Goal: Information Seeking & Learning: Learn about a topic

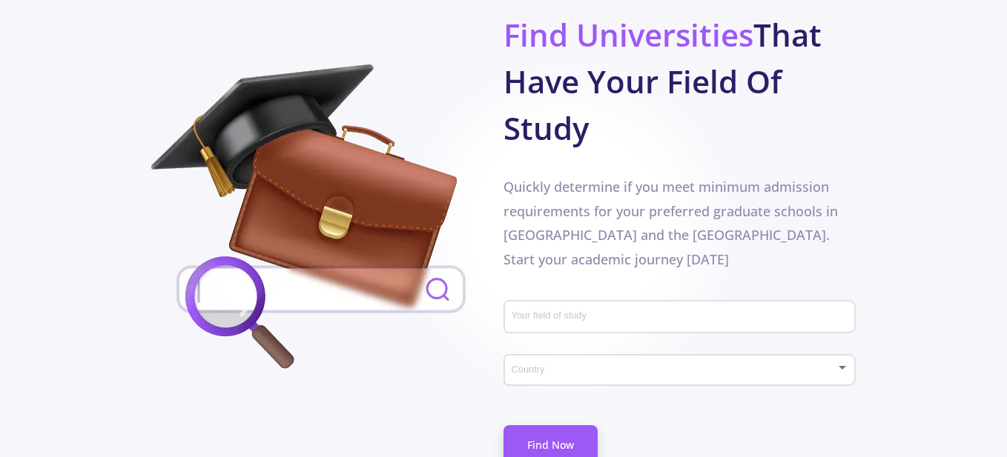
scroll to position [816, 0]
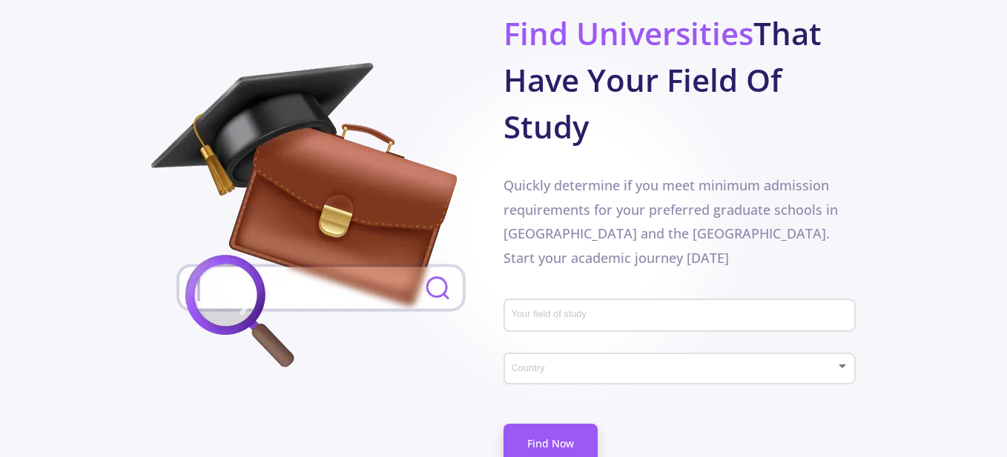
click at [695, 294] on div "Your field of study" at bounding box center [680, 313] width 338 height 39
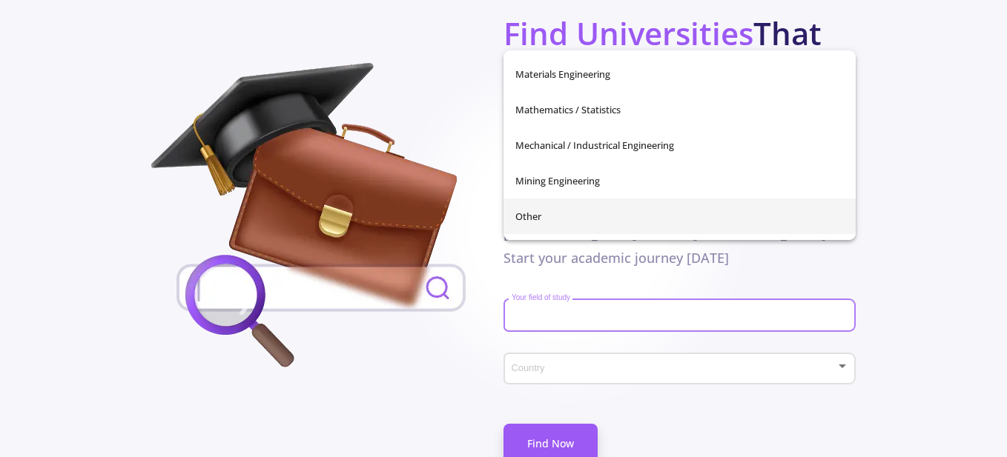
scroll to position [445, 0]
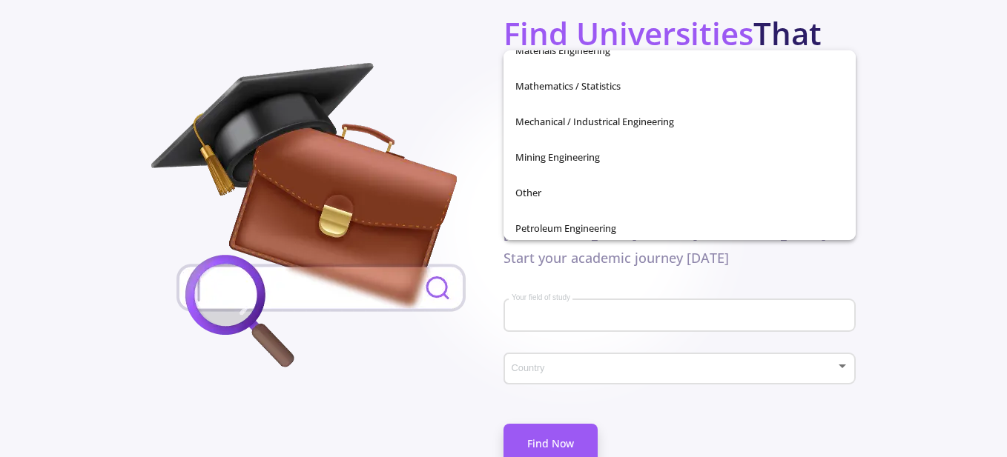
click at [439, 337] on div "Don't waste your time Find Universities That Have Your Field Of Study Quickly d…" at bounding box center [503, 236] width 705 height 524
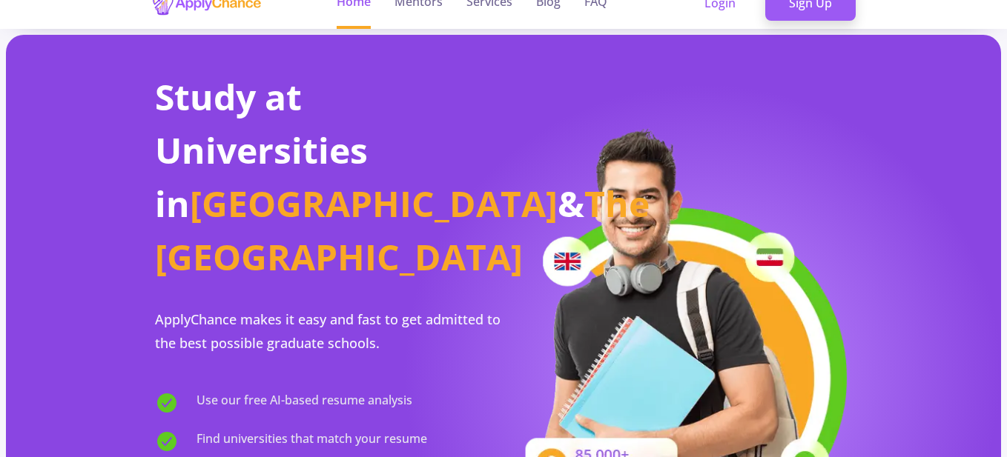
scroll to position [0, 0]
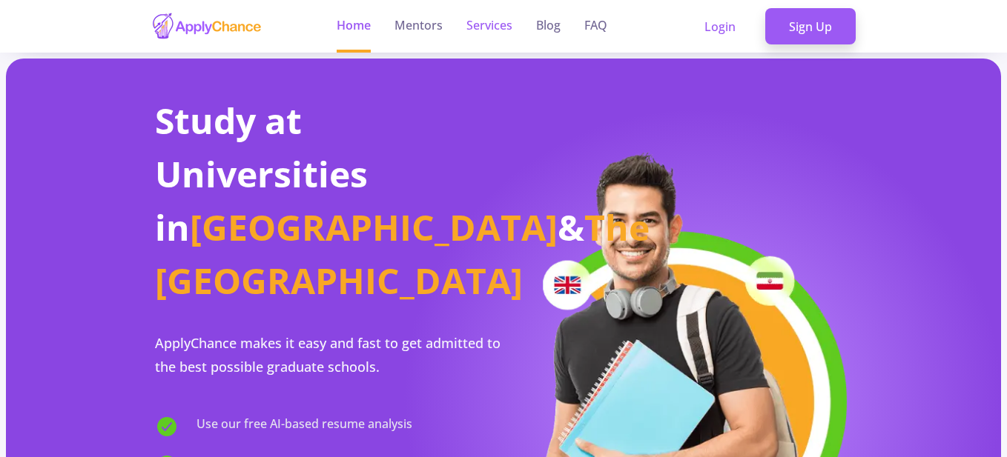
click at [486, 32] on link "Services" at bounding box center [489, 26] width 46 height 53
click at [494, 20] on link "Services" at bounding box center [489, 26] width 46 height 53
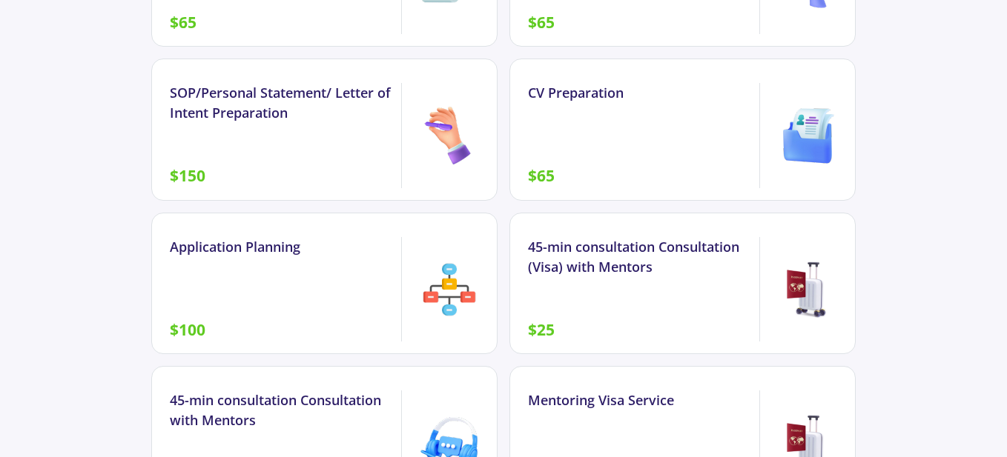
scroll to position [1335, 0]
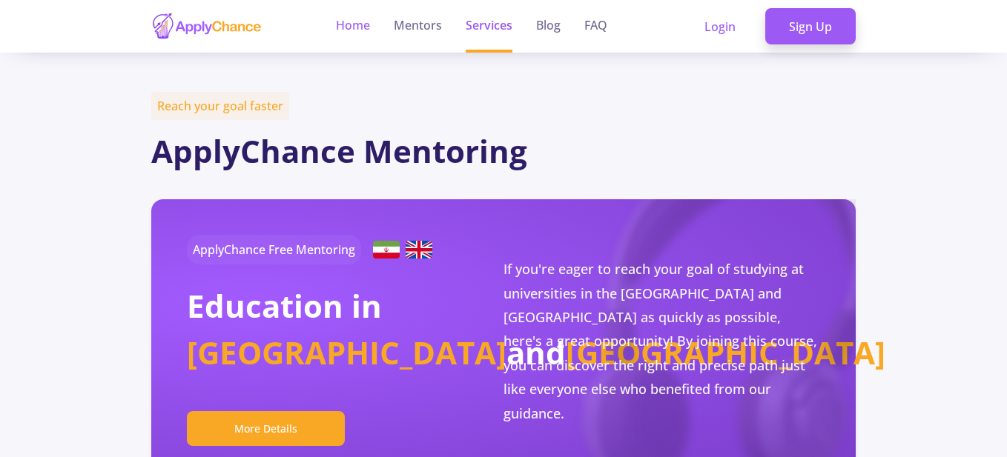
click at [364, 32] on link "Home" at bounding box center [353, 26] width 34 height 53
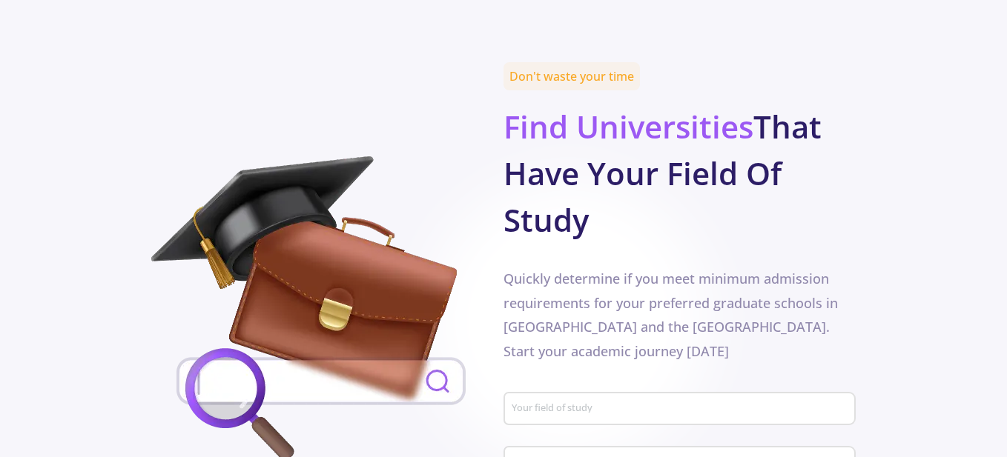
scroll to position [816, 0]
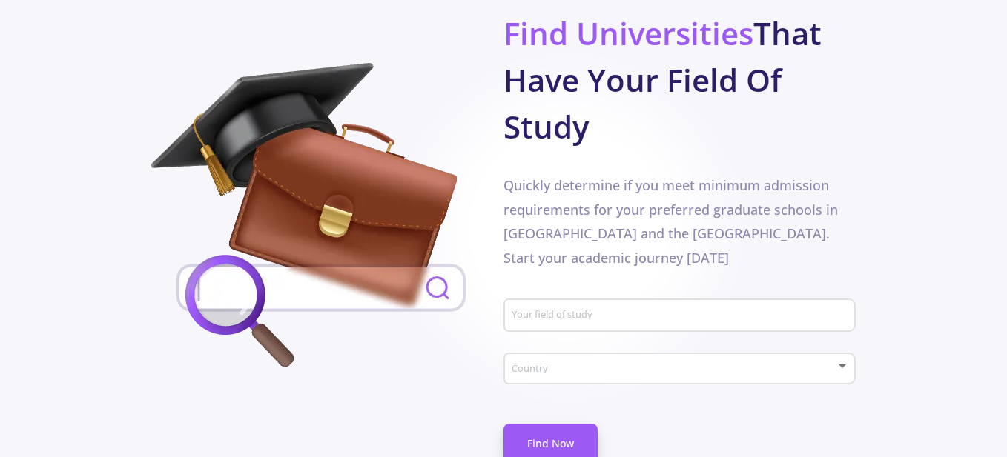
click at [605, 294] on div "Your field of study" at bounding box center [680, 313] width 338 height 39
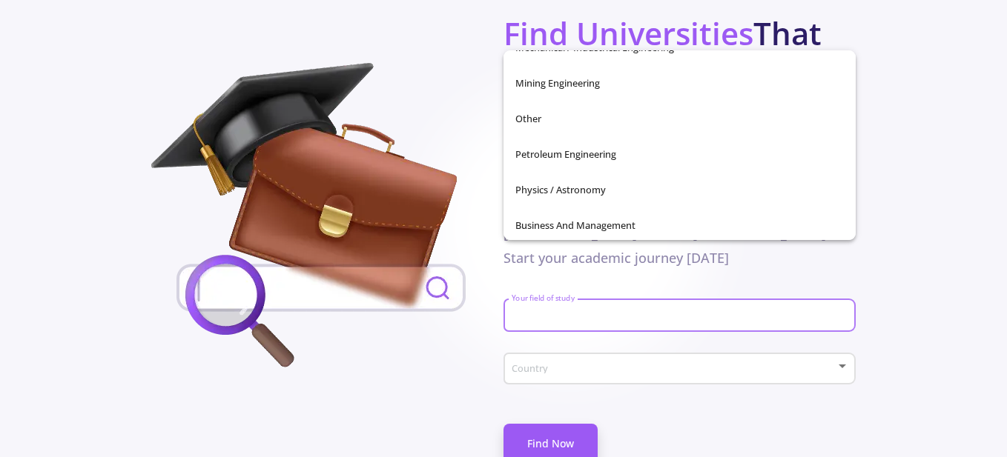
scroll to position [522, 0]
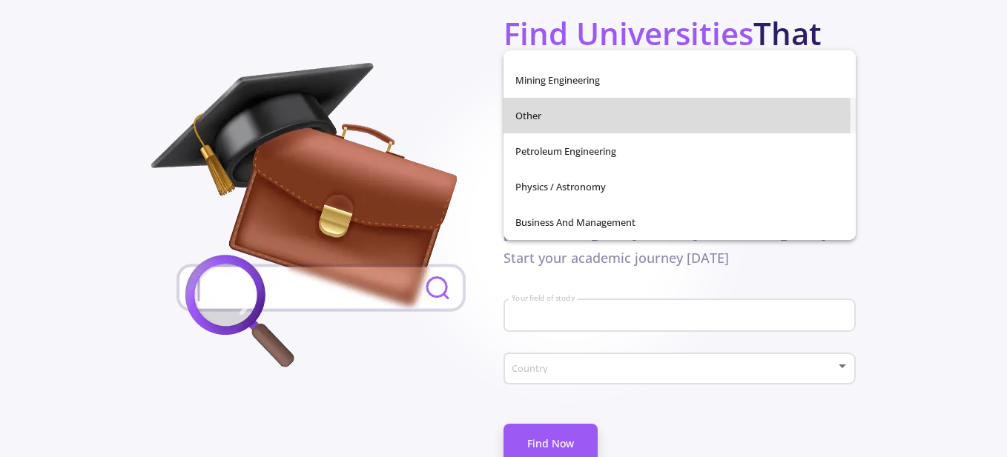
click at [546, 116] on span "Other" at bounding box center [679, 116] width 328 height 36
type input "Other"
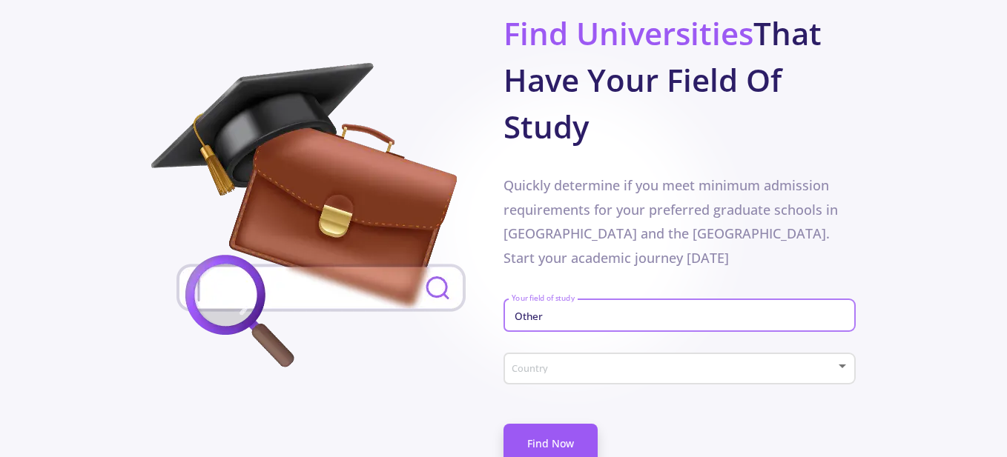
click at [578, 364] on span at bounding box center [675, 369] width 321 height 10
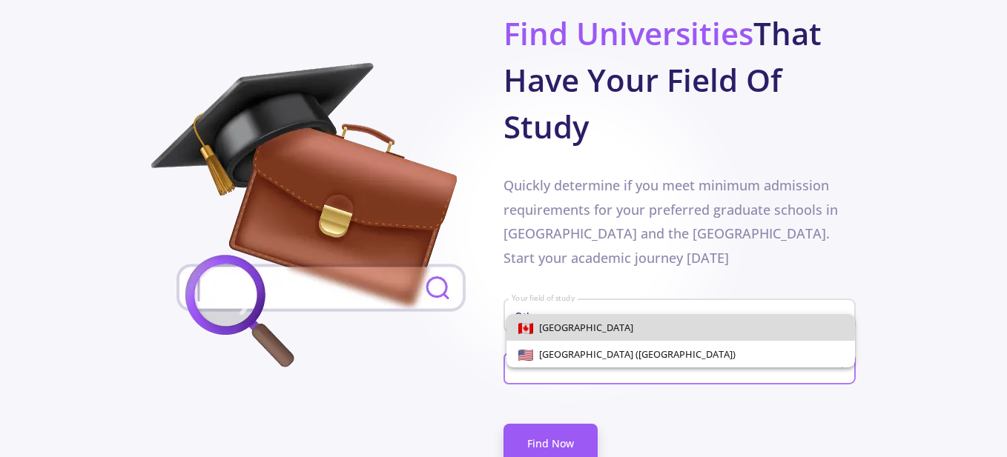
click at [564, 331] on span "[GEOGRAPHIC_DATA]" at bounding box center [583, 327] width 100 height 13
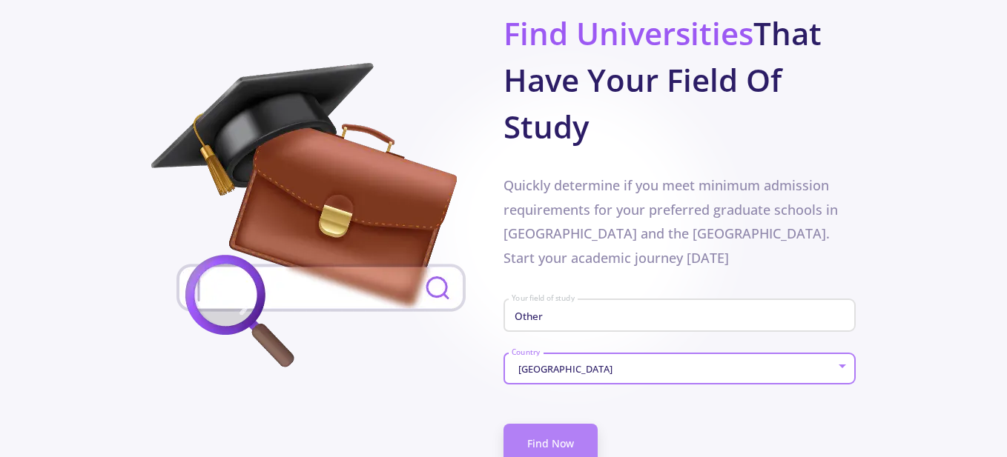
click at [547, 424] on link "Find Now" at bounding box center [550, 443] width 94 height 39
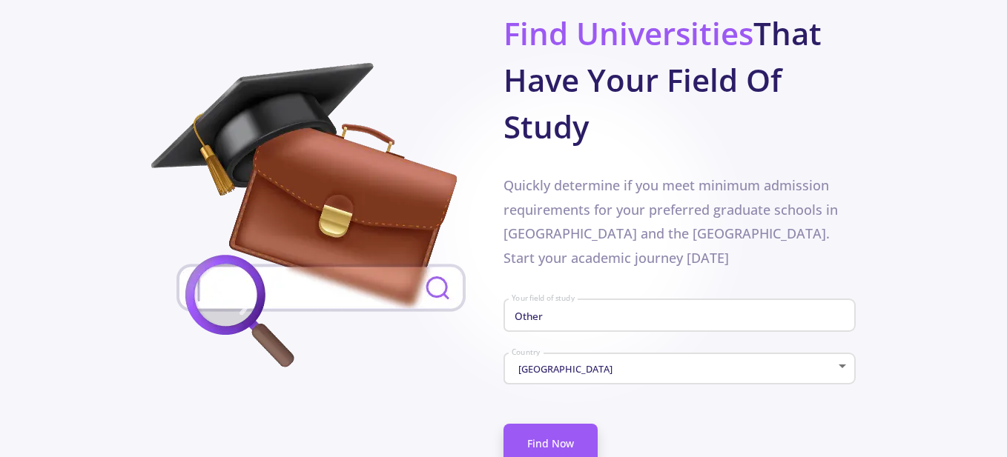
scroll to position [355, 0]
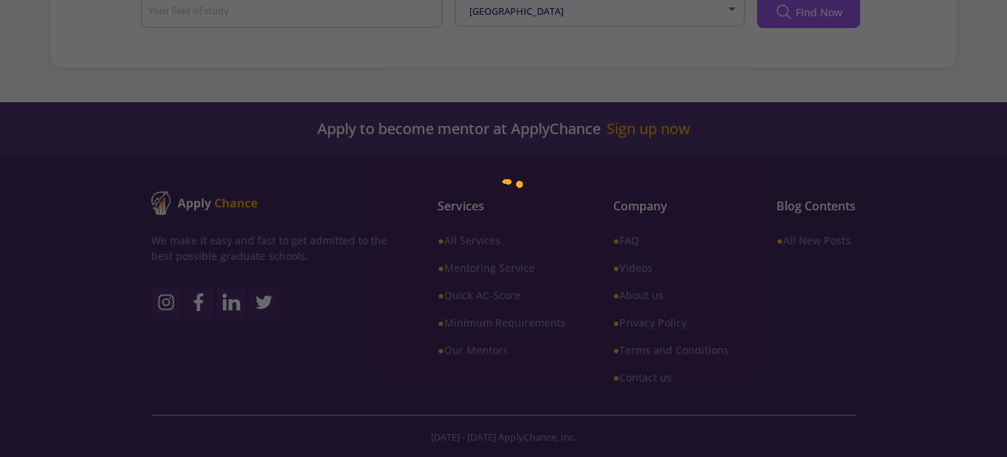
type input "Other"
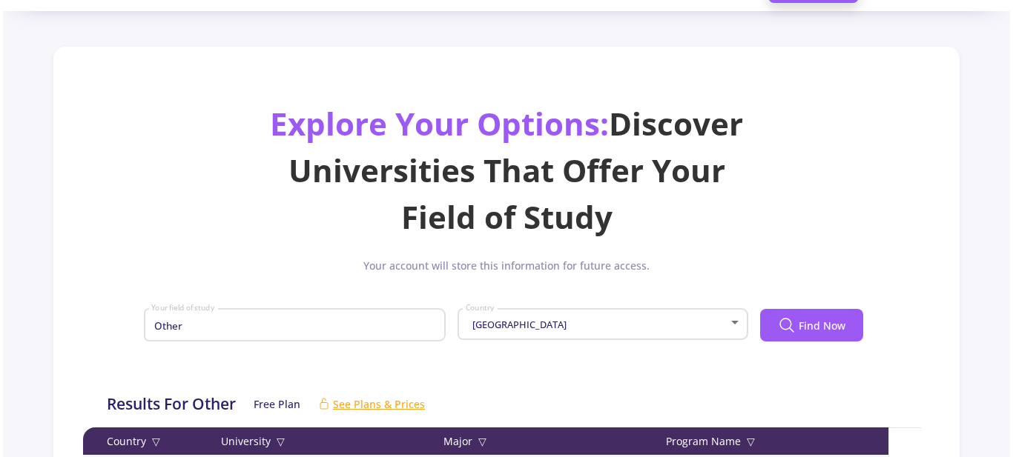
scroll to position [0, 0]
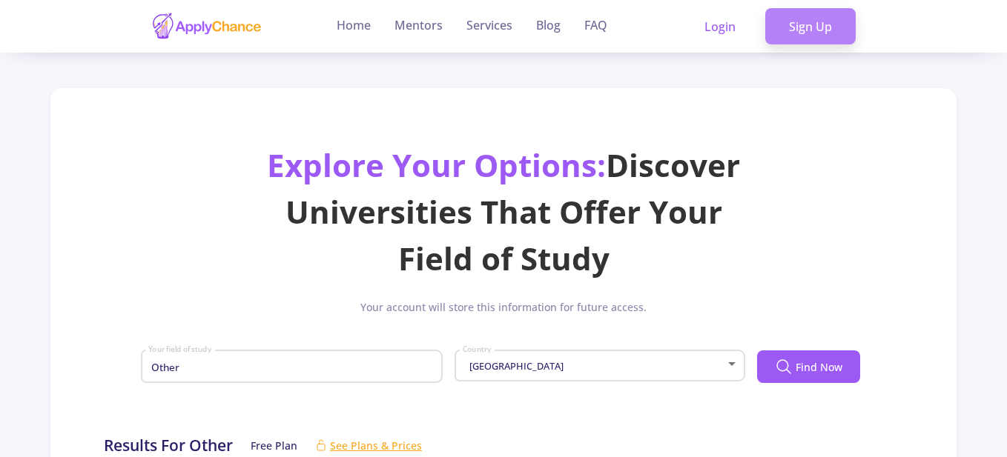
click at [794, 24] on link "Sign Up" at bounding box center [810, 26] width 90 height 37
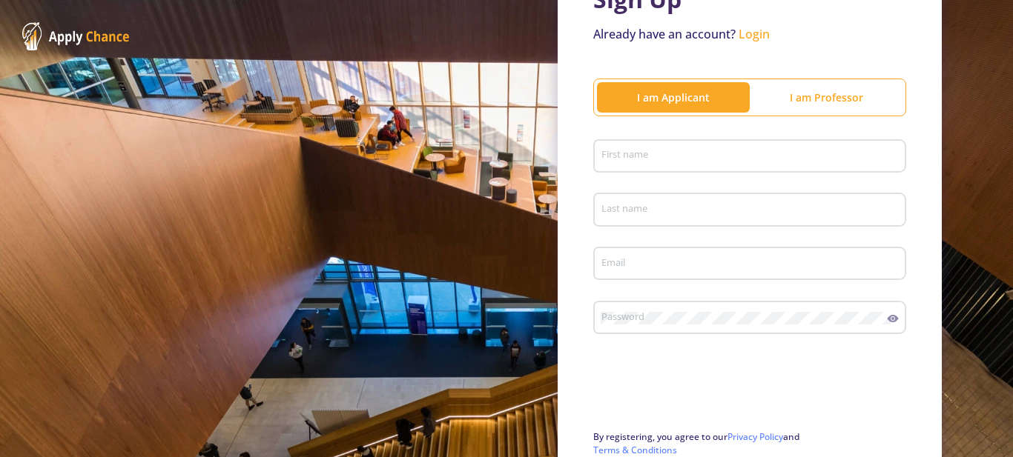
scroll to position [148, 0]
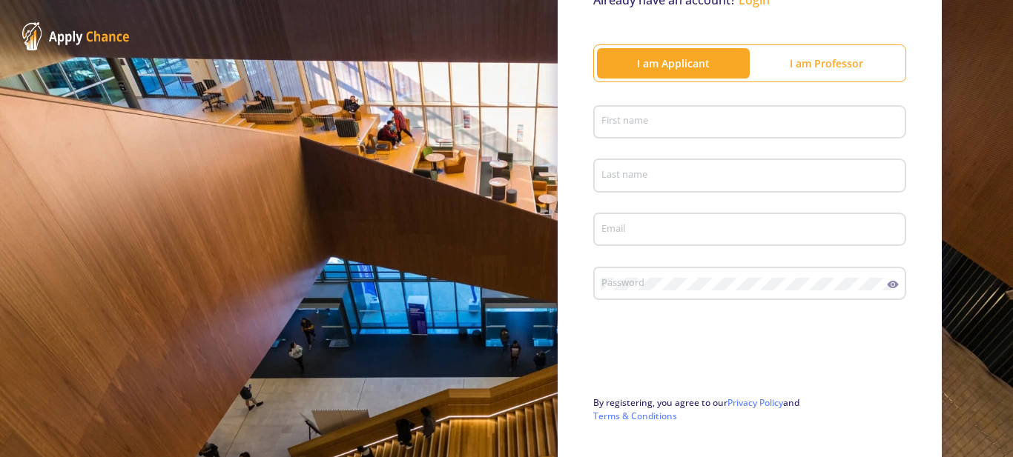
click at [659, 121] on input "First name" at bounding box center [752, 122] width 303 height 13
type input "Ahmad"
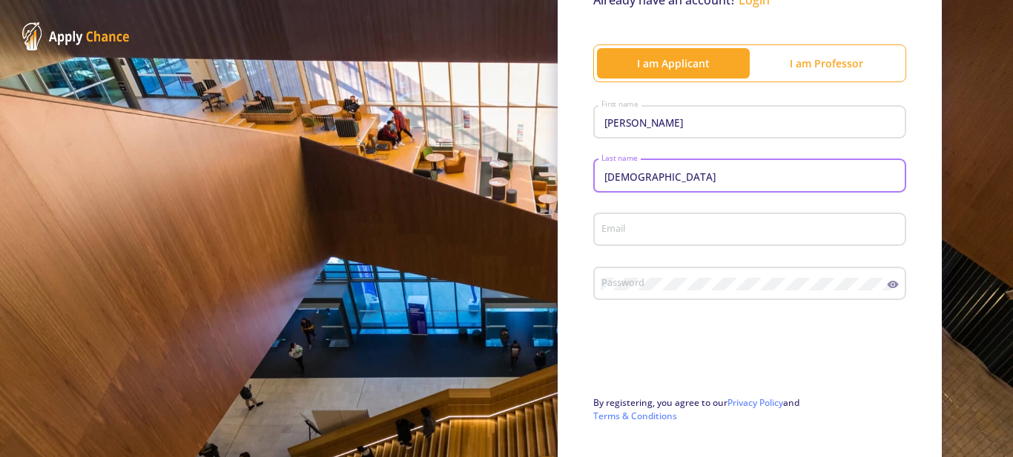
type input "Ahmadi"
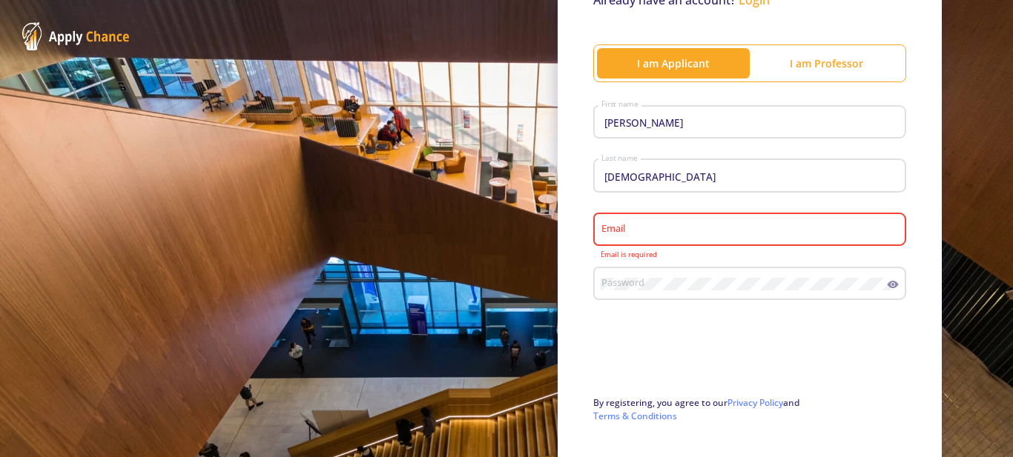
click at [685, 239] on div "Email" at bounding box center [750, 227] width 299 height 39
paste input "najihop556@lanipe.com"
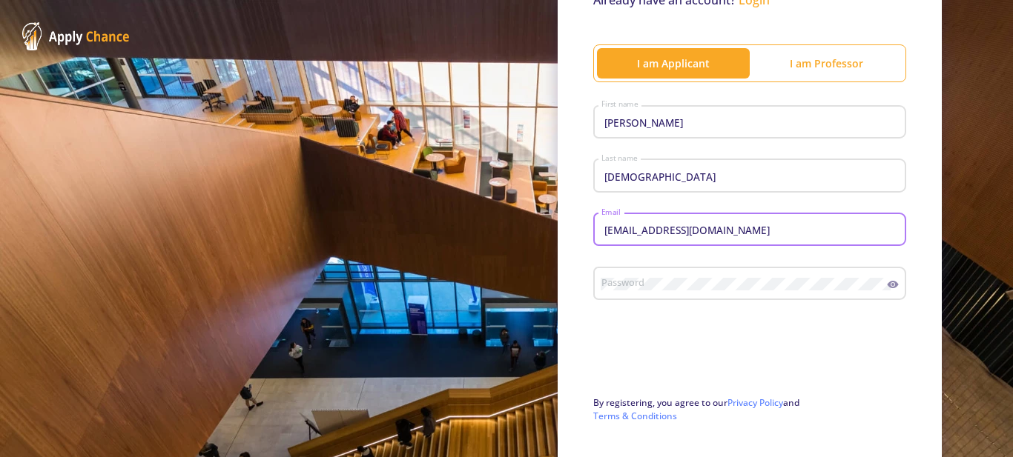
type input "najihop556@lanipe.com"
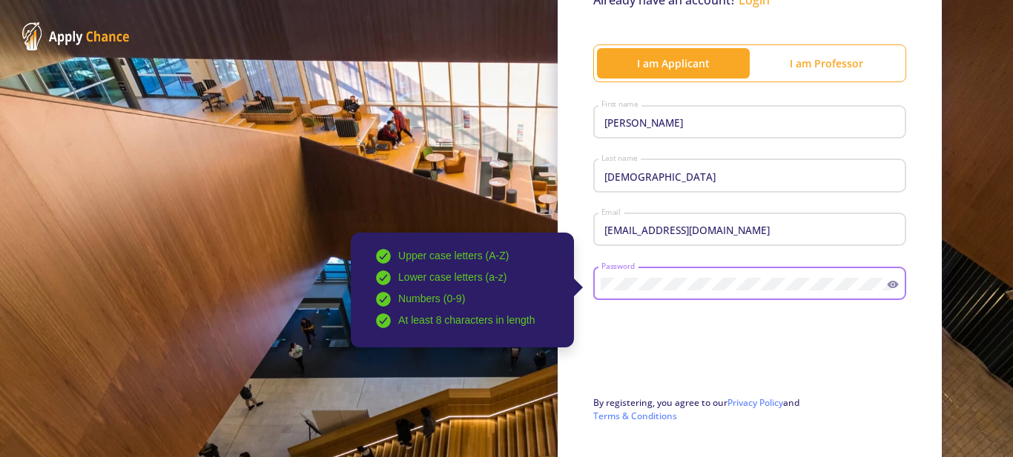
click at [888, 286] on icon at bounding box center [893, 284] width 11 height 7
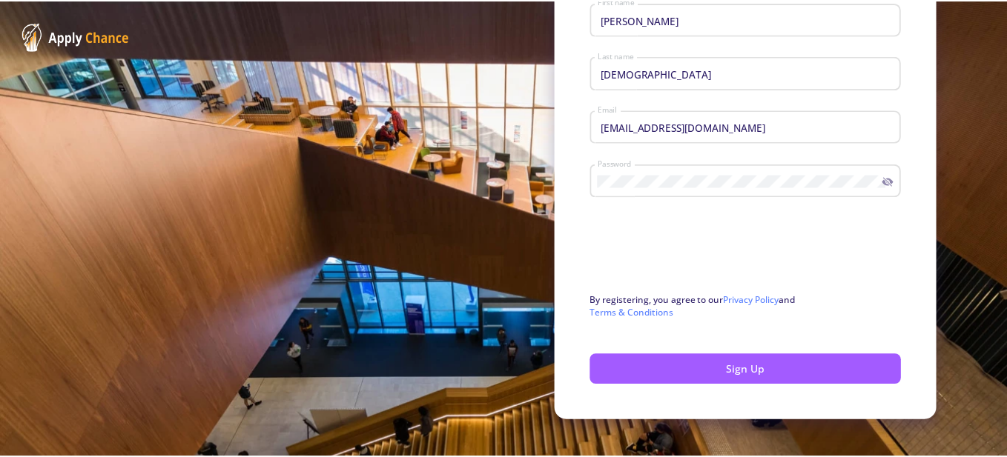
scroll to position [268, 0]
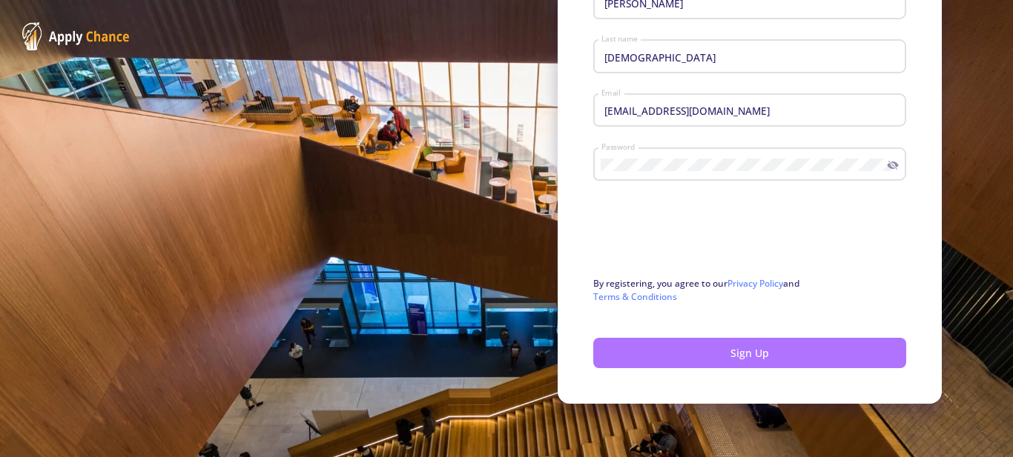
click at [700, 349] on button "Sign Up" at bounding box center [749, 353] width 313 height 30
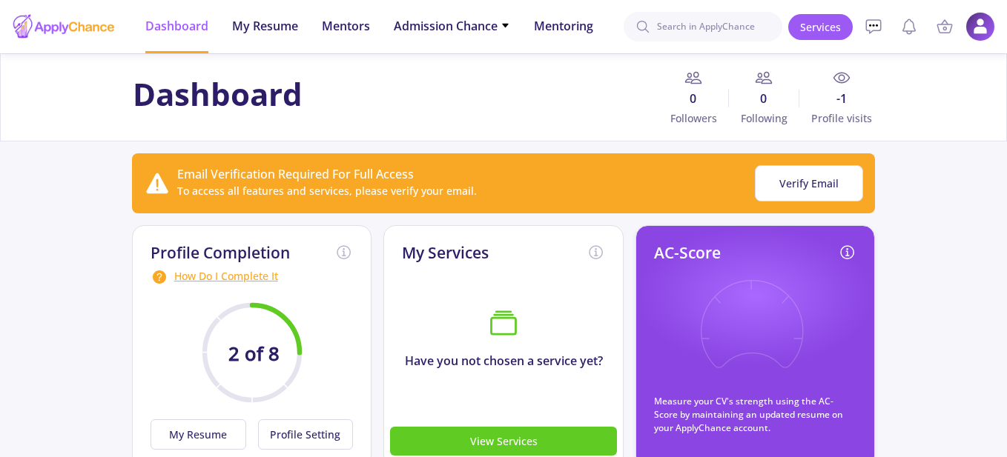
click at [843, 80] on circle at bounding box center [842, 78] width 6 height 6
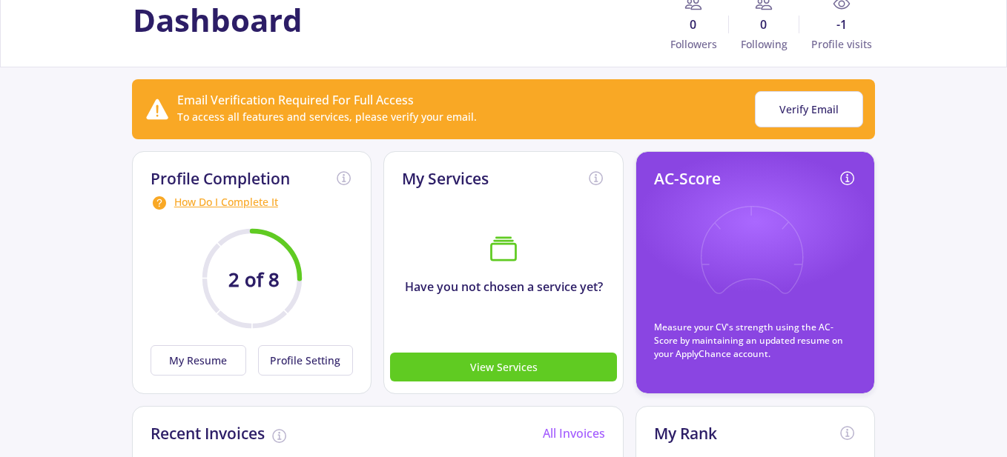
scroll to position [222, 0]
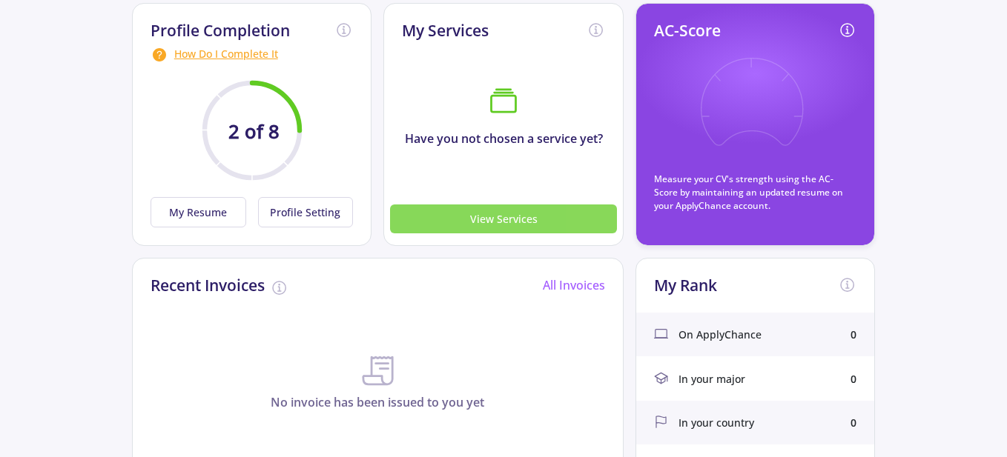
click at [492, 218] on button "View Services" at bounding box center [503, 219] width 227 height 29
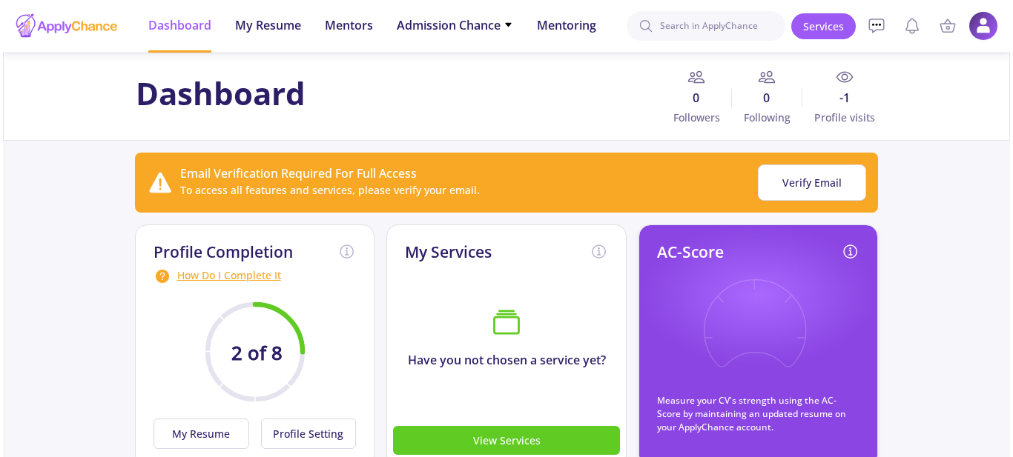
scroll to position [0, 0]
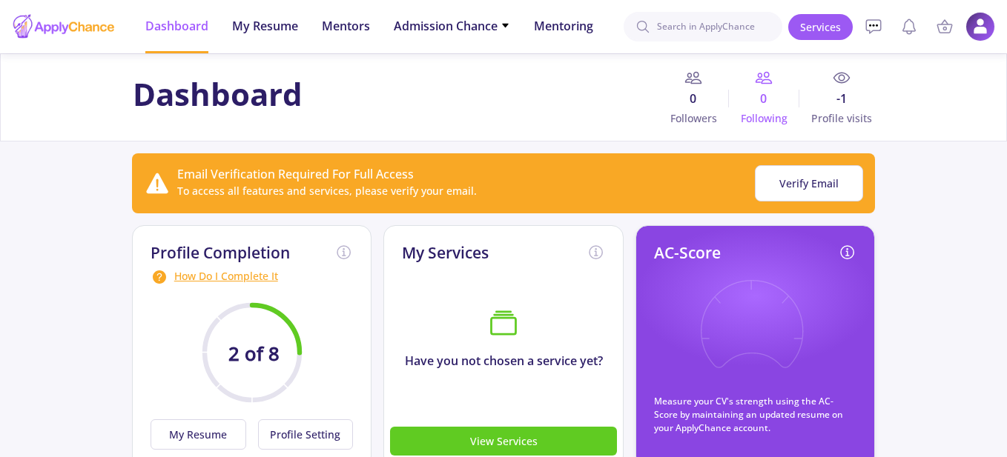
click at [761, 84] on icon at bounding box center [764, 78] width 18 height 18
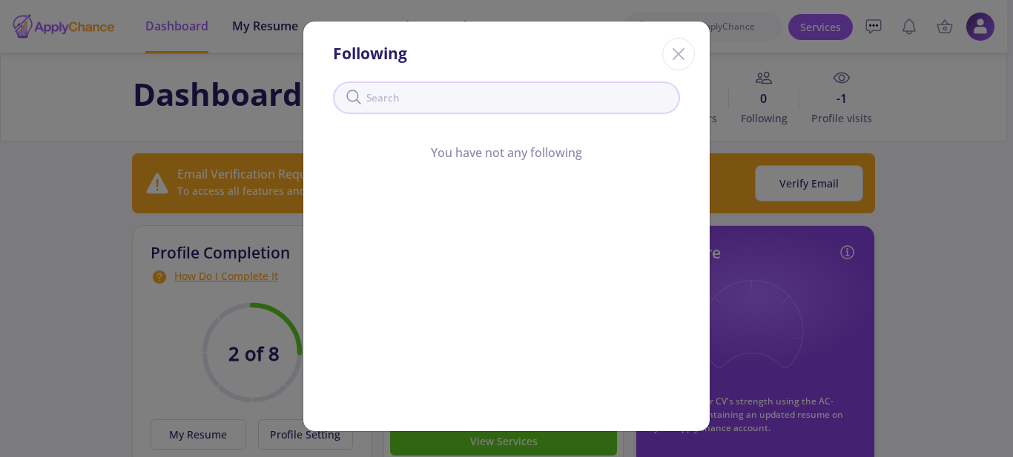
click at [566, 107] on input "text" at bounding box center [506, 98] width 347 height 33
type input "james"
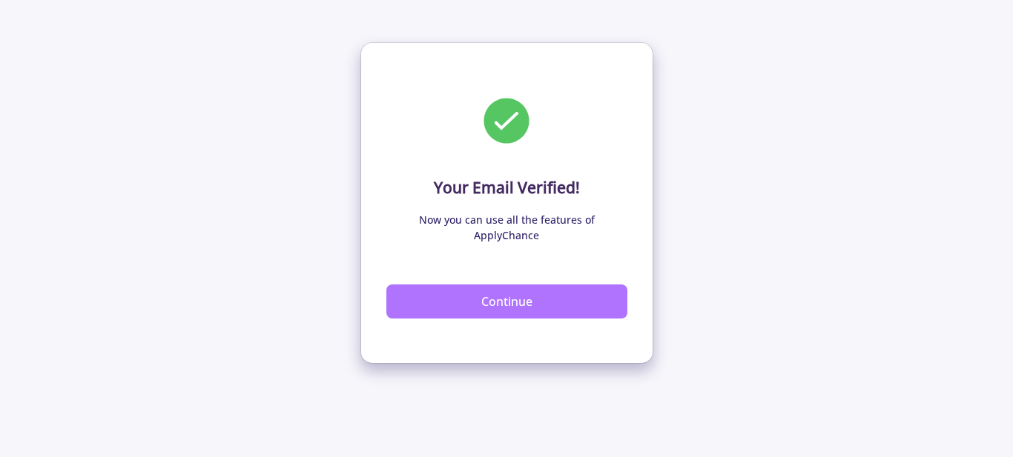
click at [512, 288] on button "Continue" at bounding box center [506, 302] width 241 height 34
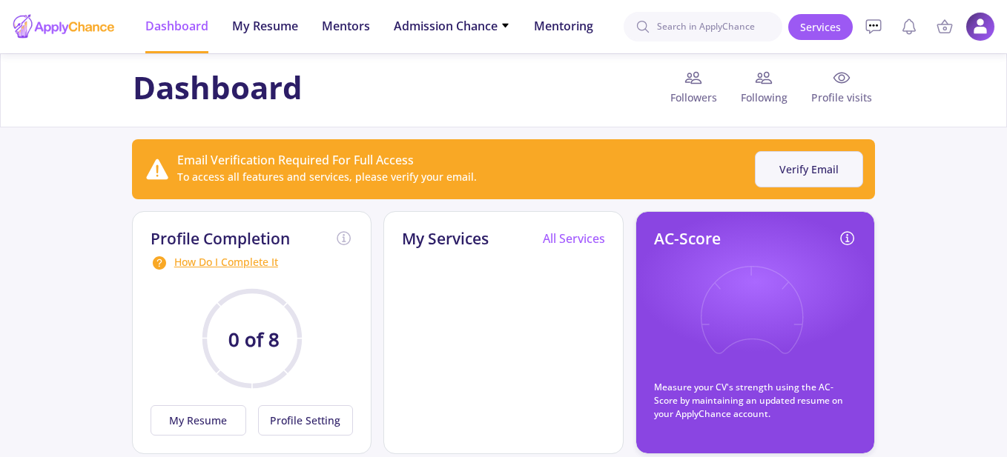
click at [776, 175] on button "Verify Email" at bounding box center [809, 169] width 108 height 36
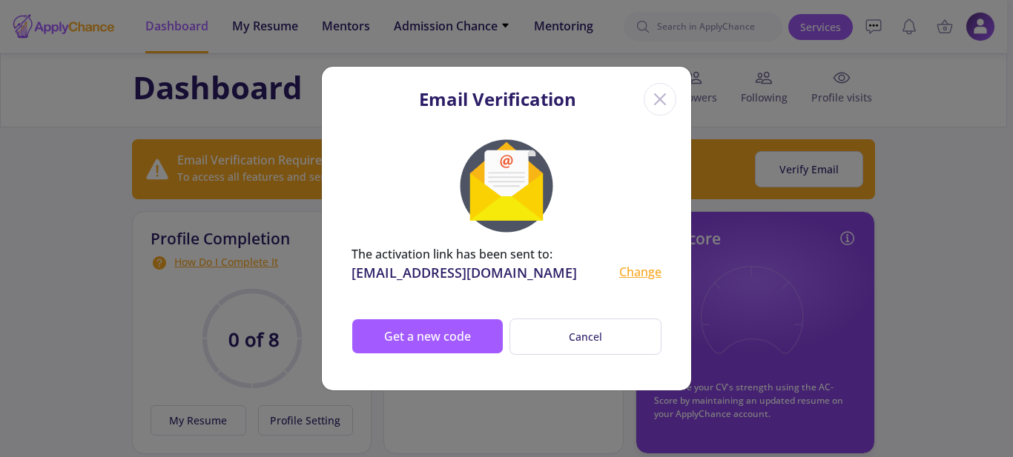
click at [662, 93] on icon "Close" at bounding box center [660, 99] width 24 height 24
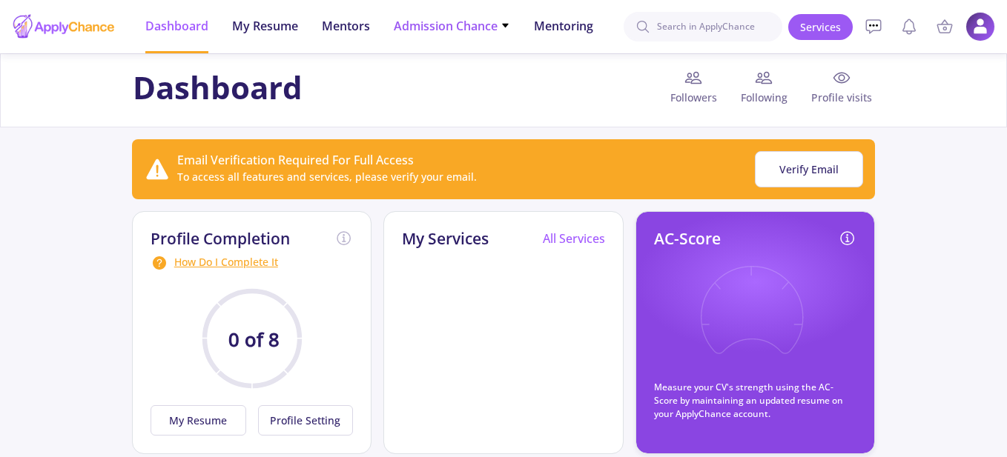
click at [504, 28] on icon at bounding box center [505, 26] width 10 height 10
click at [727, 21] on input at bounding box center [703, 27] width 159 height 30
type input "New York"
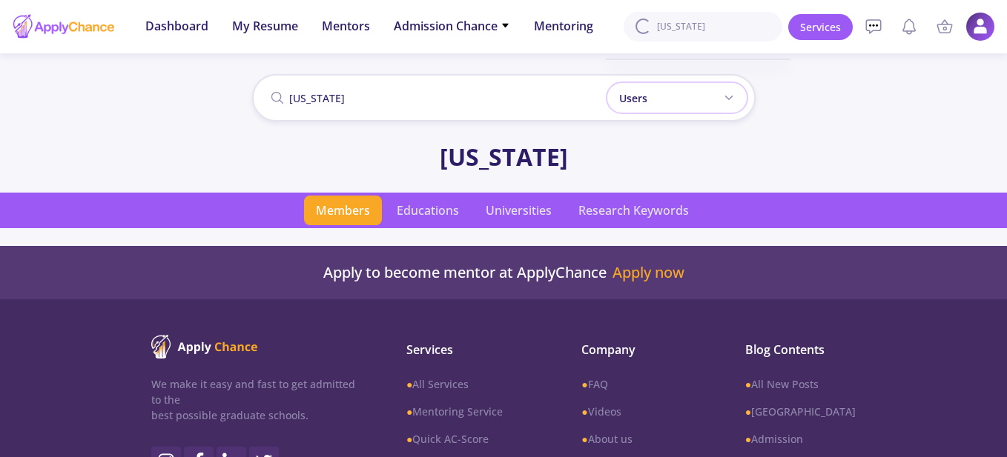
click at [730, 102] on icon at bounding box center [729, 98] width 12 height 12
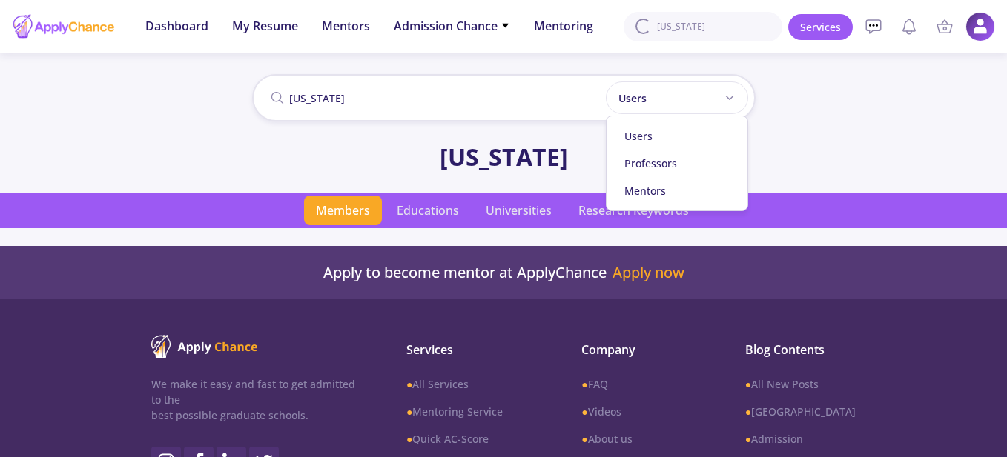
click at [817, 127] on div "New York Users Users Professors Mentors New York" at bounding box center [503, 132] width 1007 height 122
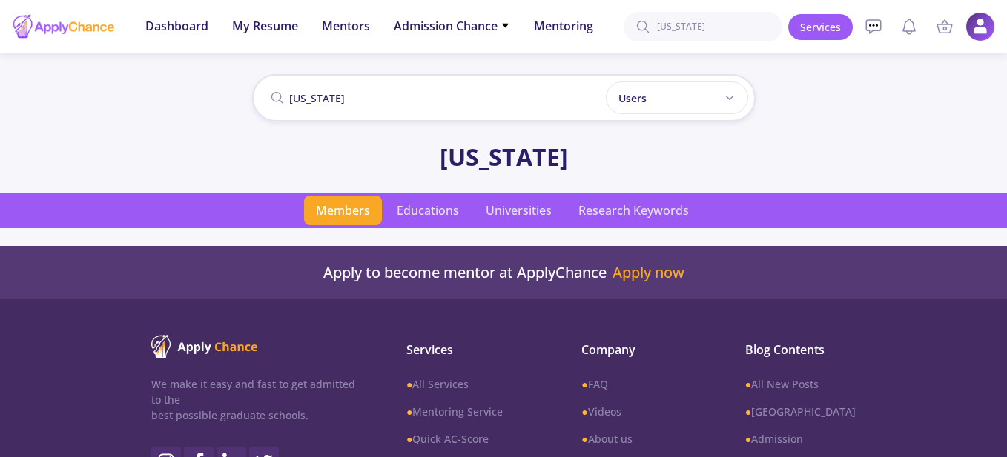
click at [537, 102] on input "New York" at bounding box center [503, 97] width 503 height 47
click at [664, 99] on div "Users" at bounding box center [677, 98] width 142 height 33
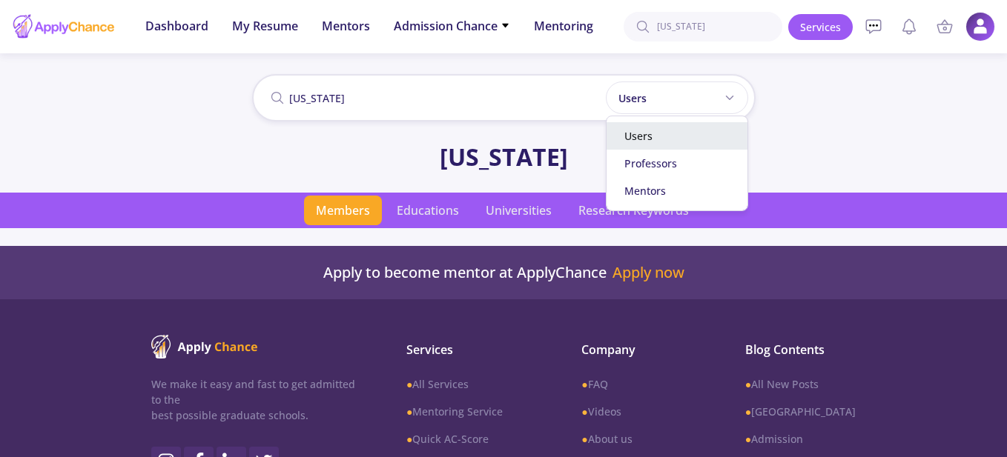
click at [637, 136] on div "Users" at bounding box center [677, 135] width 141 height 27
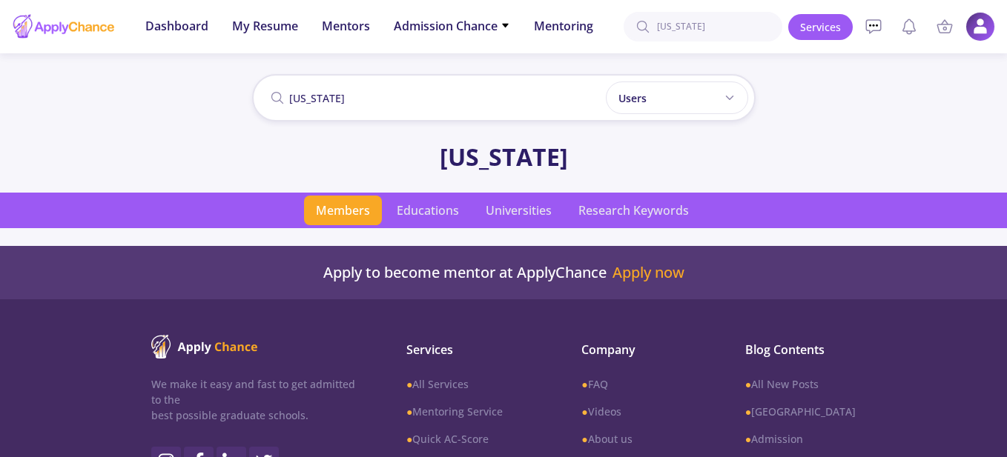
click at [511, 157] on div "New York" at bounding box center [503, 157] width 1007 height 36
click at [708, 100] on div "Users" at bounding box center [677, 98] width 142 height 33
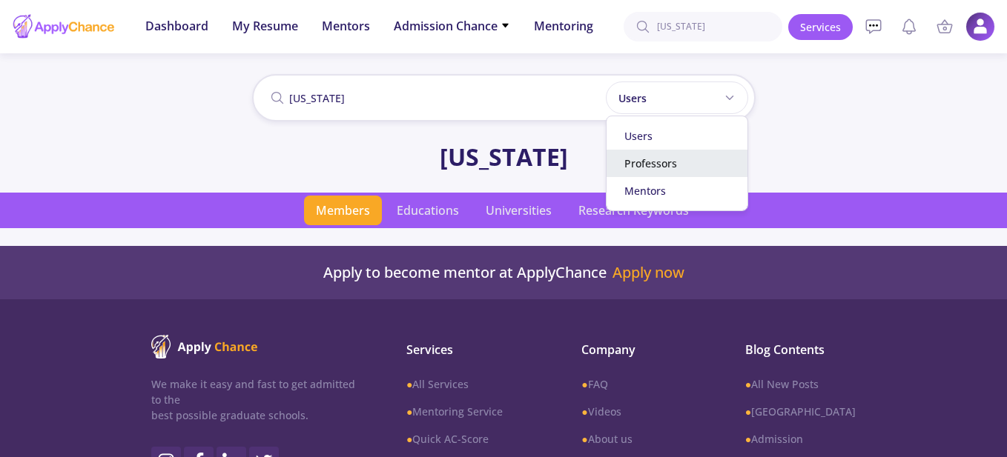
click at [678, 170] on div "Professors" at bounding box center [677, 163] width 141 height 27
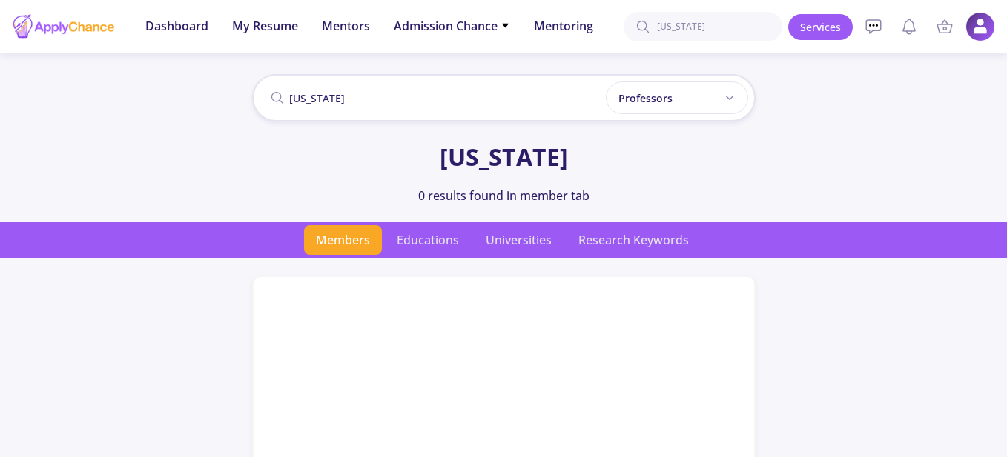
click at [682, 116] on input "New York" at bounding box center [503, 97] width 503 height 47
click at [686, 102] on div "Professors" at bounding box center [677, 98] width 142 height 33
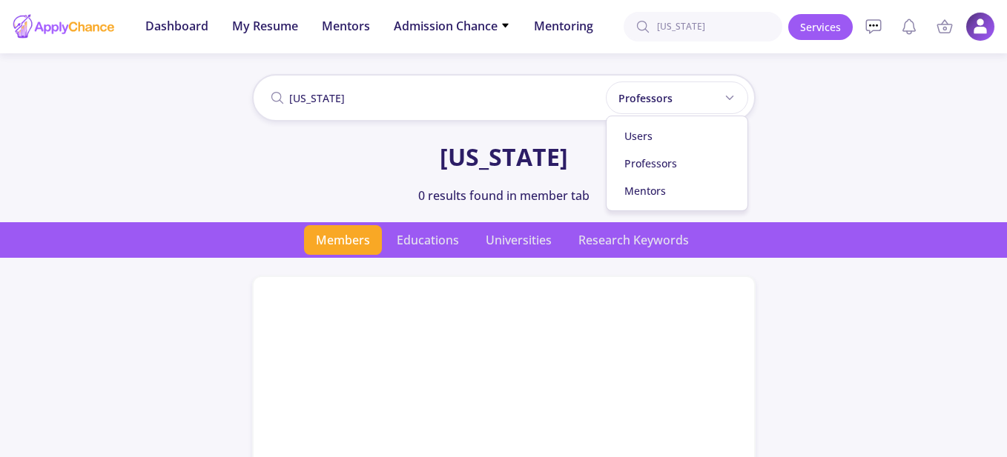
click at [653, 134] on div "Users" at bounding box center [677, 135] width 141 height 27
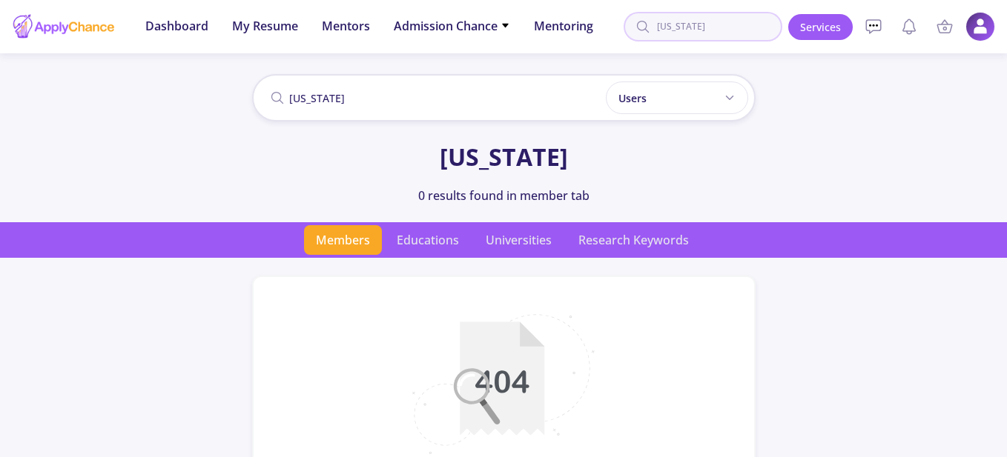
click at [678, 30] on input "New York" at bounding box center [703, 27] width 159 height 30
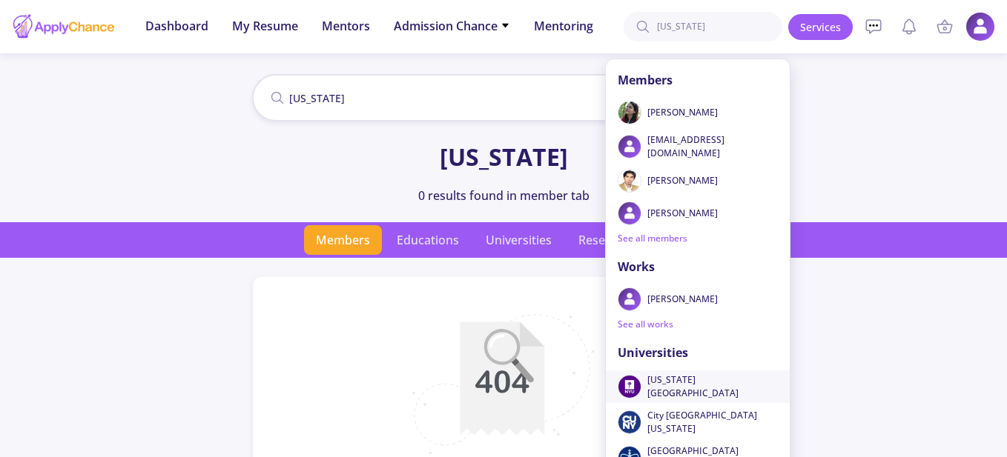
click at [666, 383] on span "New York University" at bounding box center [707, 387] width 120 height 27
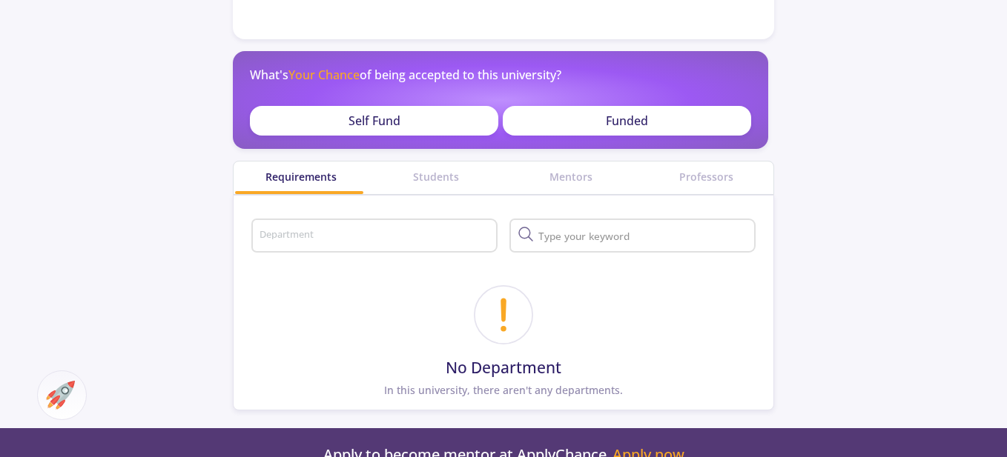
scroll to position [371, 0]
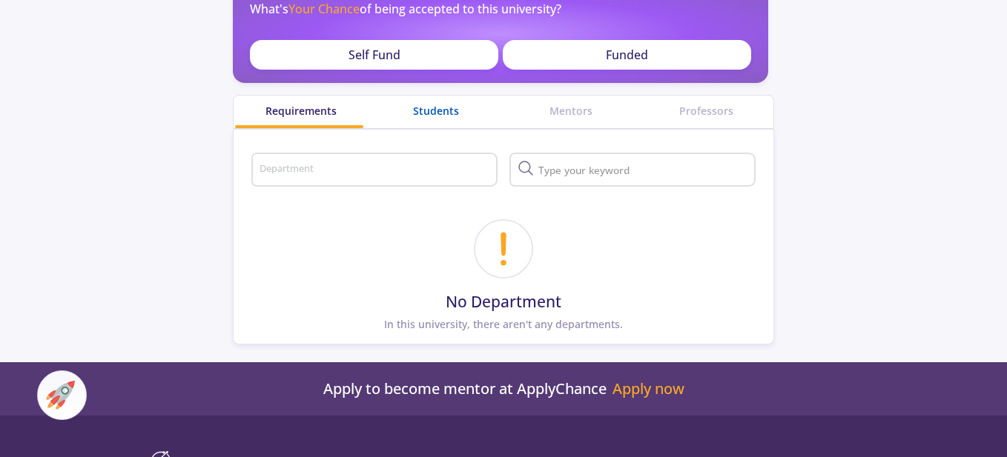
click at [420, 105] on div "Students" at bounding box center [436, 111] width 135 height 16
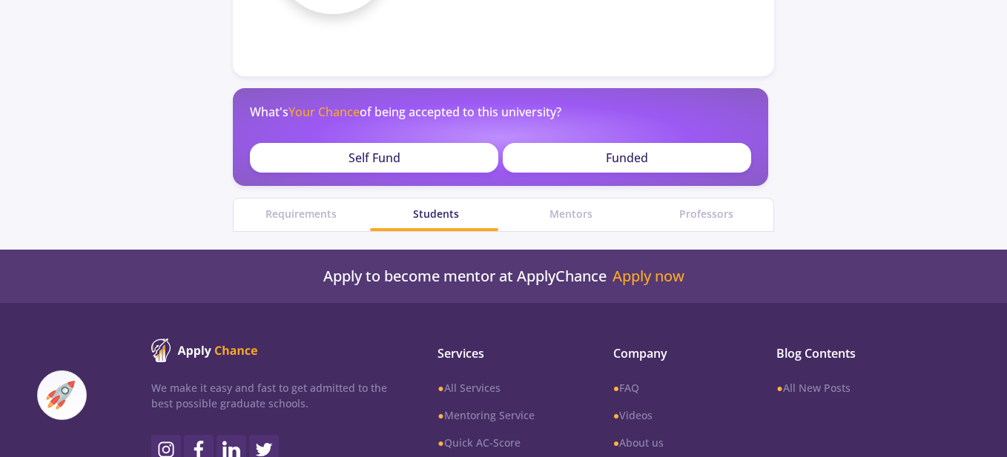
scroll to position [148, 0]
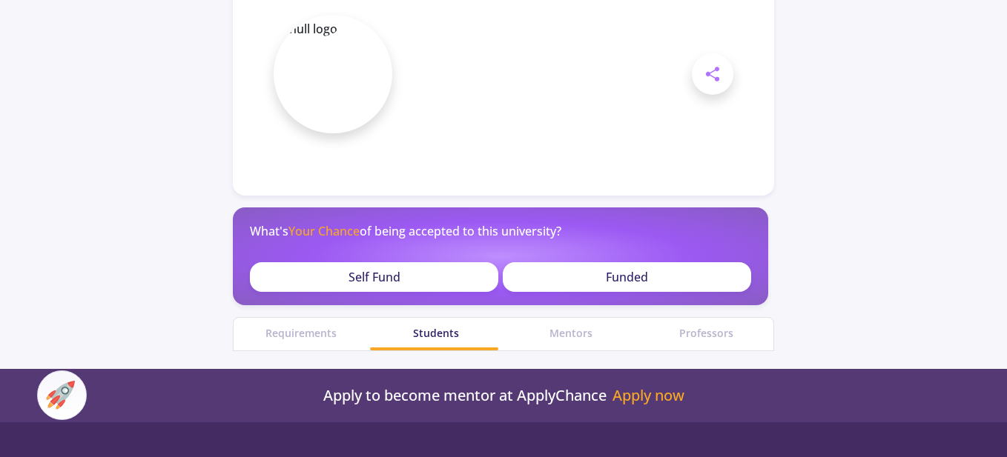
click at [558, 278] on div "Funded" at bounding box center [627, 277] width 248 height 30
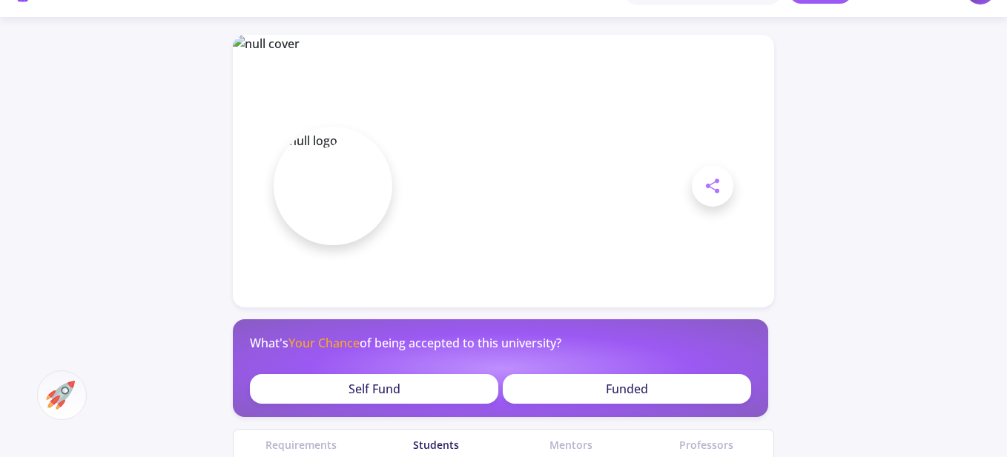
scroll to position [0, 0]
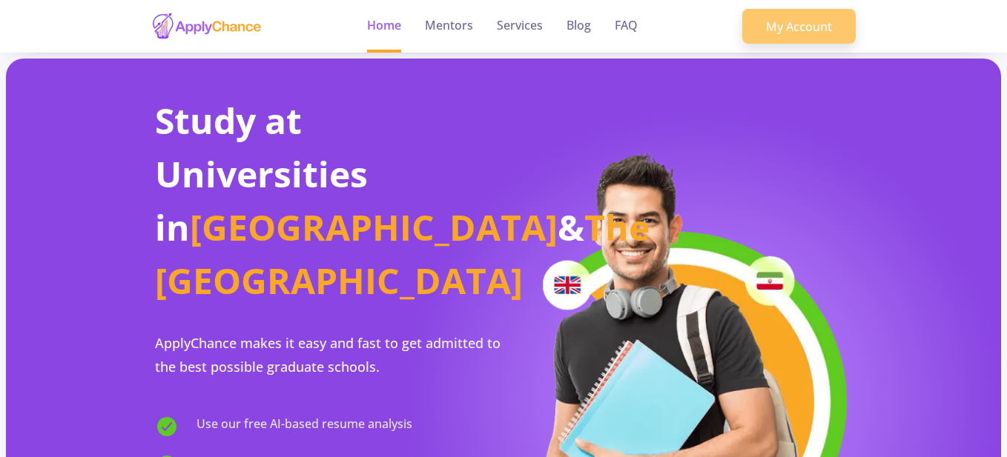
click at [802, 30] on link "My Account" at bounding box center [798, 27] width 113 height 36
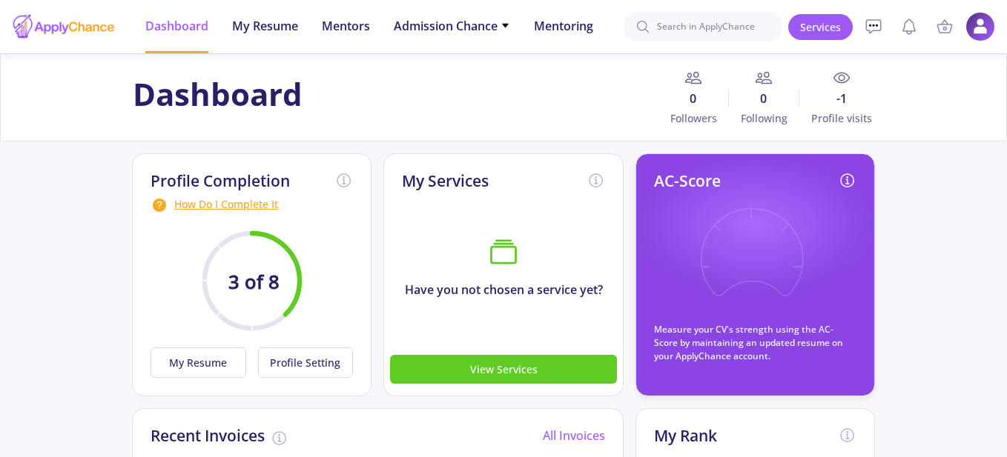
click at [837, 76] on icon at bounding box center [842, 78] width 18 height 18
click at [724, 27] on input at bounding box center [703, 27] width 159 height 30
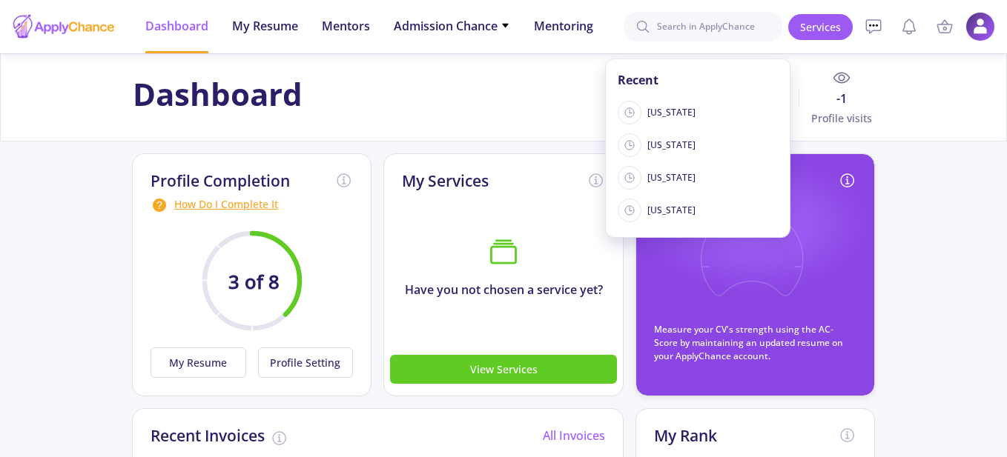
click at [826, 79] on div at bounding box center [841, 78] width 61 height 18
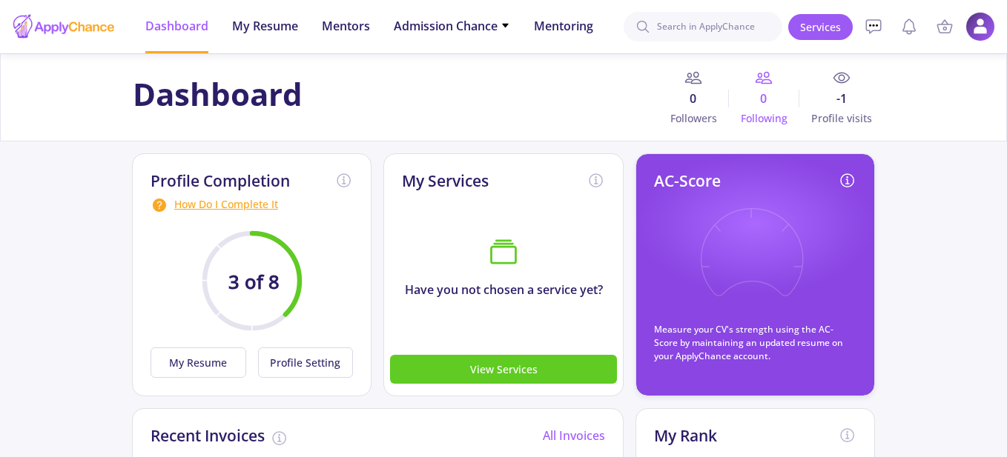
click at [759, 82] on icon at bounding box center [764, 78] width 18 height 18
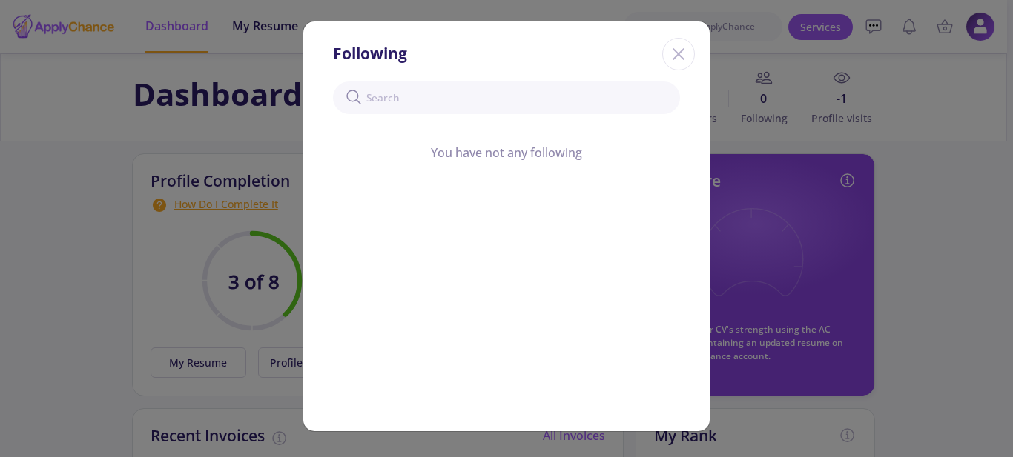
click at [675, 55] on icon "Close" at bounding box center [679, 54] width 24 height 24
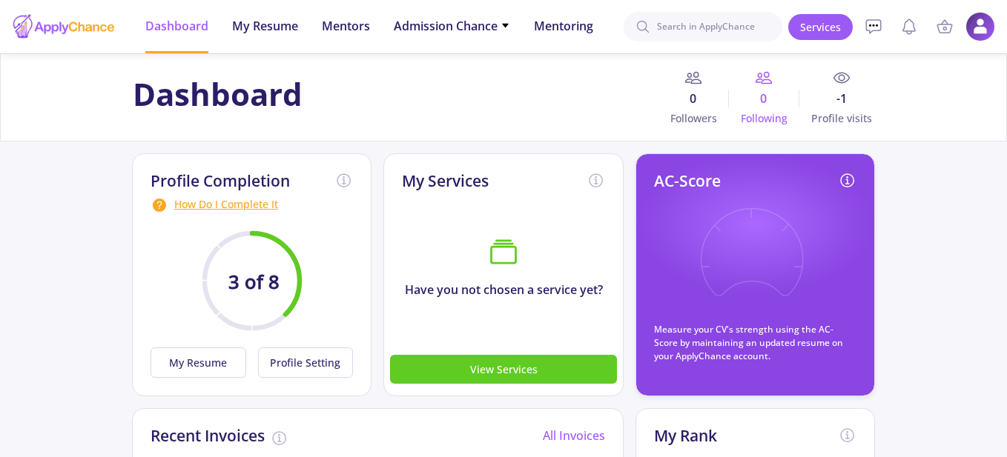
click at [781, 77] on div at bounding box center [764, 78] width 47 height 18
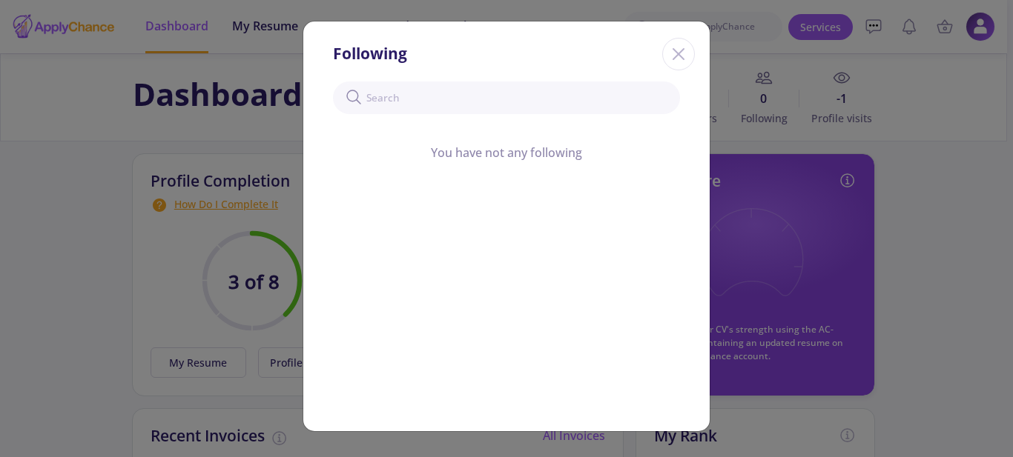
click at [684, 49] on line "Close" at bounding box center [678, 54] width 10 height 10
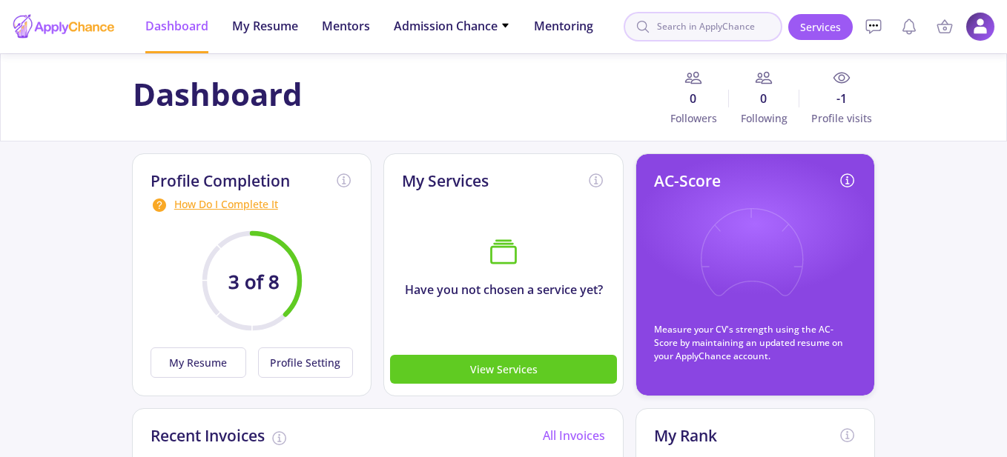
click at [700, 36] on input at bounding box center [703, 27] width 159 height 30
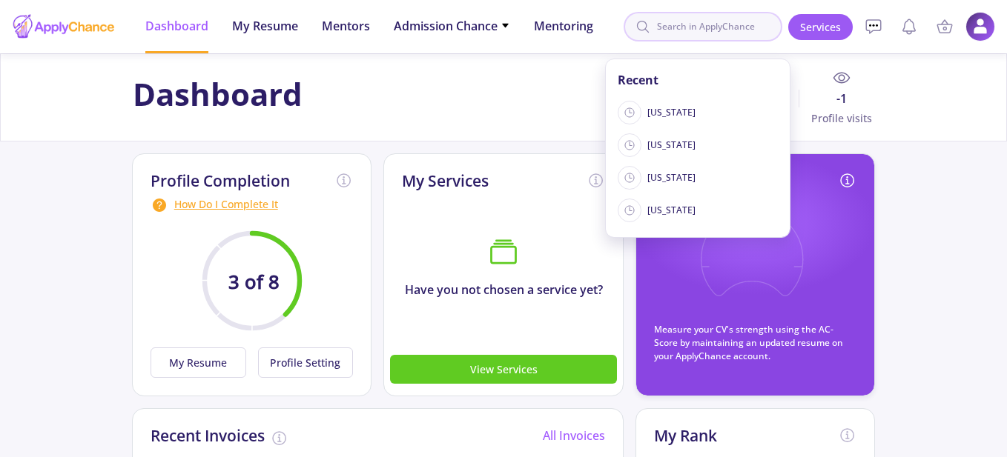
click at [698, 31] on input at bounding box center [703, 27] width 159 height 30
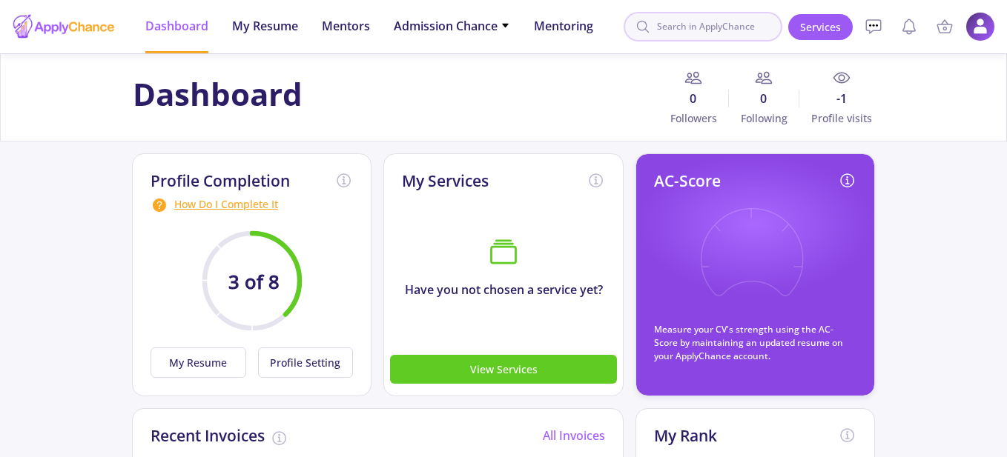
click at [698, 31] on input at bounding box center [703, 27] width 159 height 30
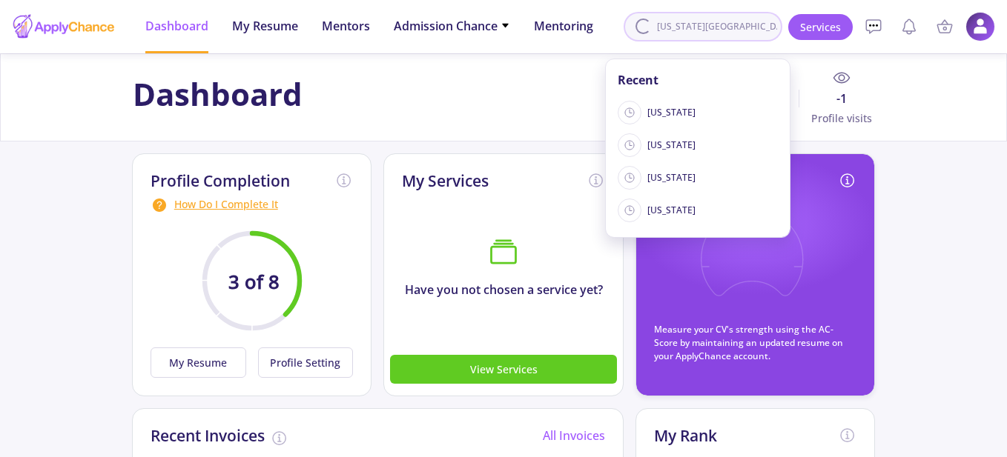
type input "new york University"
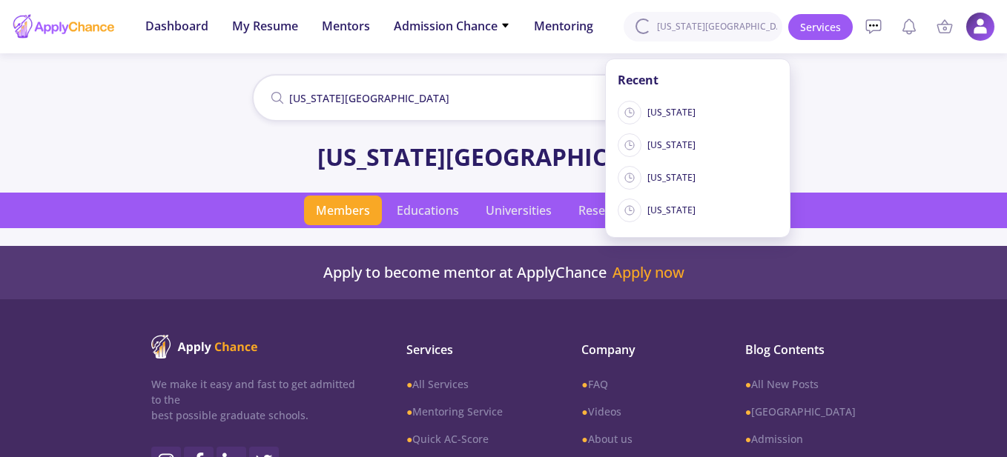
click at [501, 93] on input "new york University" at bounding box center [503, 97] width 503 height 47
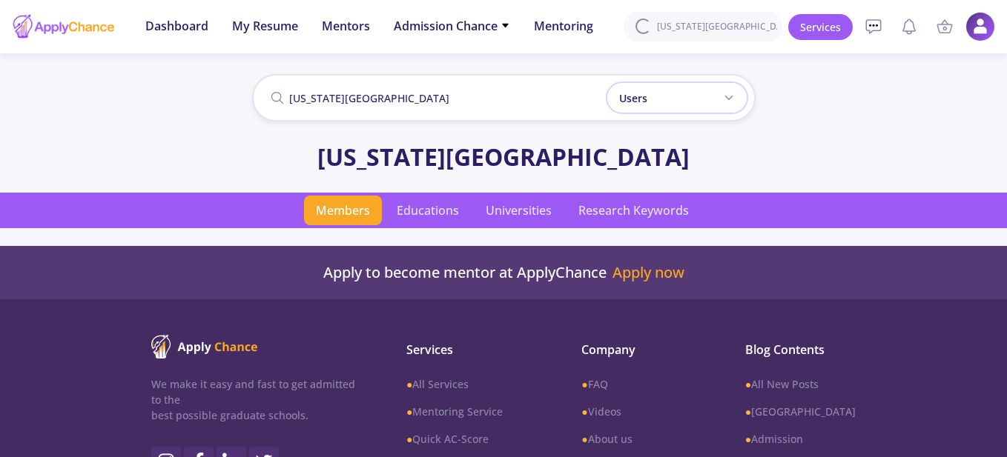
click at [652, 101] on div "Users" at bounding box center [677, 98] width 142 height 33
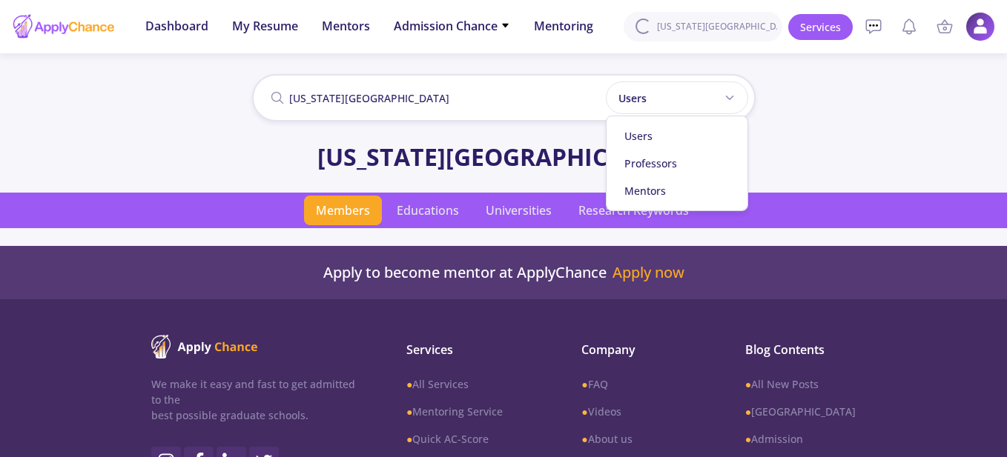
click at [563, 101] on input "new york University" at bounding box center [503, 97] width 503 height 47
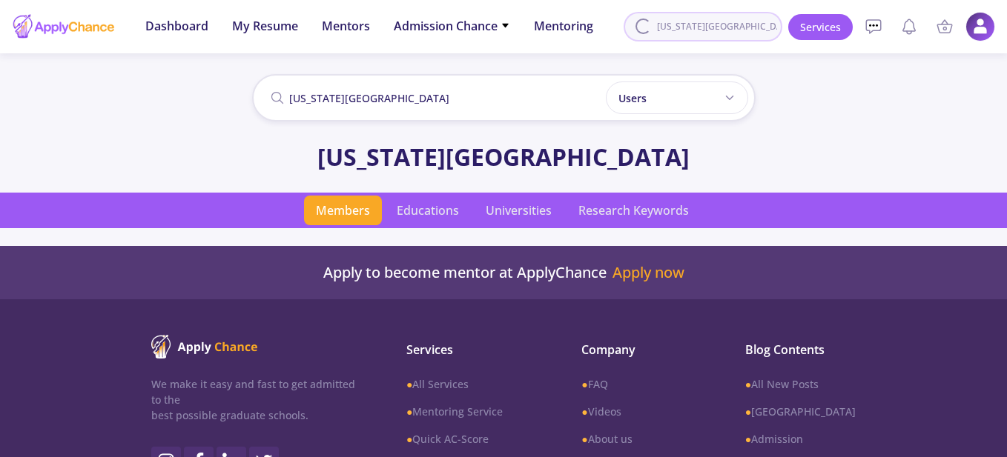
click at [689, 22] on input "new york University" at bounding box center [703, 27] width 159 height 30
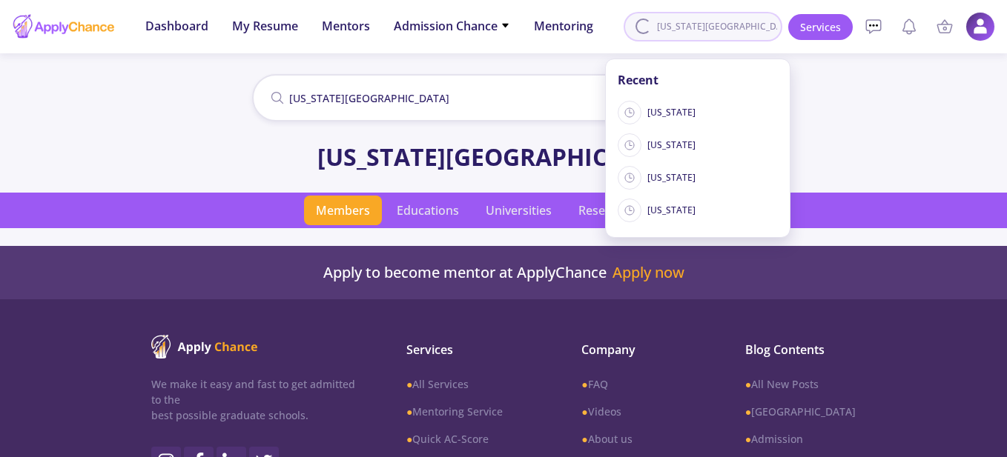
click at [688, 22] on input "new york University" at bounding box center [703, 27] width 159 height 30
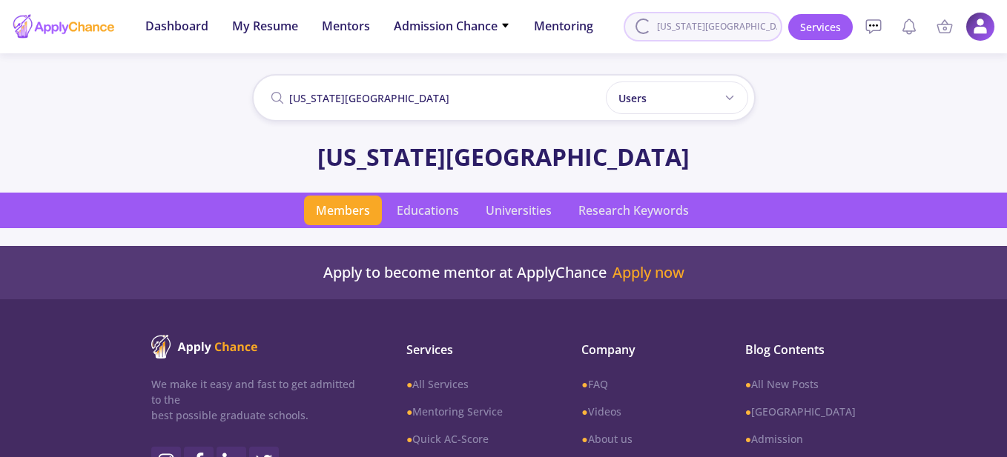
click at [688, 22] on input "new york University" at bounding box center [703, 27] width 159 height 30
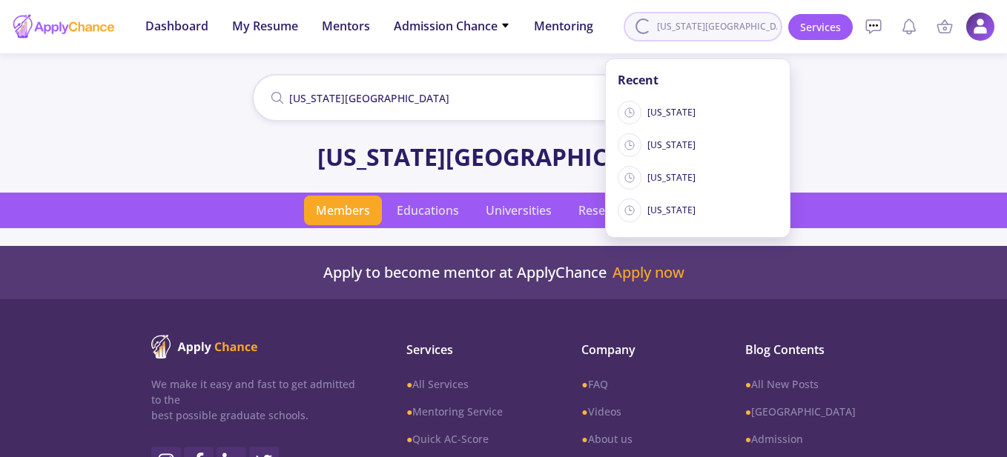
click at [688, 22] on input "new york University" at bounding box center [703, 27] width 159 height 30
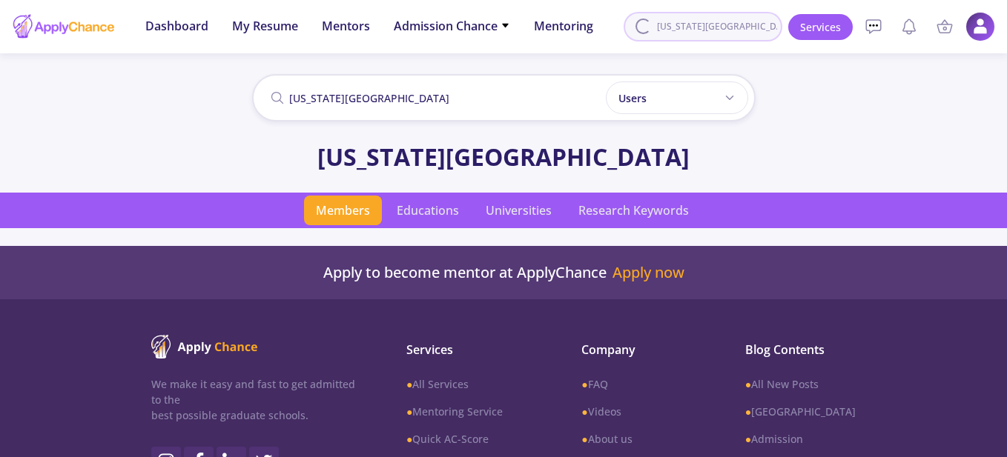
click at [688, 22] on input "new york University" at bounding box center [703, 27] width 159 height 30
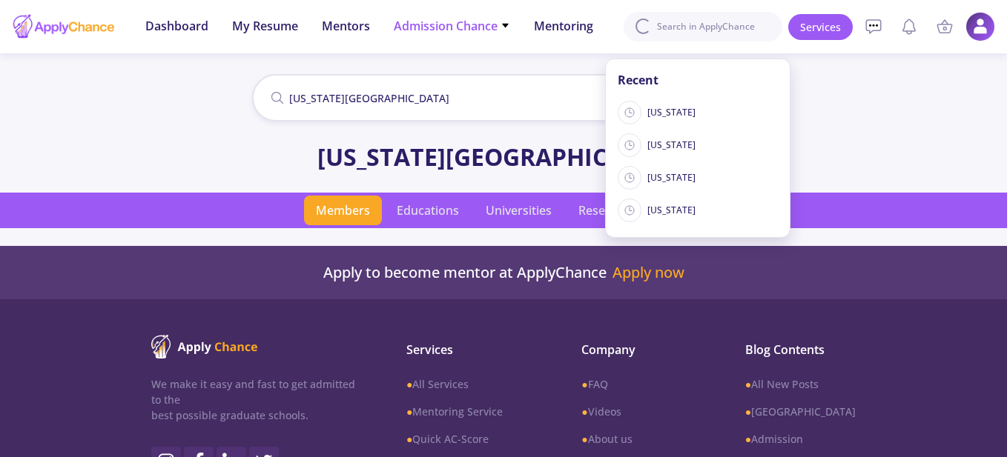
click at [501, 29] on icon at bounding box center [505, 26] width 10 height 10
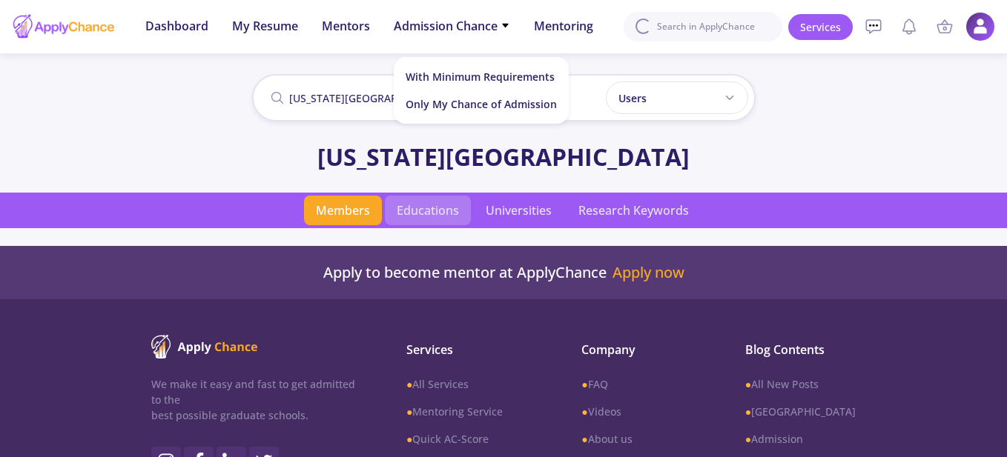
click at [437, 218] on span "Educations" at bounding box center [428, 211] width 86 height 30
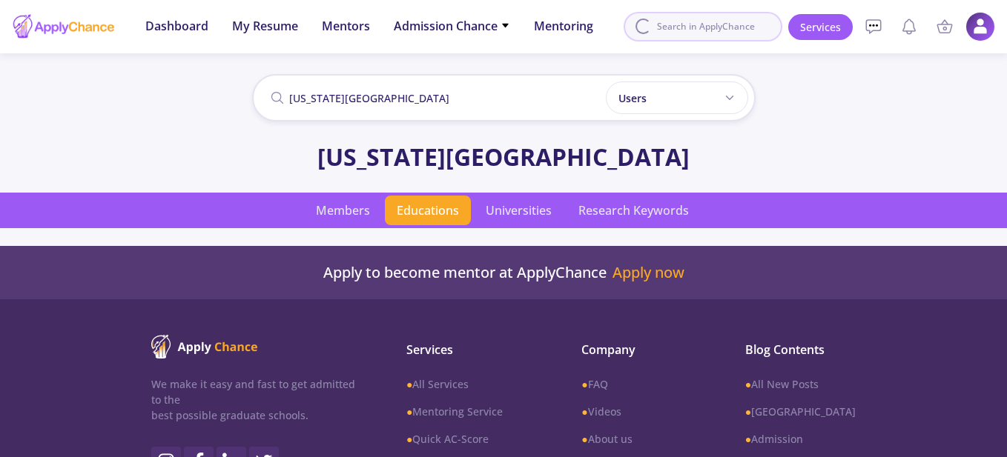
click at [694, 20] on input at bounding box center [703, 27] width 159 height 30
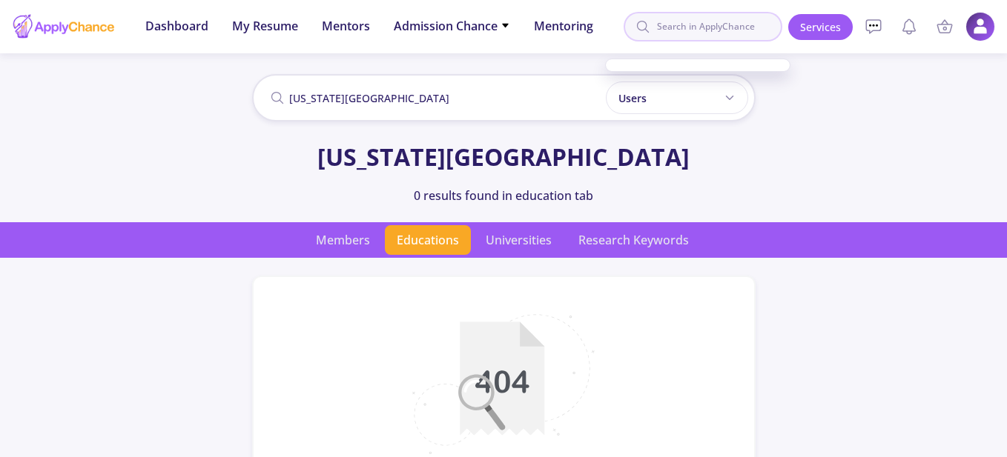
click at [704, 31] on input at bounding box center [703, 27] width 159 height 30
click at [684, 69] on div at bounding box center [698, 65] width 184 height 12
click at [493, 92] on input "new york University" at bounding box center [503, 97] width 503 height 47
click at [716, 27] on input at bounding box center [703, 27] width 159 height 30
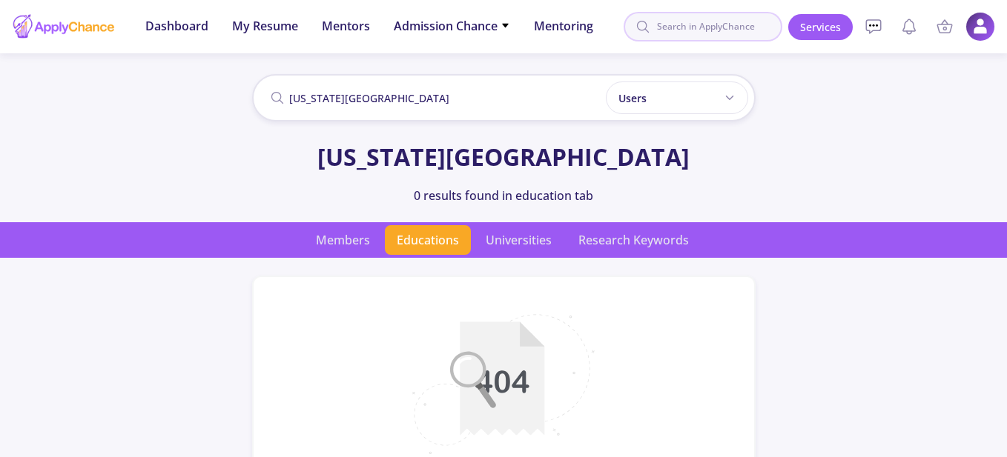
click at [716, 27] on input at bounding box center [703, 27] width 159 height 30
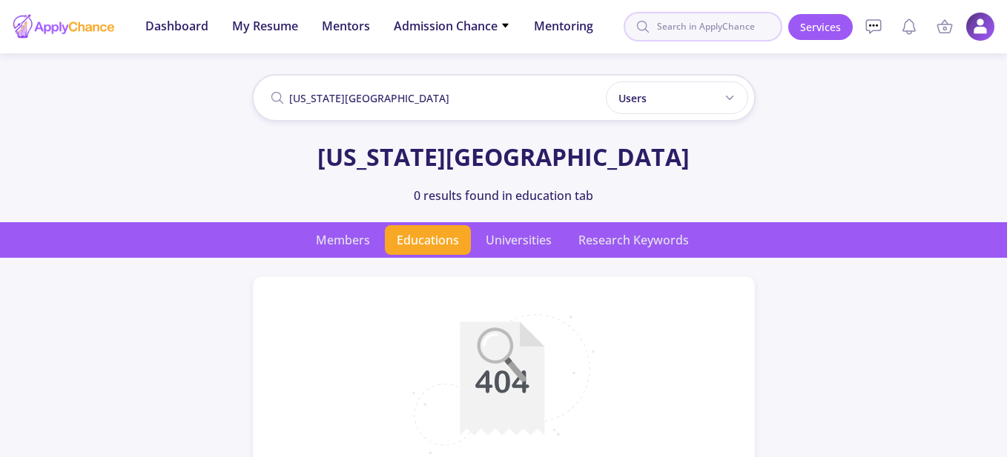
click at [716, 27] on input at bounding box center [703, 27] width 159 height 30
click at [879, 24] on icon at bounding box center [874, 27] width 18 height 18
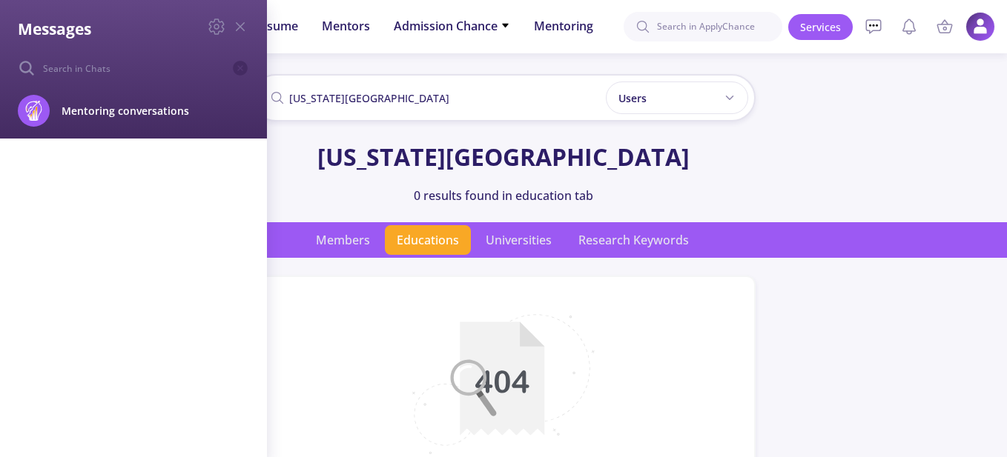
click at [879, 24] on div "Messages Mentoring conversations Block" at bounding box center [503, 228] width 1007 height 457
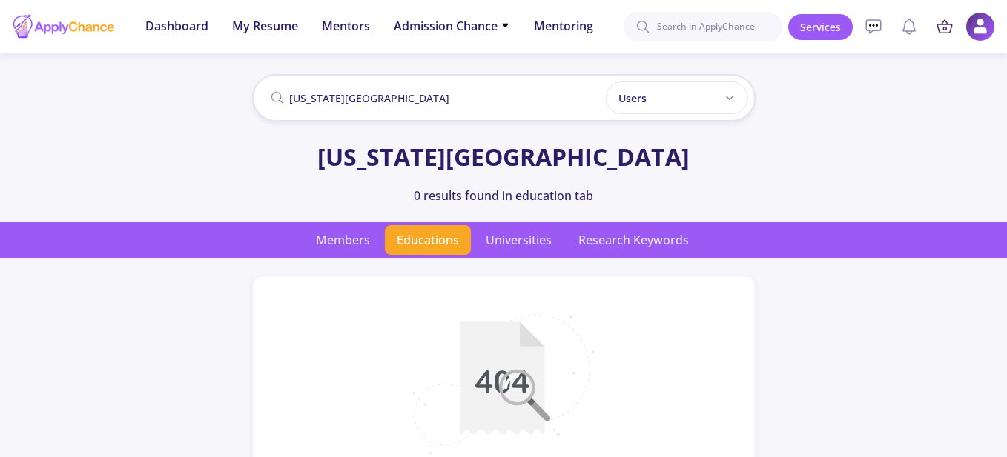
click at [951, 30] on icon at bounding box center [944, 28] width 15 height 8
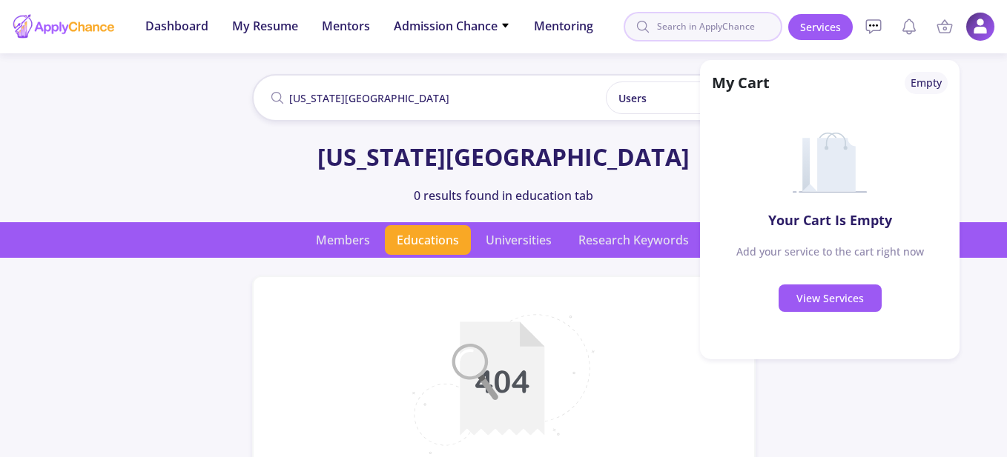
click at [724, 27] on input at bounding box center [703, 27] width 159 height 30
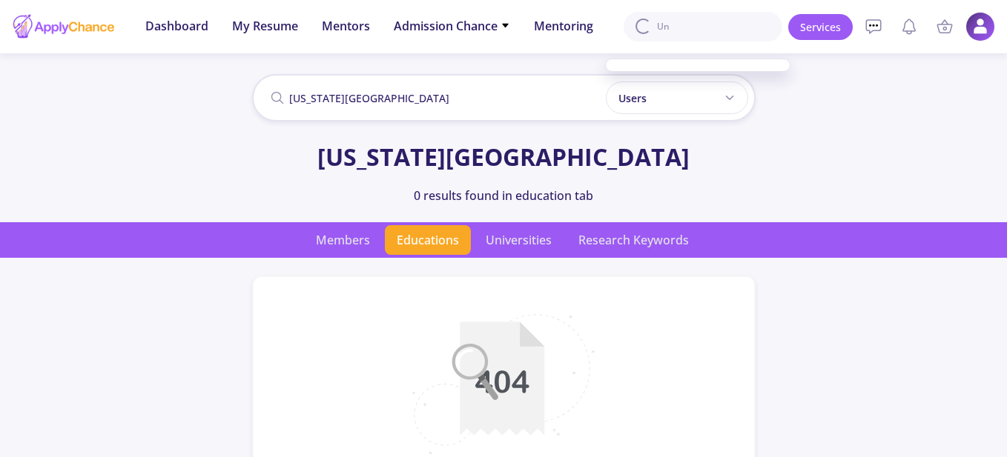
type input "U"
click at [738, 20] on input "New York" at bounding box center [703, 27] width 159 height 30
type input "New Yor"
click at [804, 30] on link "Services" at bounding box center [820, 27] width 65 height 26
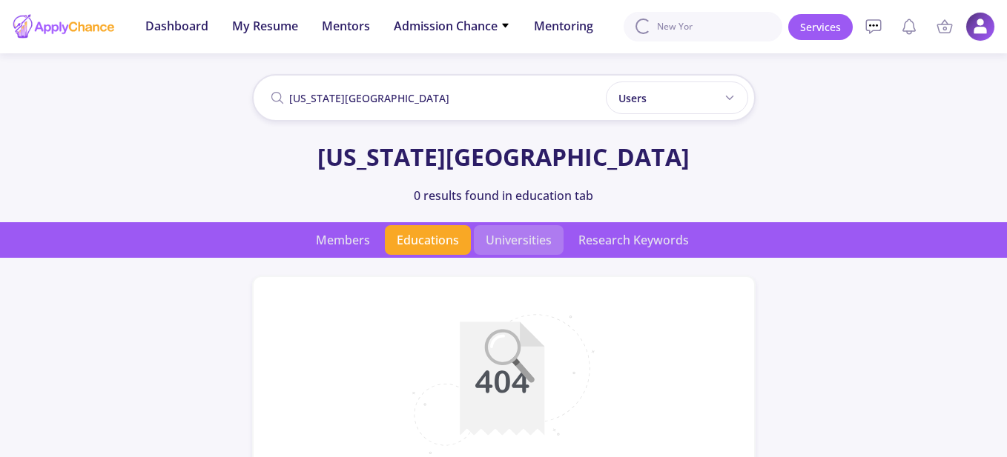
click at [525, 245] on span "Universities" at bounding box center [519, 240] width 90 height 30
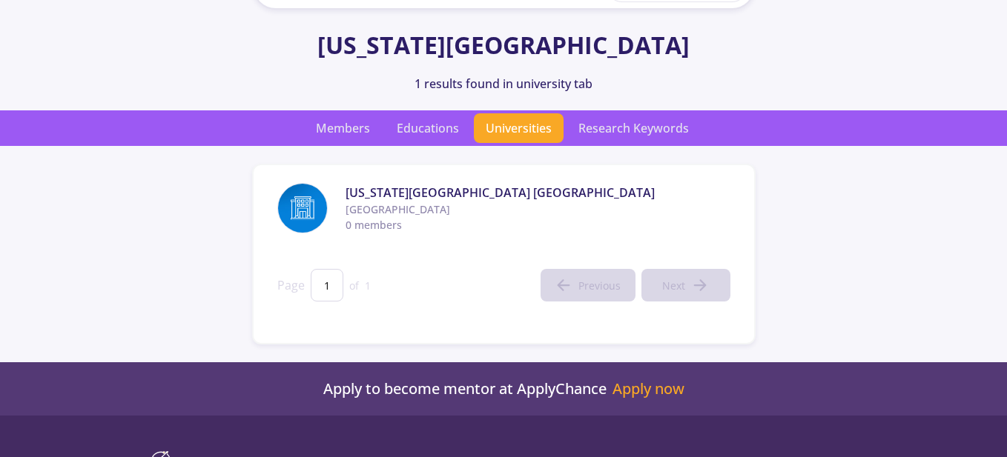
scroll to position [148, 0]
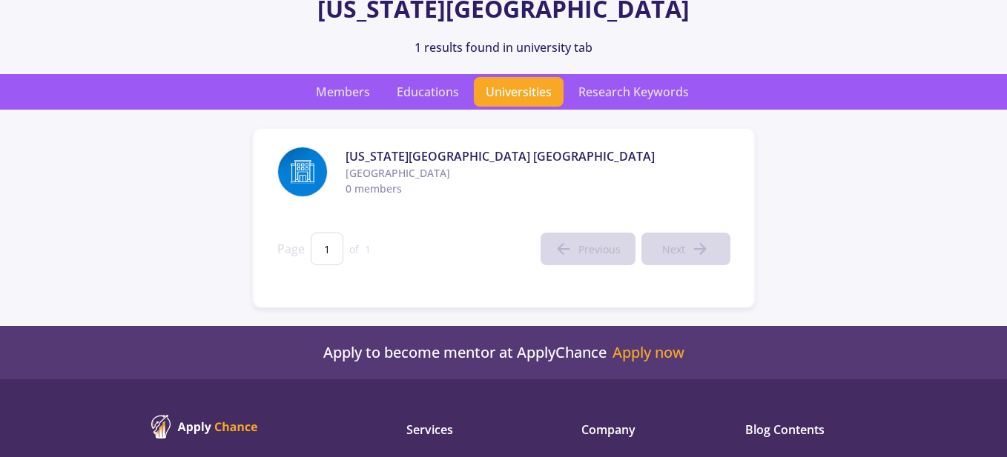
click at [323, 254] on input "1" at bounding box center [327, 249] width 33 height 33
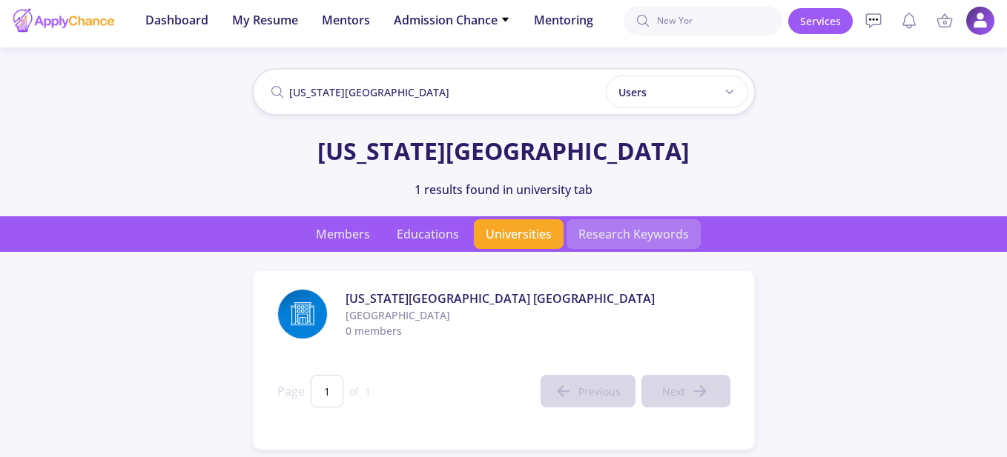
scroll to position [0, 0]
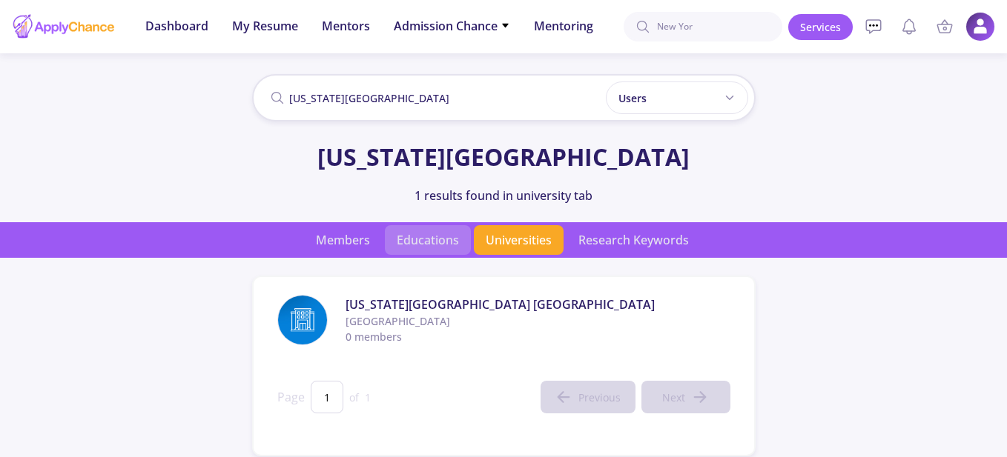
click at [435, 234] on span "Educations" at bounding box center [428, 240] width 86 height 30
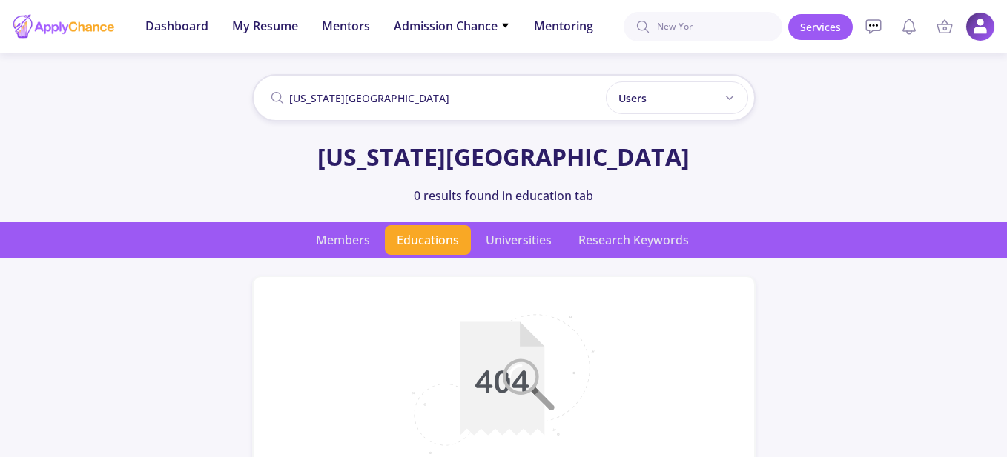
click at [363, 217] on div "new york University Users Users Professors Mentors new york University 0 result…" at bounding box center [503, 146] width 1007 height 151
click at [357, 240] on span "Members" at bounding box center [343, 240] width 78 height 30
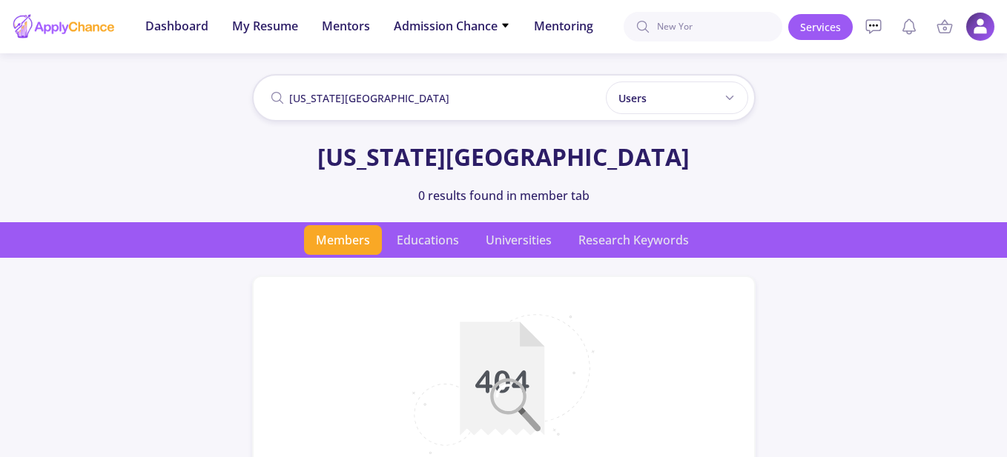
click at [409, 102] on input "new york University" at bounding box center [503, 97] width 503 height 47
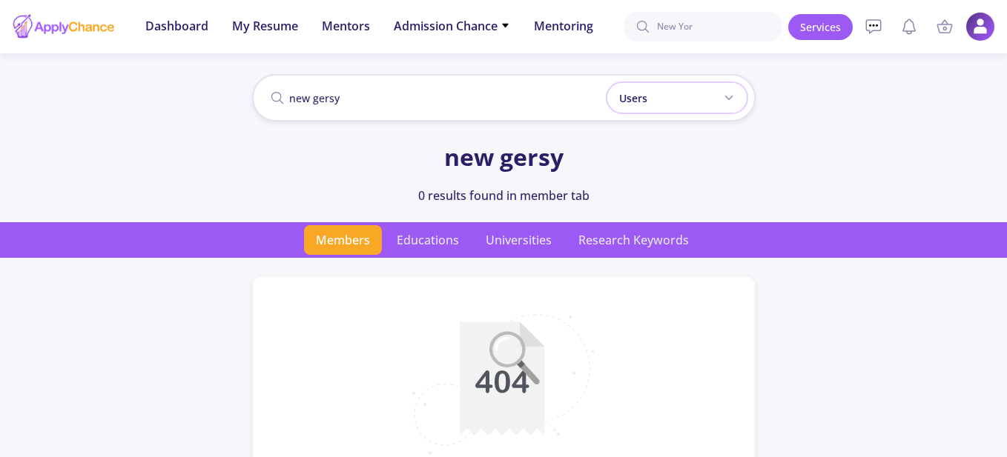
click at [705, 34] on input "New Yor" at bounding box center [703, 27] width 159 height 30
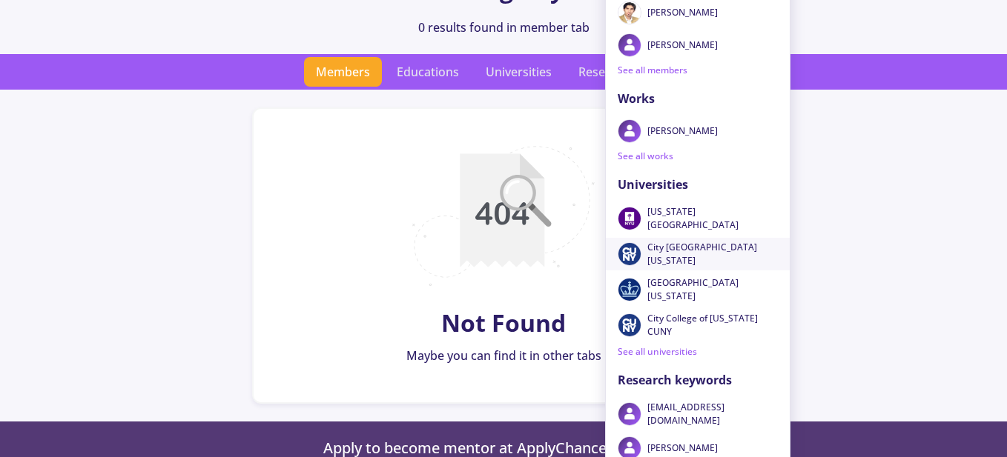
scroll to position [222, 0]
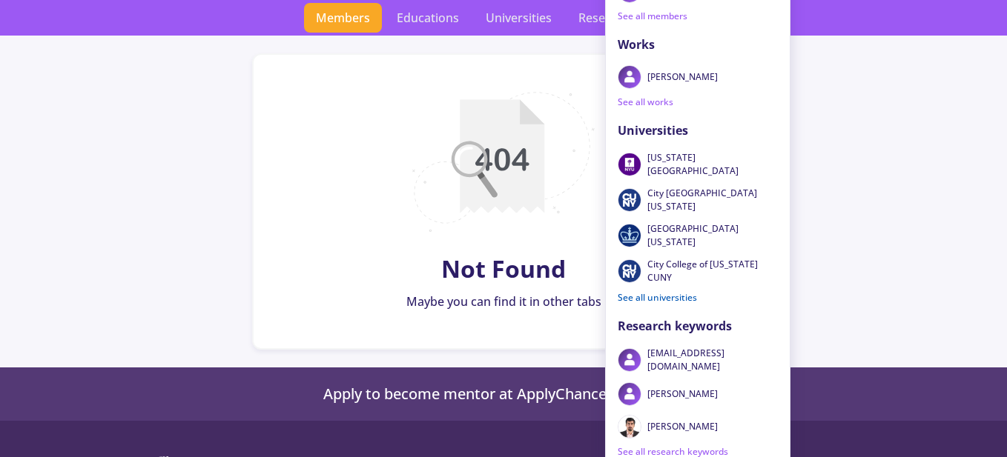
click at [684, 292] on link "See all universities" at bounding box center [657, 297] width 103 height 24
type input "New Yor"
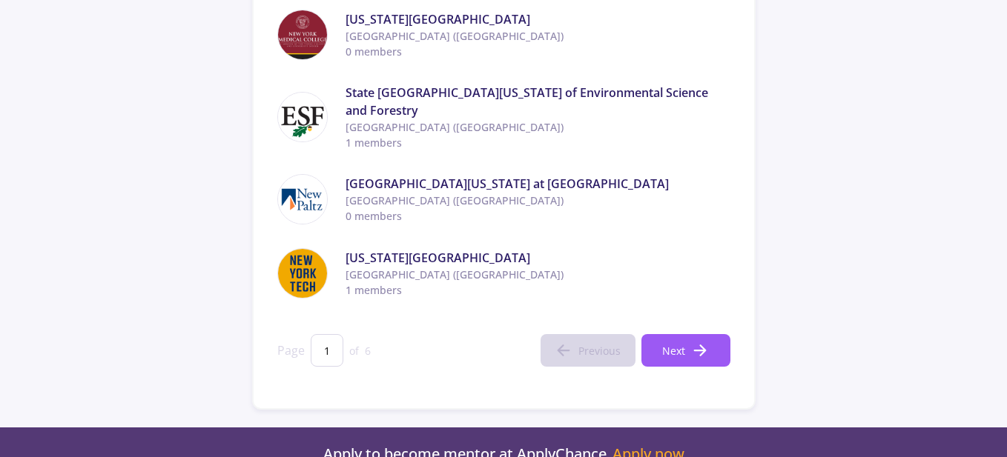
scroll to position [764, 0]
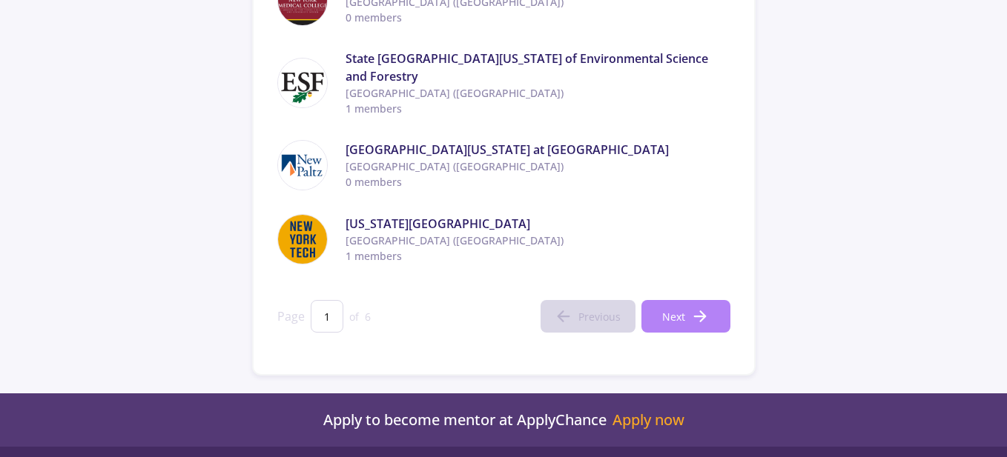
click at [681, 323] on span "Next" at bounding box center [673, 317] width 23 height 16
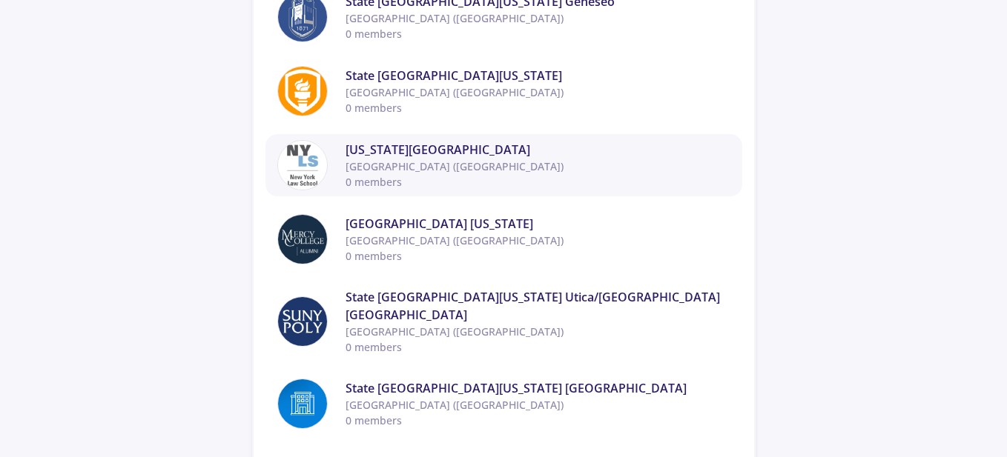
scroll to position [690, 0]
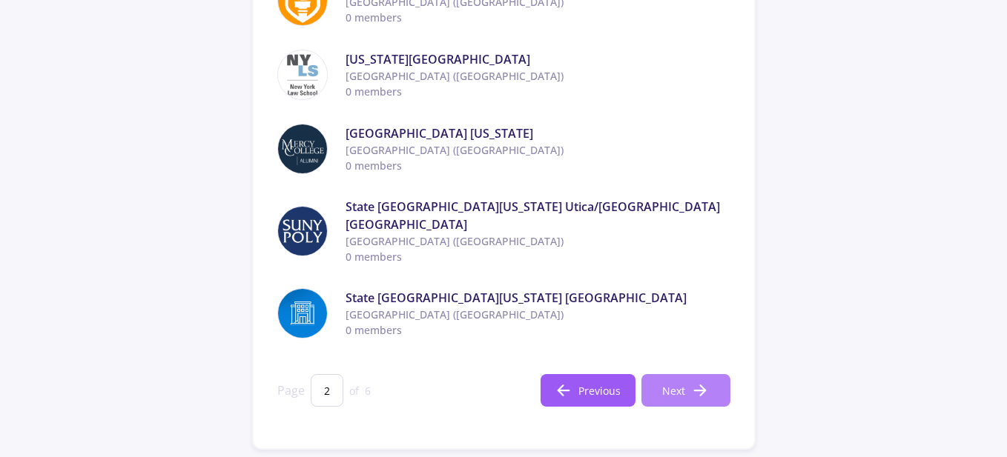
click at [691, 387] on button "Next" at bounding box center [685, 390] width 89 height 33
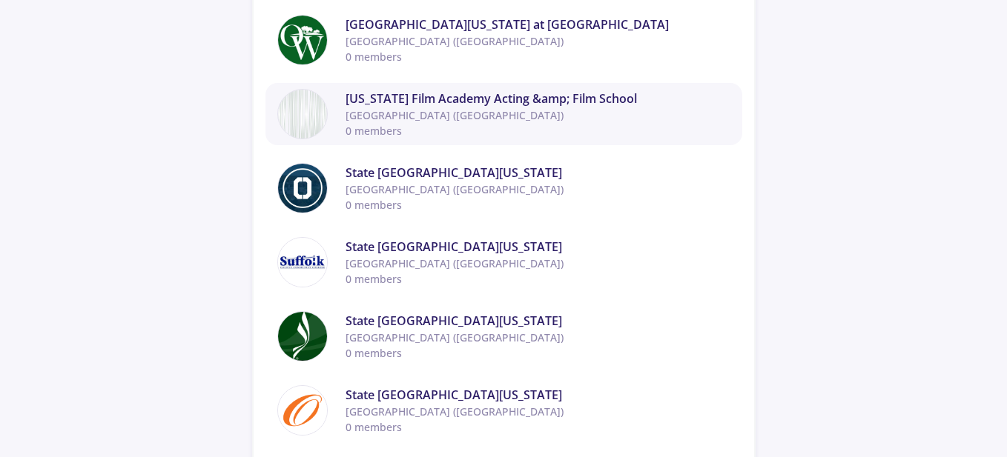
scroll to position [674, 0]
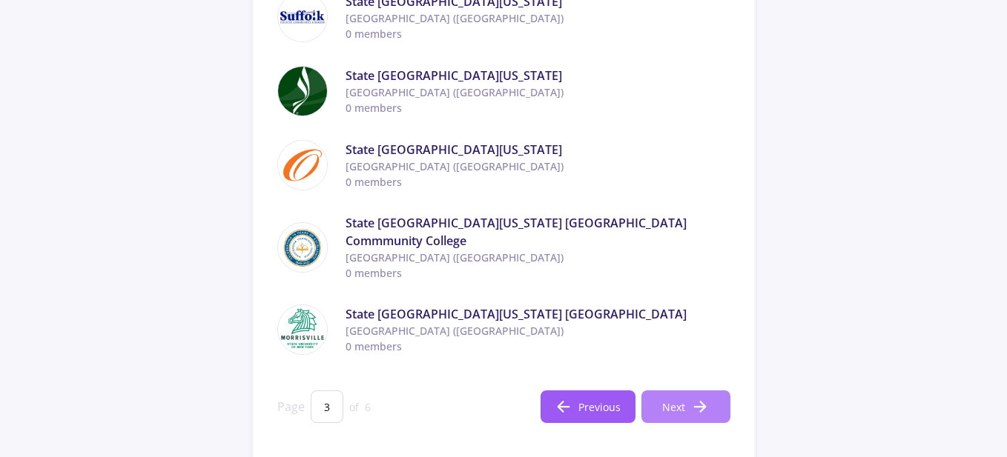
click at [707, 398] on icon at bounding box center [700, 407] width 18 height 18
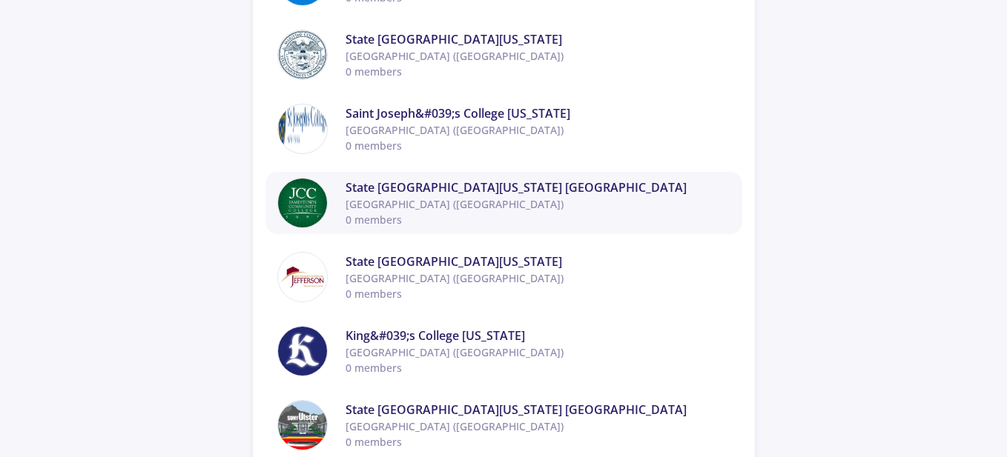
scroll to position [748, 0]
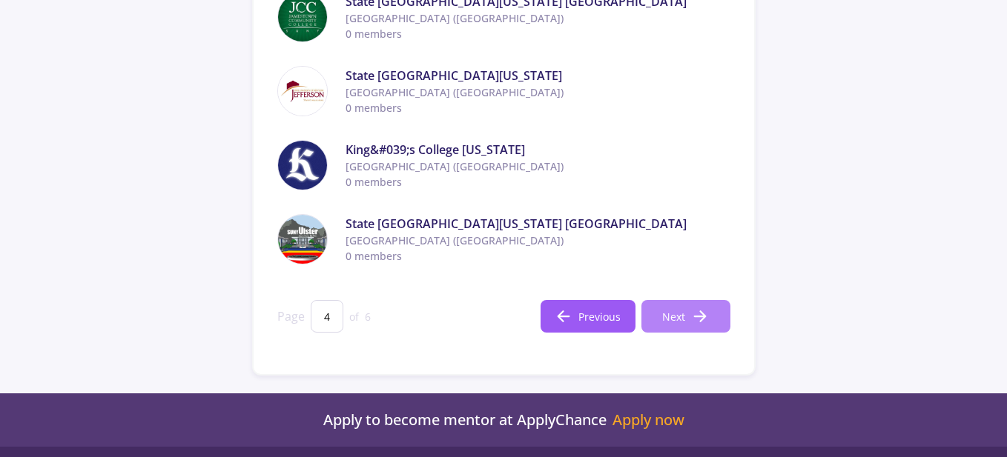
click at [699, 313] on icon at bounding box center [700, 317] width 18 height 18
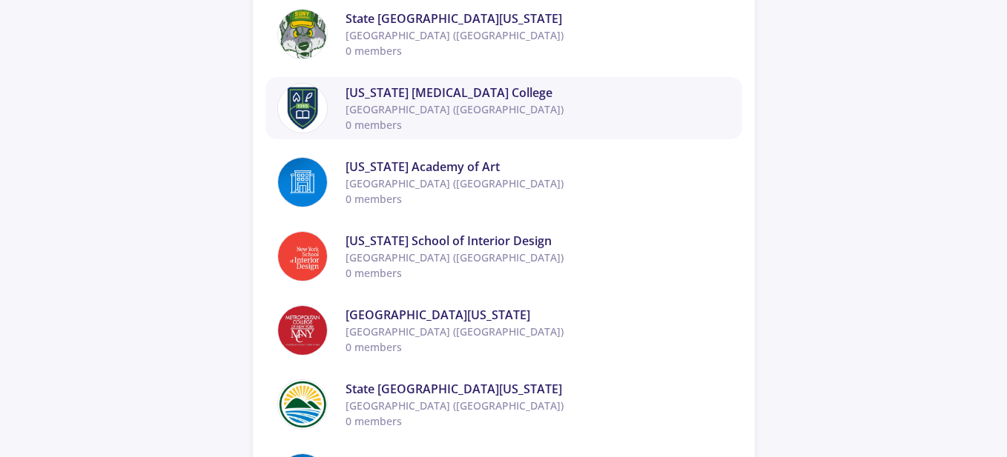
scroll to position [690, 0]
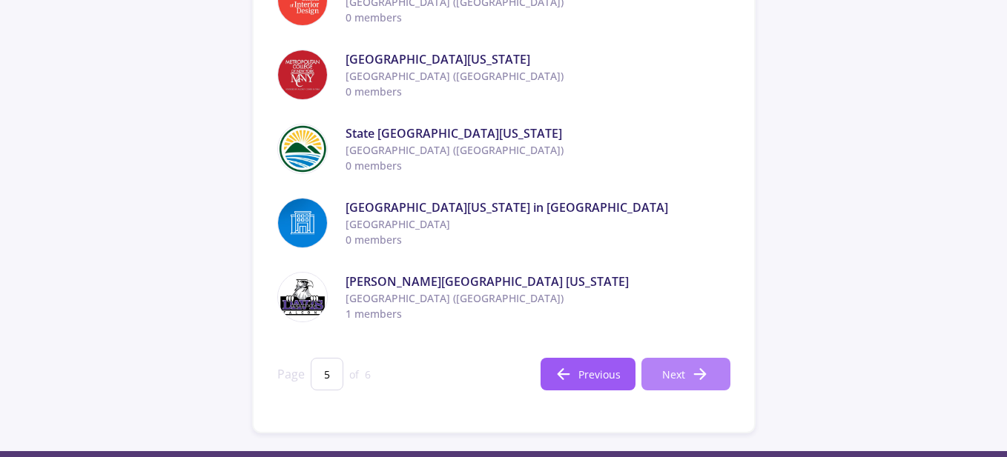
click at [703, 383] on icon at bounding box center [700, 375] width 18 height 18
type input "6"
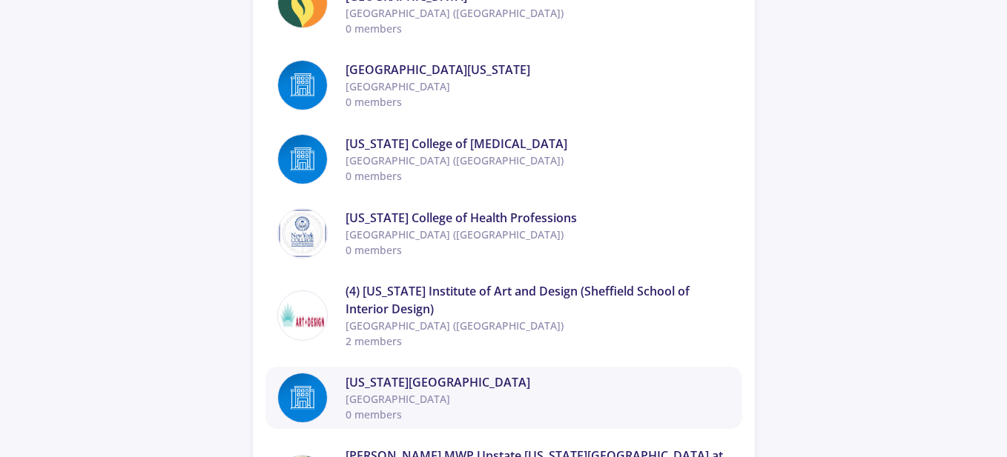
scroll to position [336, 0]
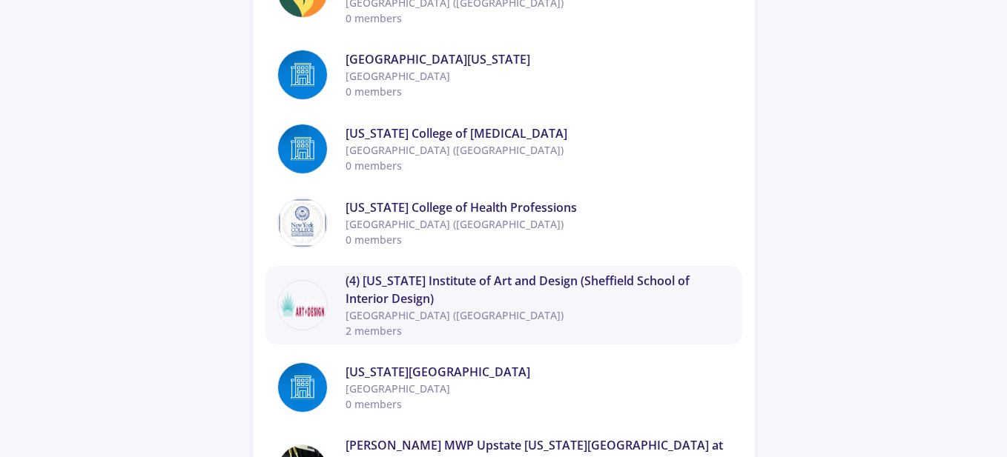
click at [379, 272] on span "(4) New York Institute of Art and Design (Sheffield School of Interior Design)" at bounding box center [538, 290] width 385 height 36
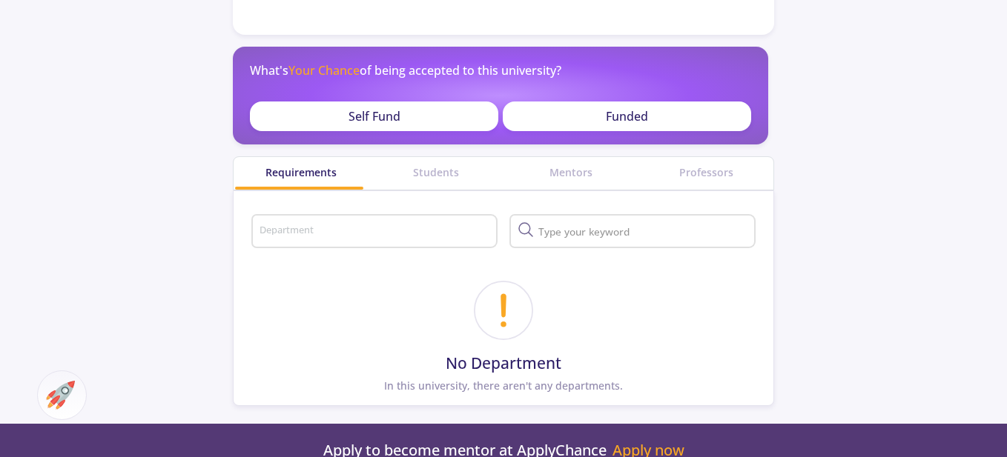
scroll to position [297, 0]
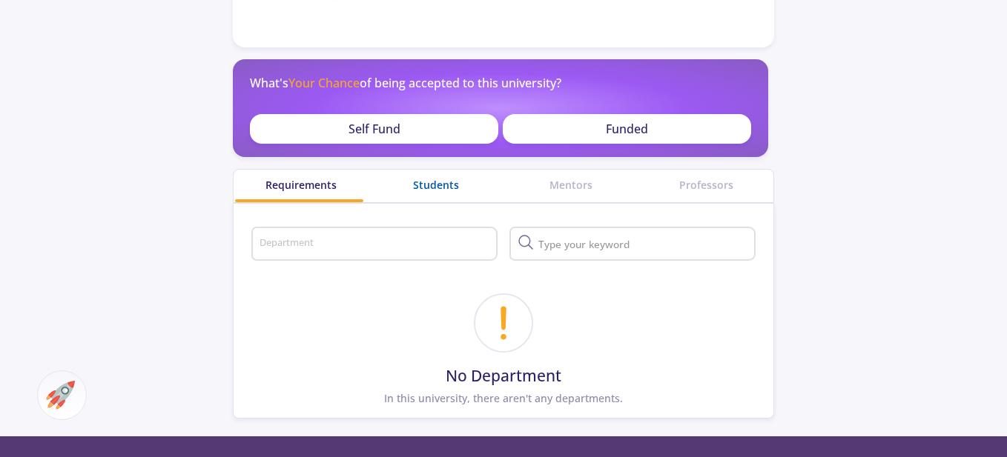
click at [431, 185] on div "Students" at bounding box center [436, 185] width 135 height 16
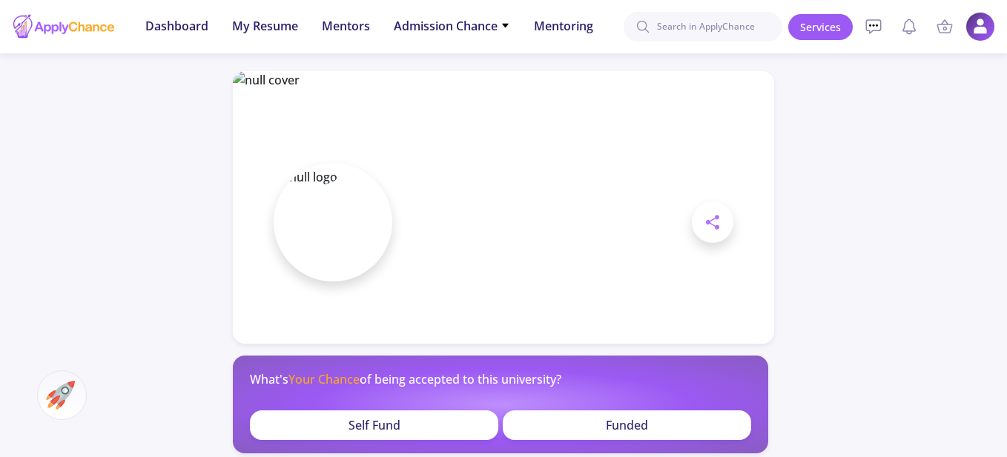
click at [591, 428] on div "Funded" at bounding box center [627, 426] width 248 height 30
click at [724, 21] on input at bounding box center [703, 27] width 159 height 30
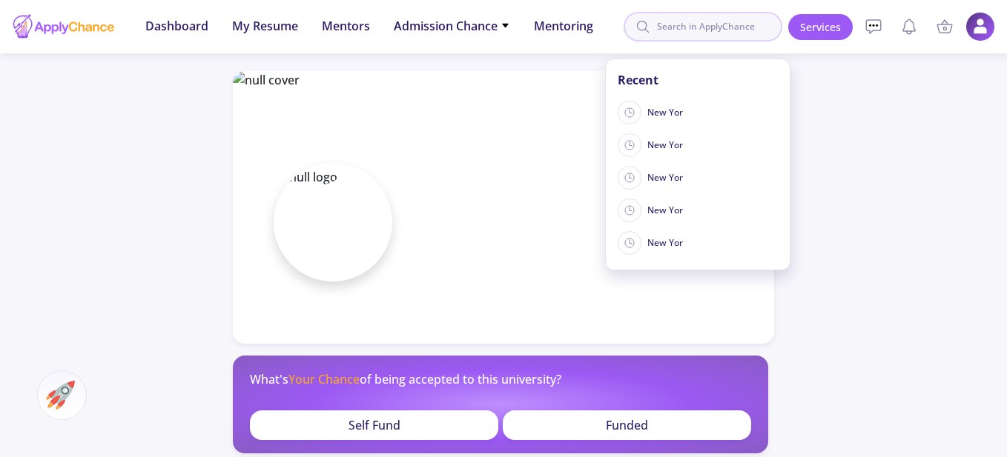
click at [724, 21] on input at bounding box center [703, 27] width 159 height 30
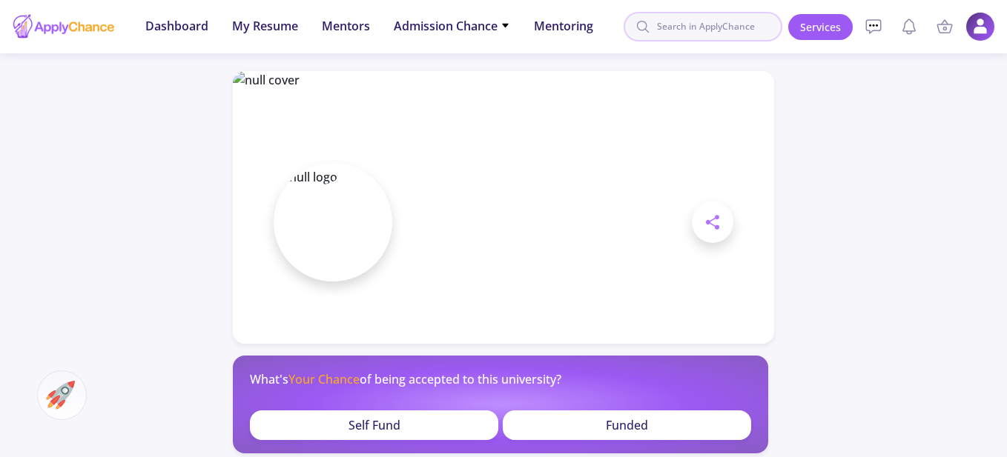
click at [724, 21] on input at bounding box center [703, 27] width 159 height 30
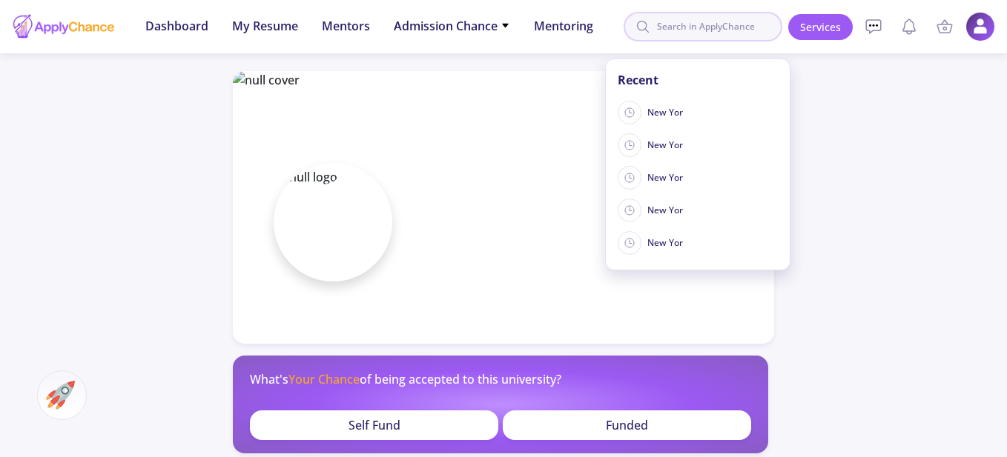
click at [724, 21] on input at bounding box center [703, 27] width 159 height 30
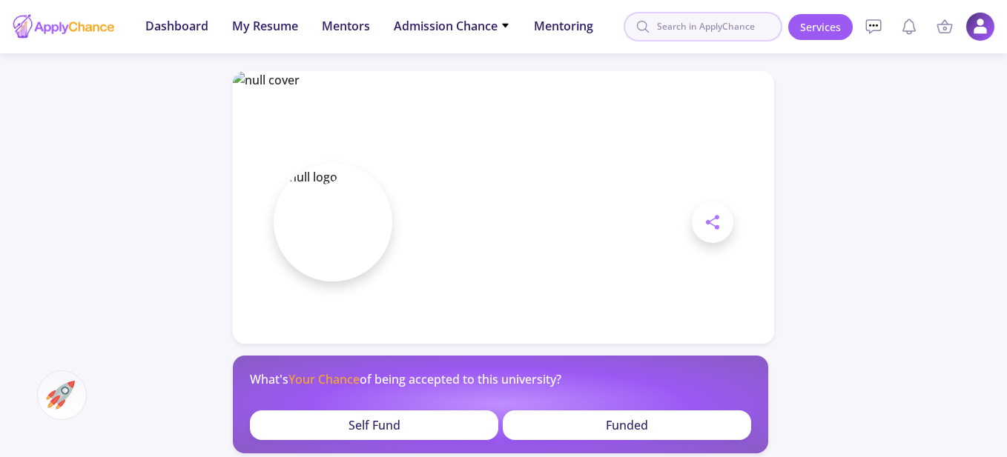
click at [724, 21] on input at bounding box center [703, 27] width 159 height 30
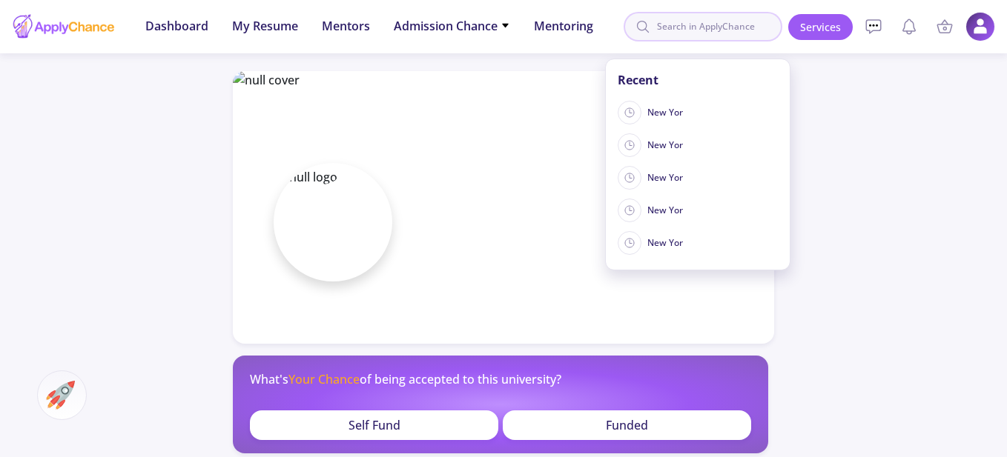
click at [724, 21] on input at bounding box center [703, 27] width 159 height 30
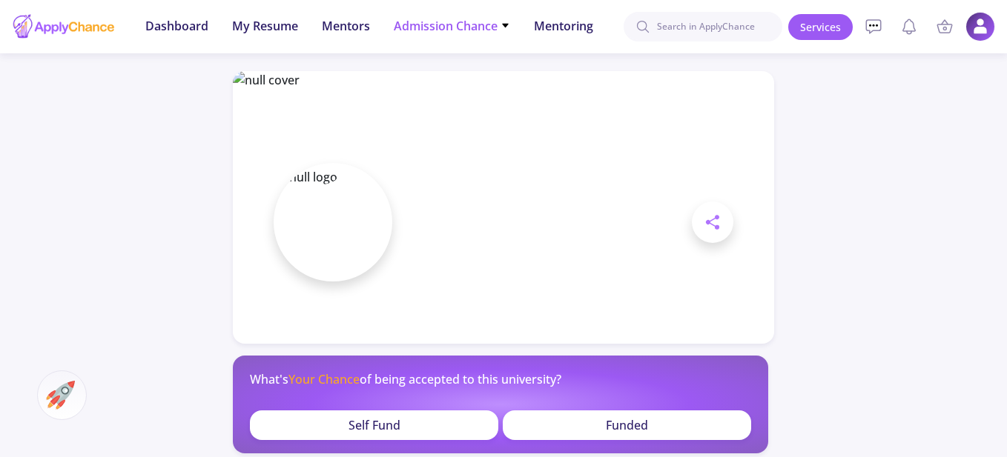
click at [477, 25] on span "Admission Chance" at bounding box center [452, 26] width 116 height 18
click at [718, 25] on input at bounding box center [703, 27] width 159 height 30
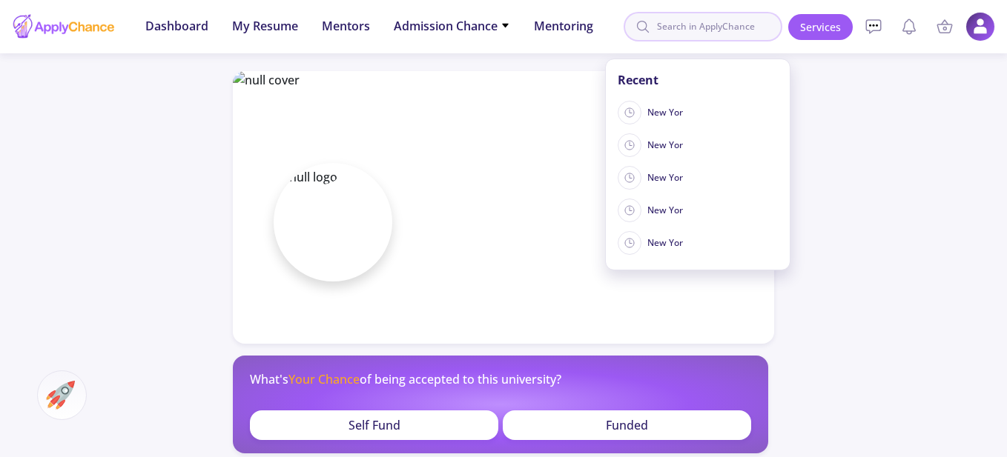
click at [718, 25] on input at bounding box center [703, 27] width 159 height 30
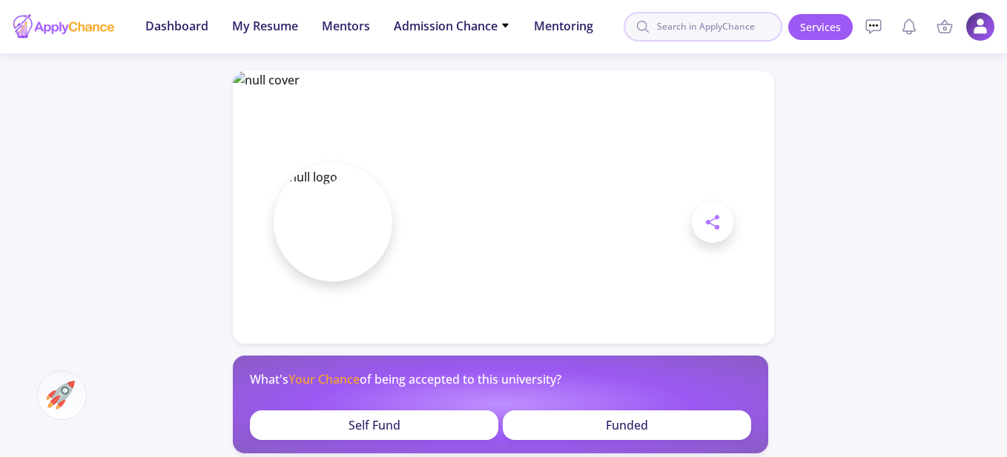
click at [718, 25] on input at bounding box center [703, 27] width 159 height 30
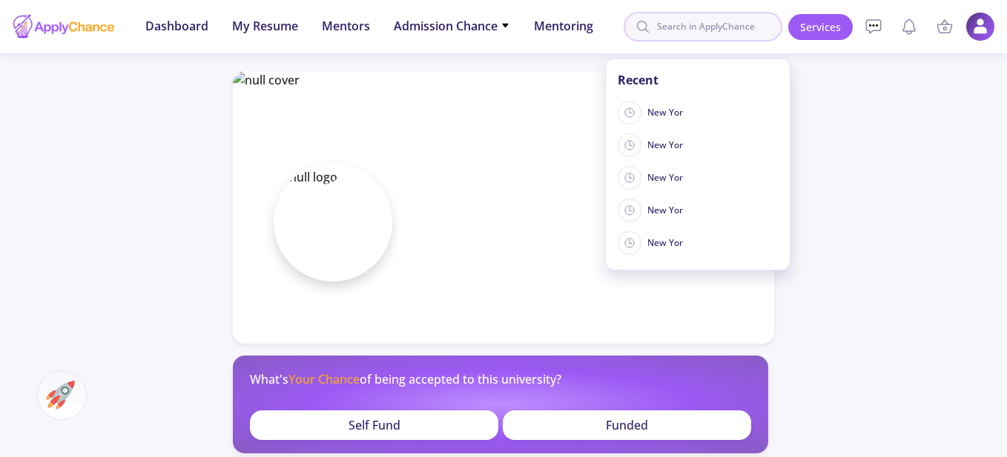
click at [718, 25] on input at bounding box center [703, 27] width 159 height 30
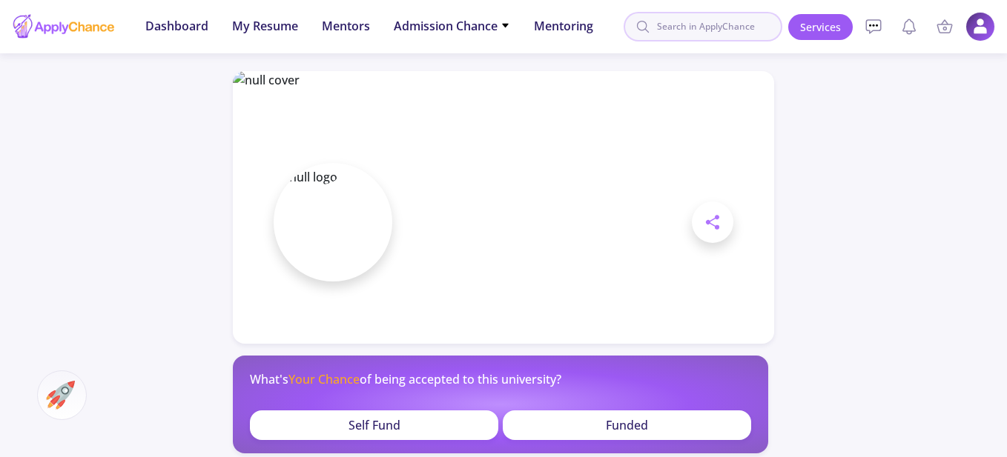
click at [718, 25] on input at bounding box center [703, 27] width 159 height 30
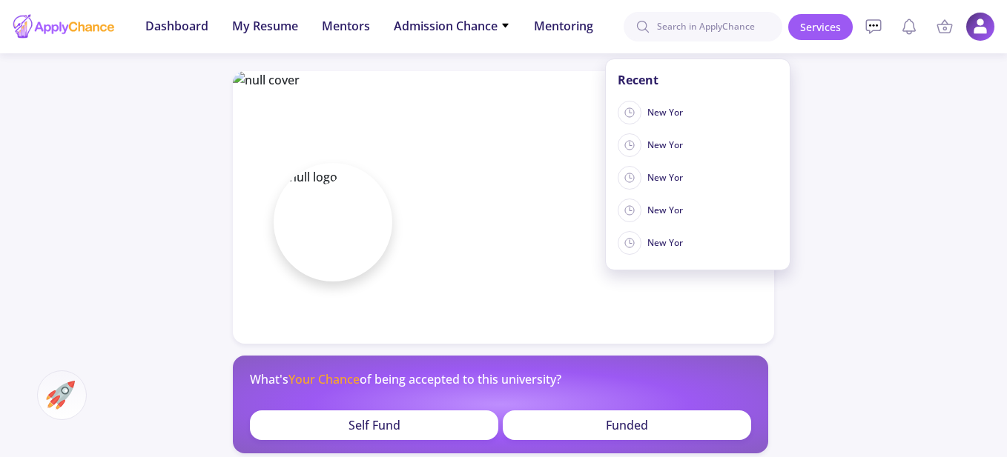
click at [651, 76] on div "Recent" at bounding box center [698, 77] width 184 height 36
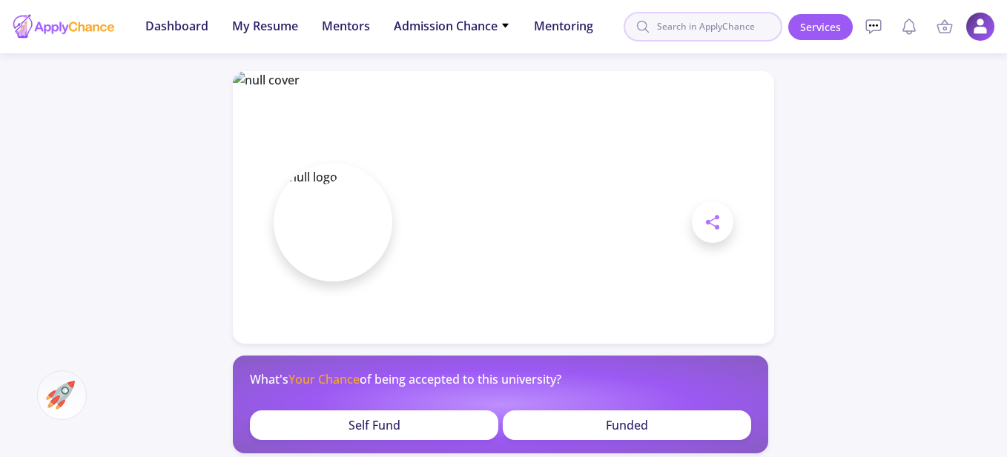
click at [705, 23] on input at bounding box center [703, 27] width 159 height 30
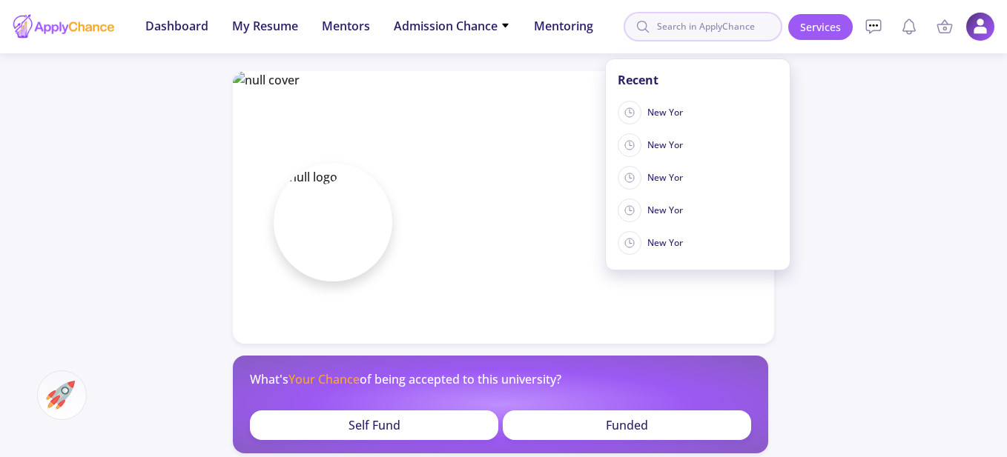
click at [705, 25] on input at bounding box center [703, 27] width 159 height 30
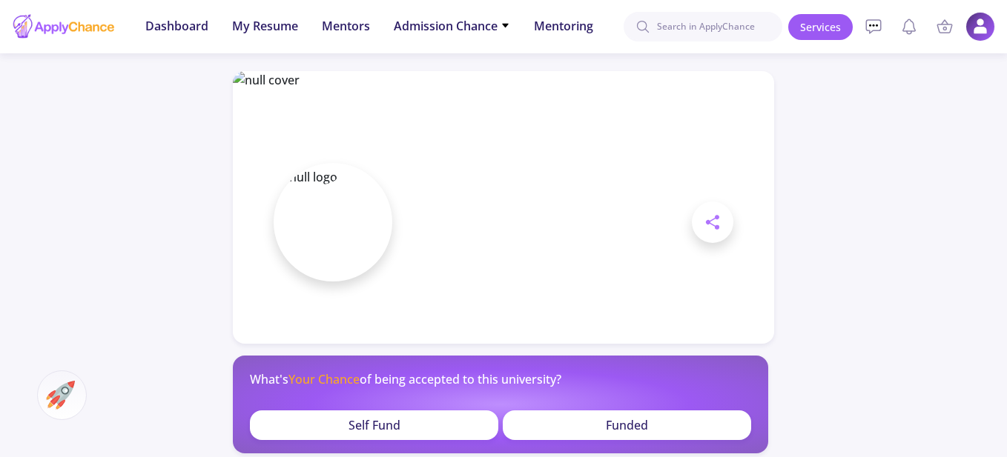
scroll to position [297, 0]
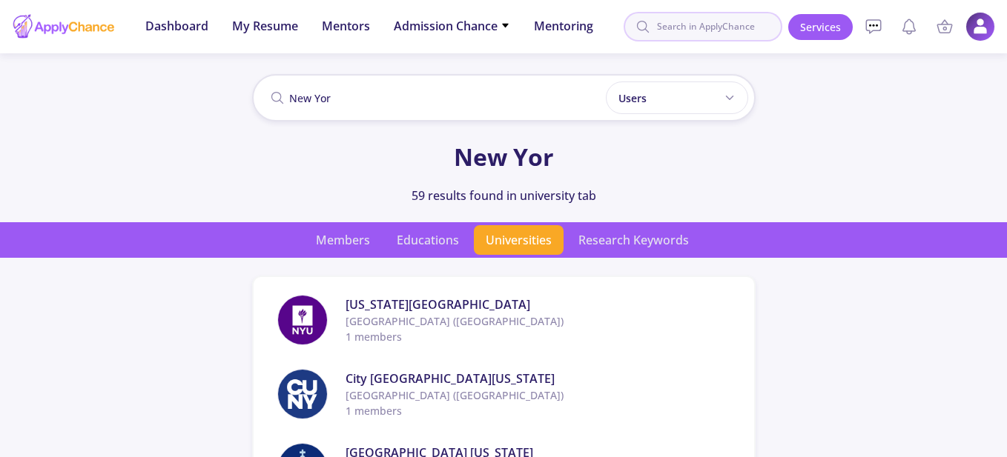
click at [720, 25] on input at bounding box center [703, 27] width 159 height 30
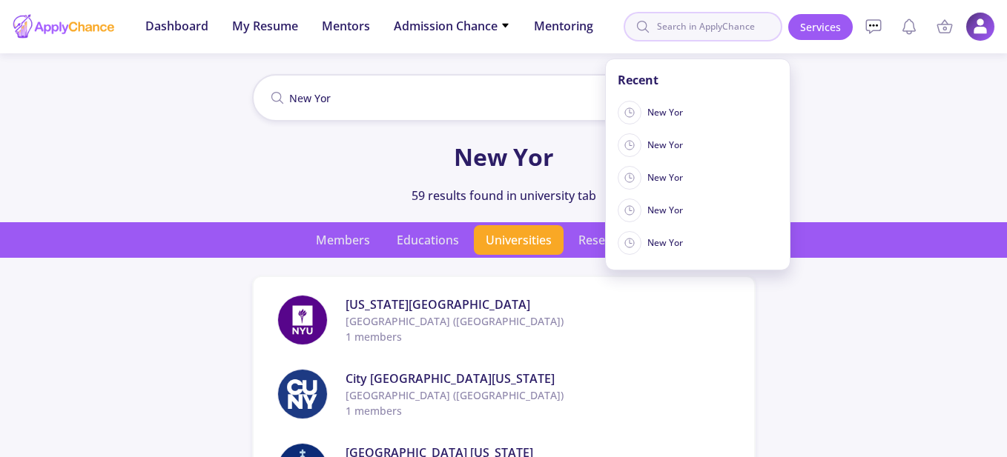
click at [720, 25] on input at bounding box center [703, 27] width 159 height 30
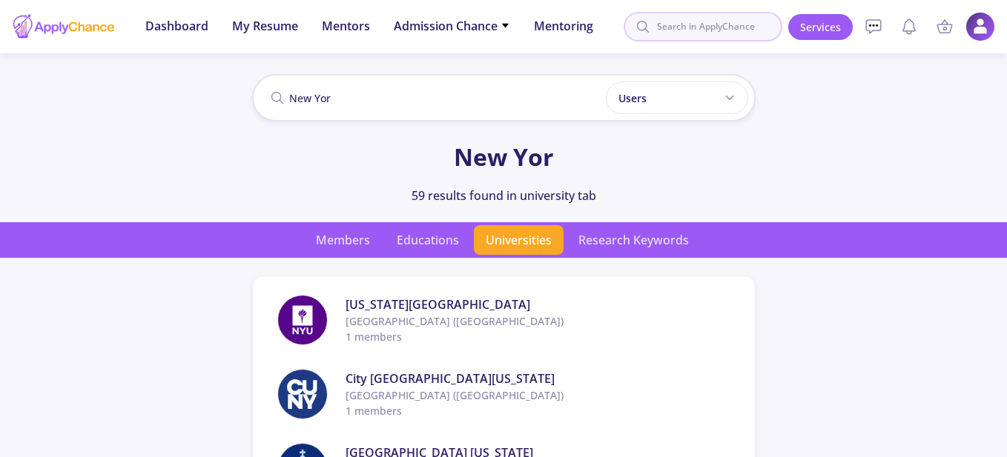
click at [720, 25] on input at bounding box center [703, 27] width 159 height 30
click at [348, 237] on span "Members" at bounding box center [343, 240] width 78 height 30
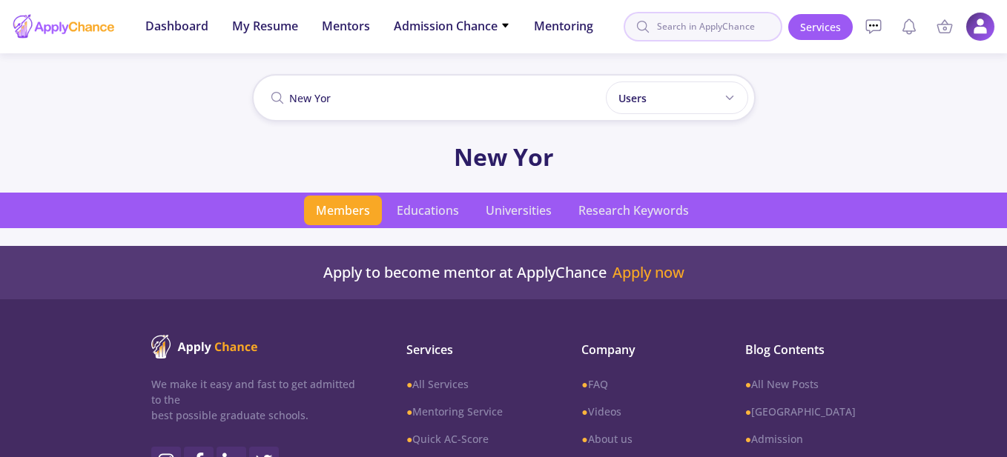
click at [713, 24] on input at bounding box center [703, 27] width 159 height 30
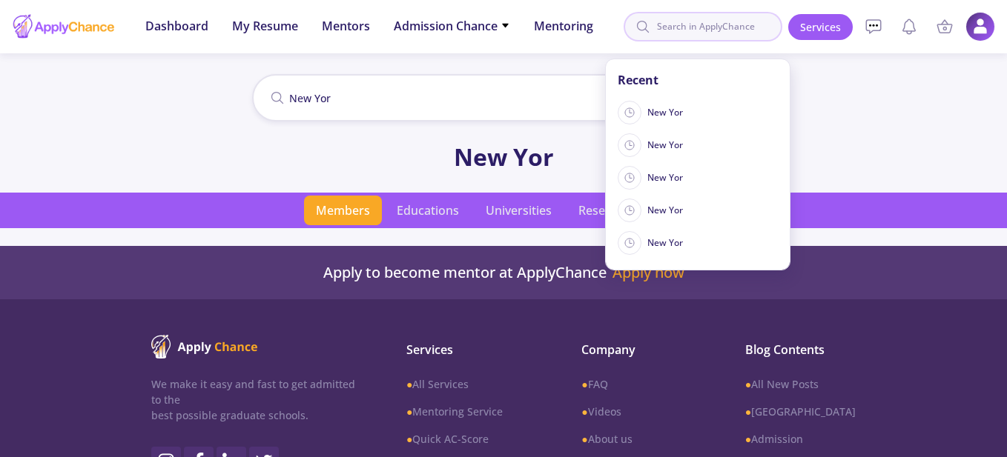
click at [713, 24] on input at bounding box center [703, 27] width 159 height 30
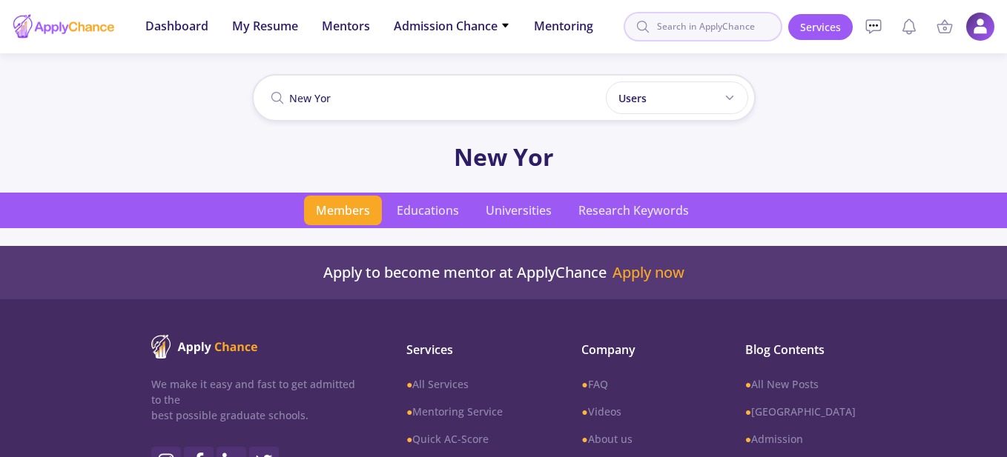
click at [713, 24] on input at bounding box center [703, 27] width 159 height 30
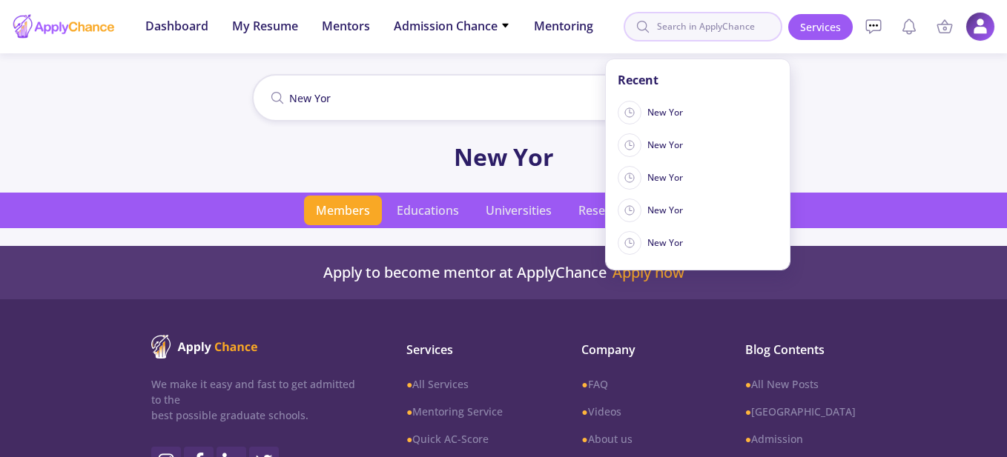
click at [713, 24] on input at bounding box center [703, 27] width 159 height 30
click at [714, 25] on input at bounding box center [703, 27] width 159 height 30
click at [715, 24] on input at bounding box center [703, 27] width 159 height 30
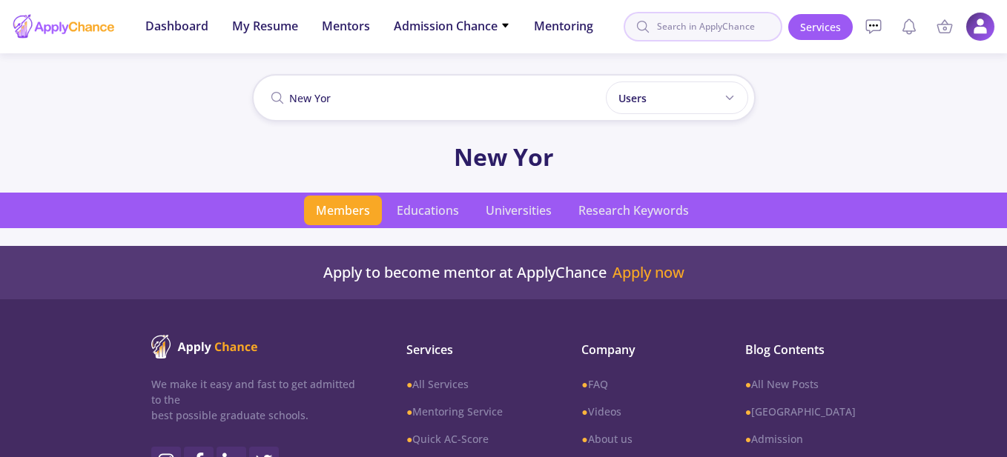
click at [716, 24] on input at bounding box center [703, 27] width 159 height 30
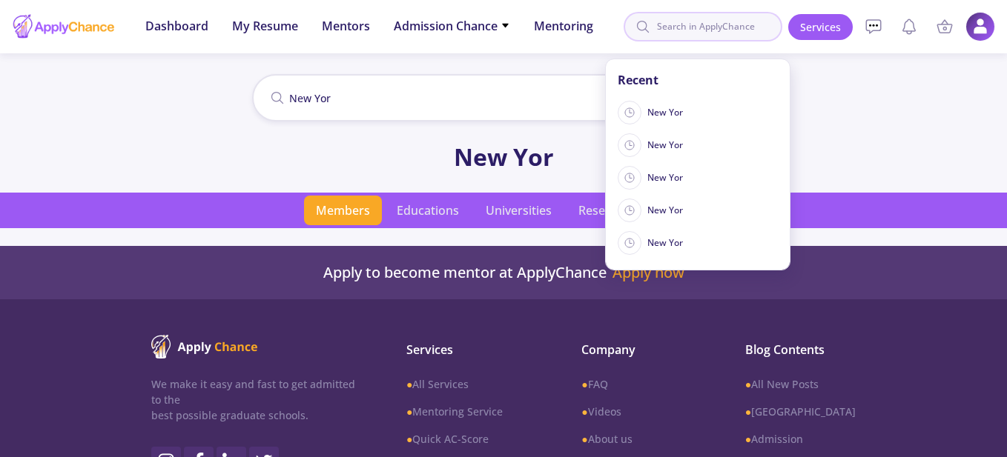
click at [719, 23] on input at bounding box center [703, 27] width 159 height 30
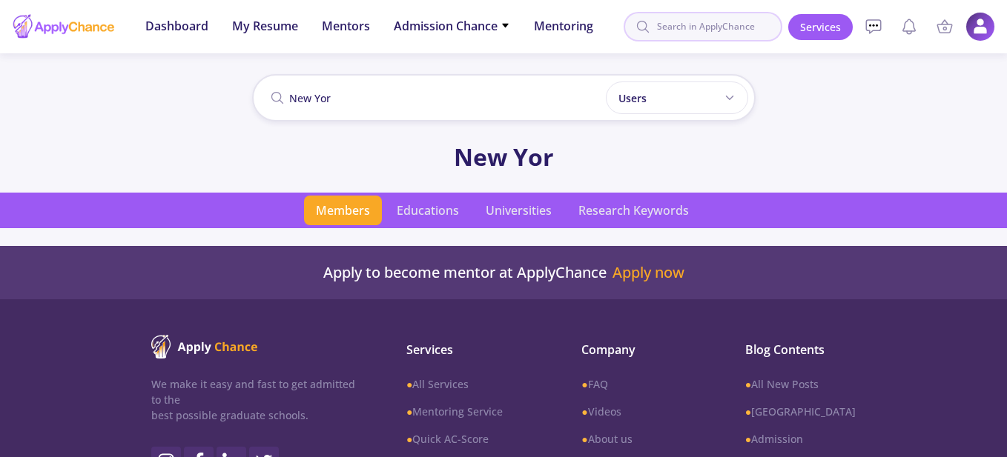
click at [718, 24] on input at bounding box center [703, 27] width 159 height 30
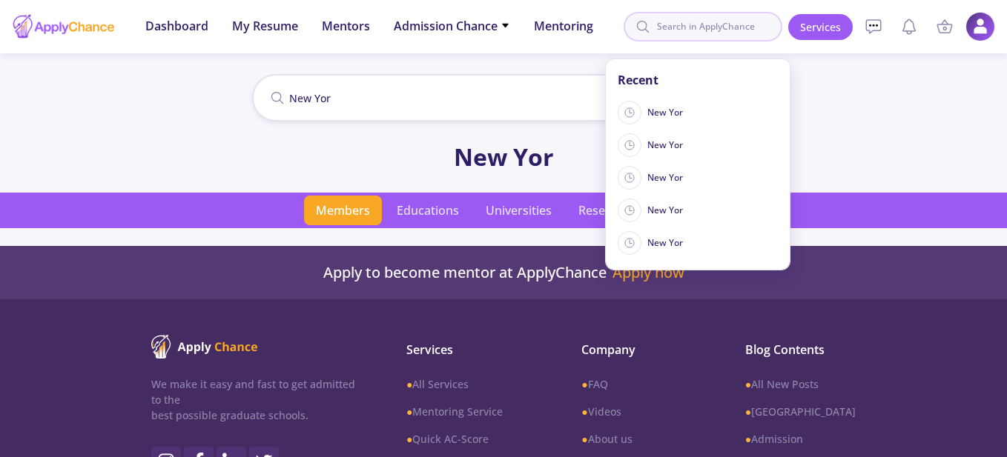
click at [717, 25] on input at bounding box center [703, 27] width 159 height 30
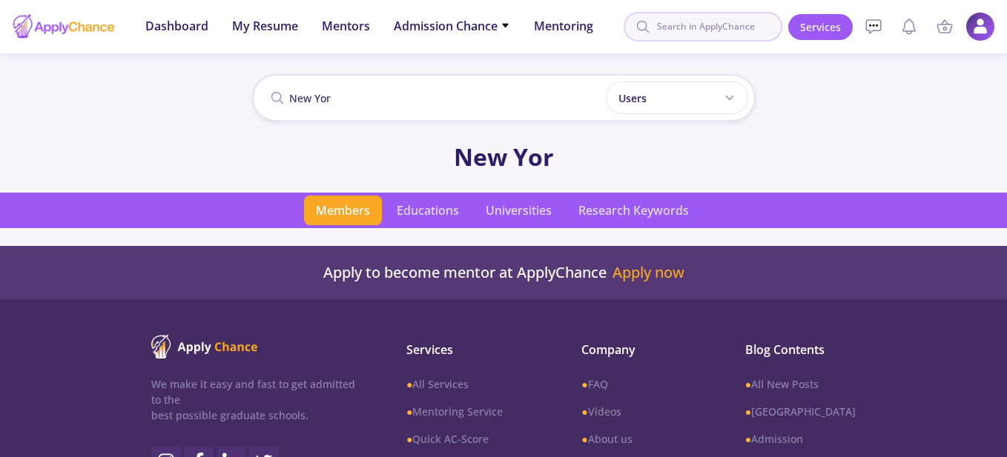
click at [724, 25] on input at bounding box center [703, 27] width 159 height 30
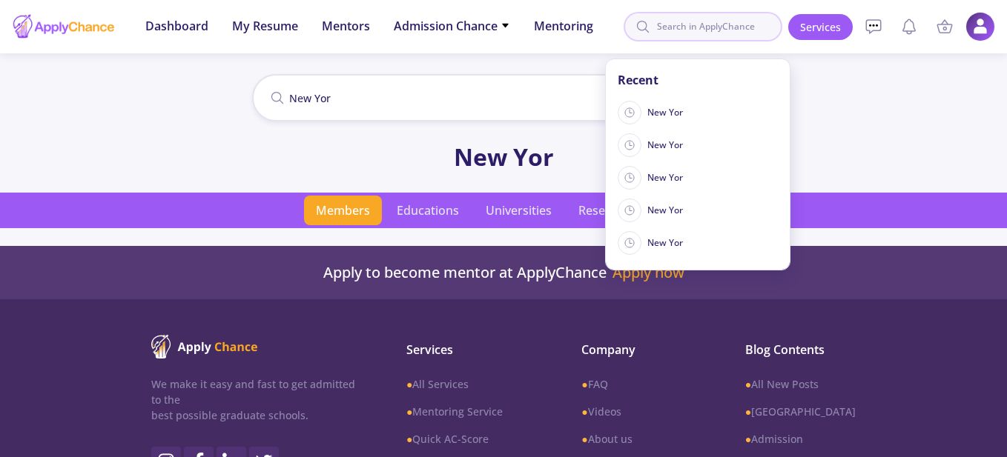
click at [724, 25] on input at bounding box center [703, 27] width 159 height 30
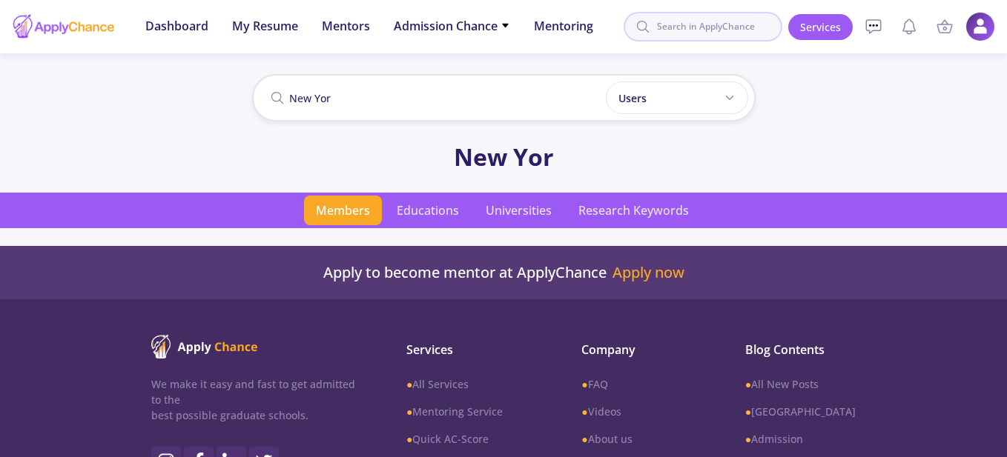
click at [724, 25] on input at bounding box center [703, 27] width 159 height 30
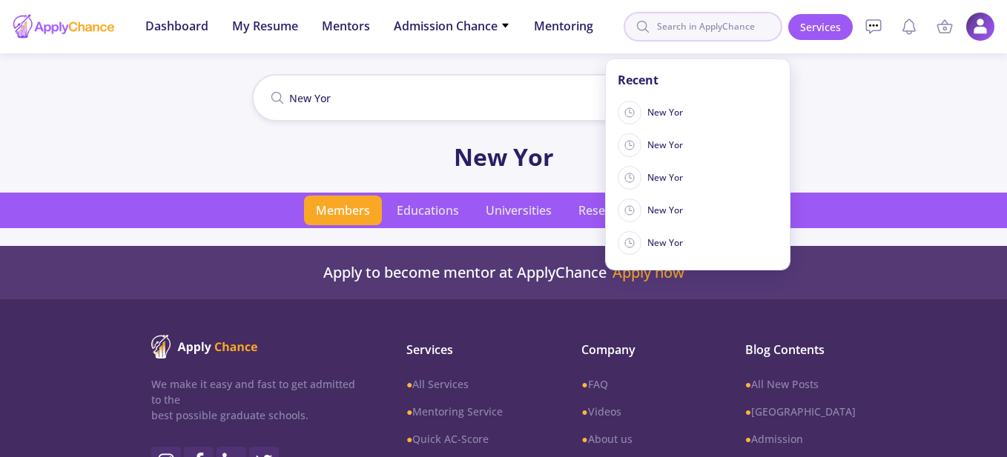
click at [724, 25] on input at bounding box center [703, 27] width 159 height 30
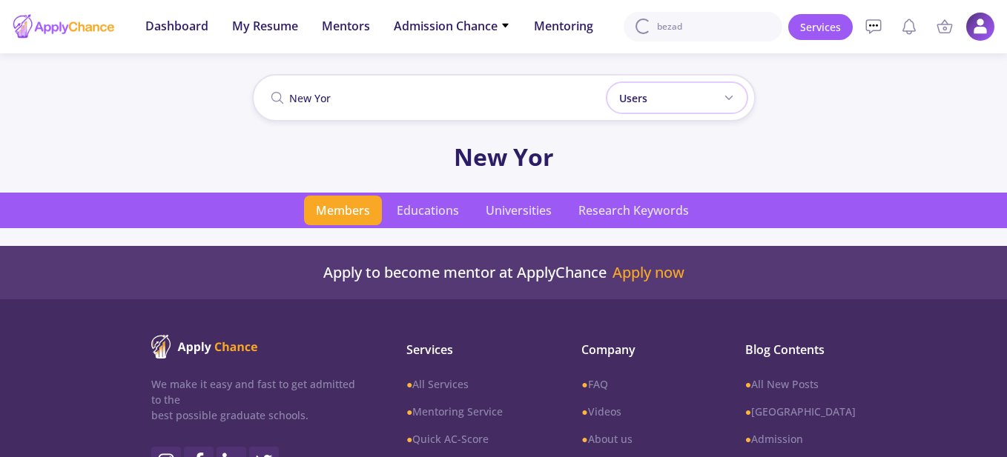
type input "bezad"
click at [693, 107] on div "Users" at bounding box center [677, 98] width 142 height 33
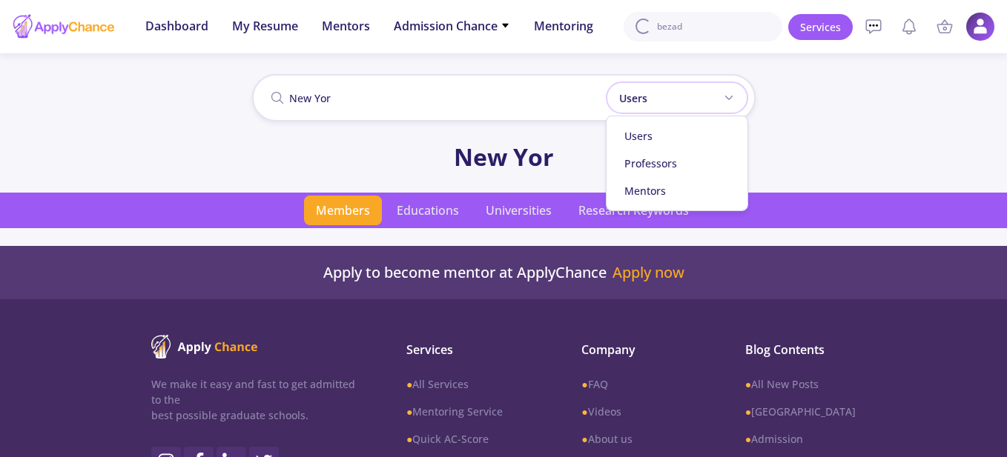
click at [694, 107] on div "Users" at bounding box center [677, 98] width 142 height 33
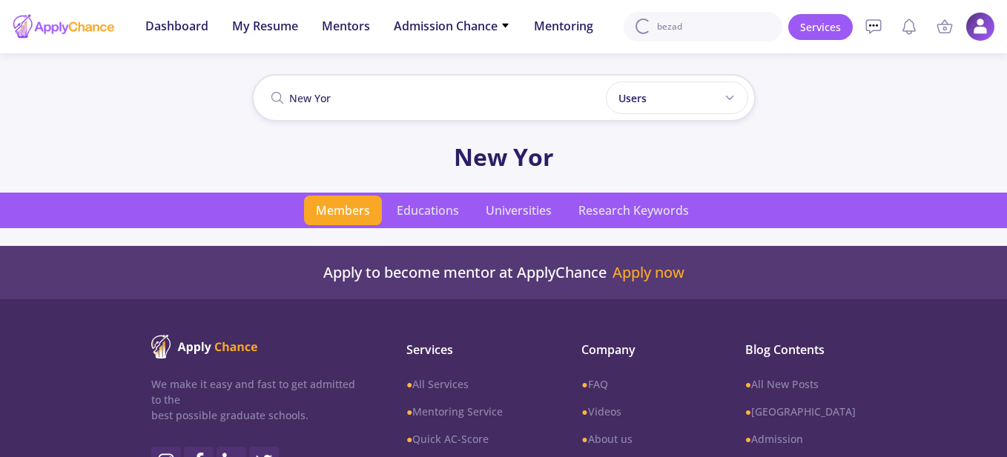
click at [563, 98] on input "New Yor" at bounding box center [503, 97] width 503 height 47
click at [680, 26] on input "bezad" at bounding box center [703, 27] width 159 height 30
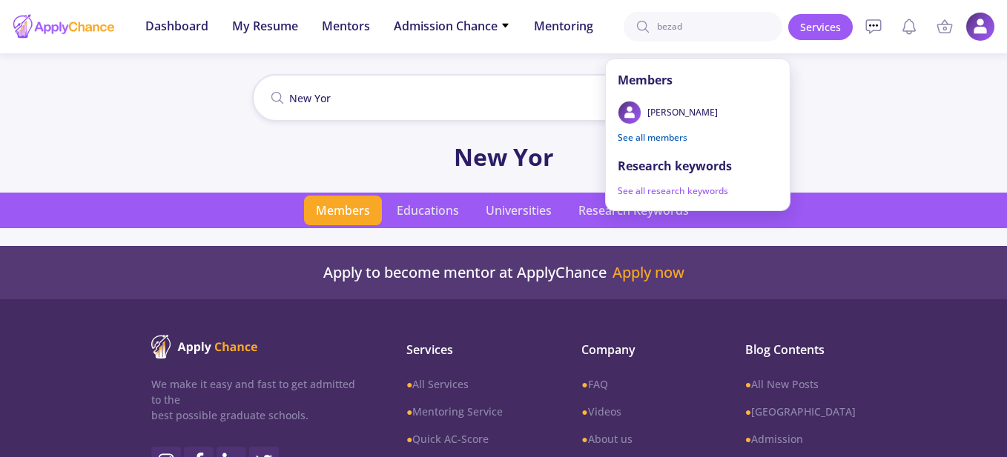
click at [681, 139] on link "See all members" at bounding box center [652, 137] width 93 height 24
type input "bezad"
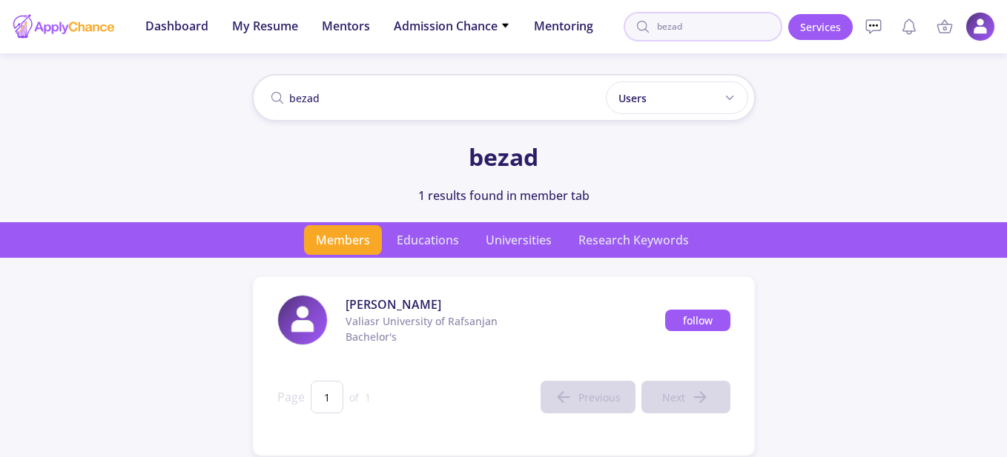
click at [730, 33] on input "bezad" at bounding box center [703, 27] width 159 height 30
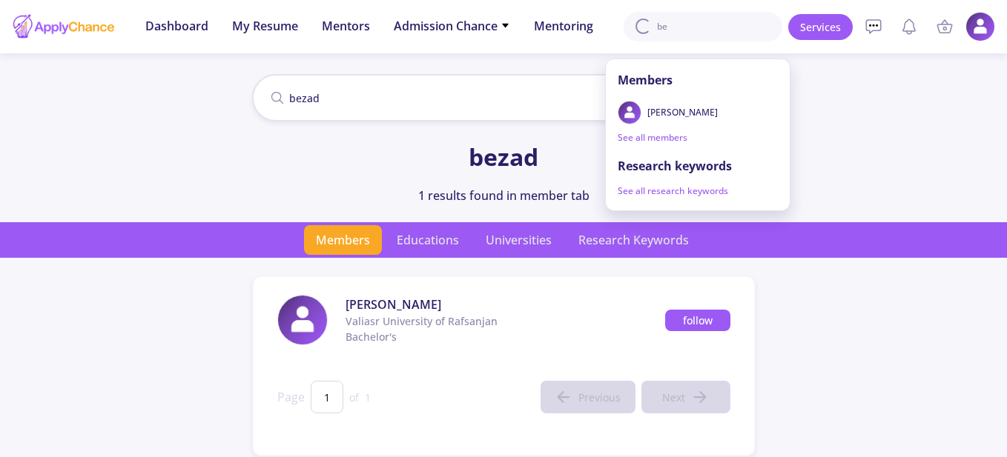
type input "b"
click at [668, 139] on link "See all members" at bounding box center [652, 137] width 93 height 24
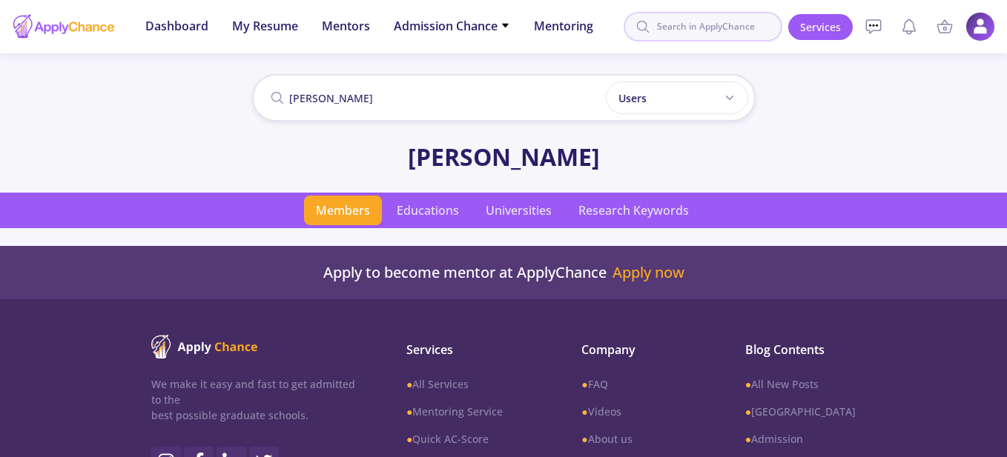
click at [710, 28] on input at bounding box center [703, 27] width 159 height 30
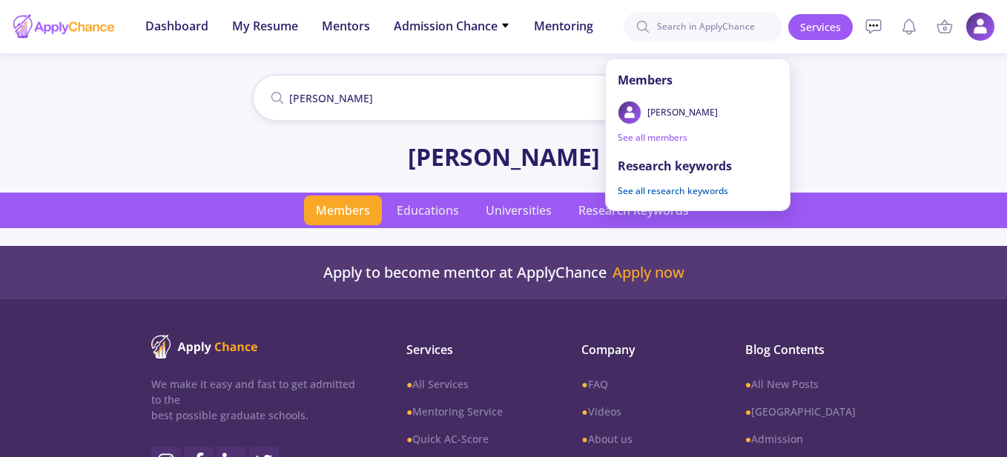
click at [694, 198] on link "See all research keywords" at bounding box center [673, 191] width 134 height 24
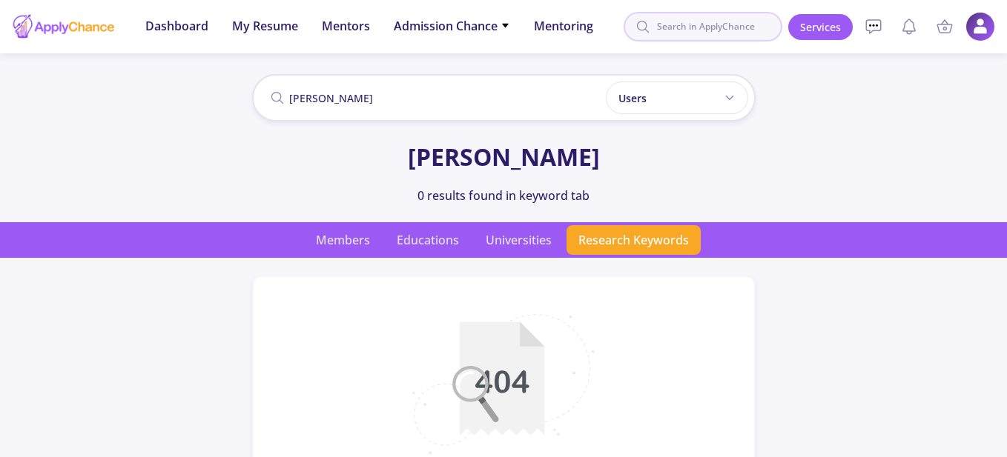
click at [739, 29] on input at bounding box center [703, 27] width 159 height 30
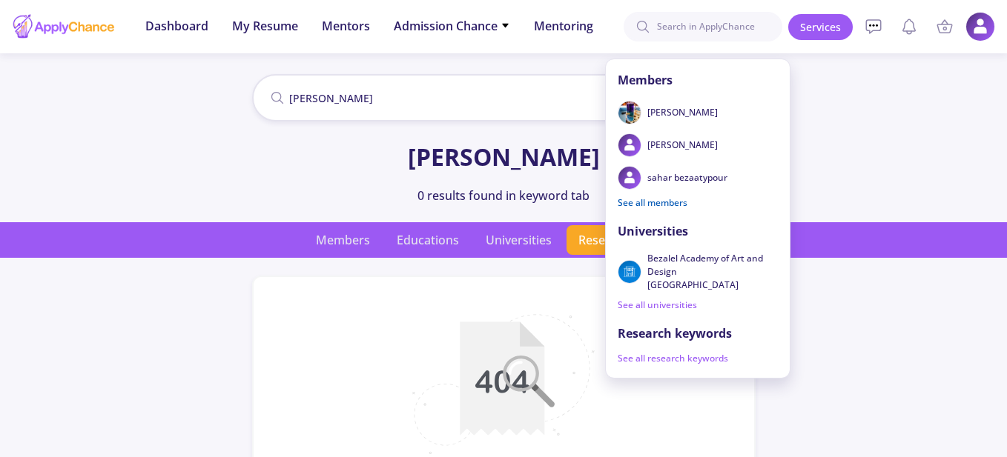
click at [663, 201] on link "See all members" at bounding box center [652, 203] width 93 height 24
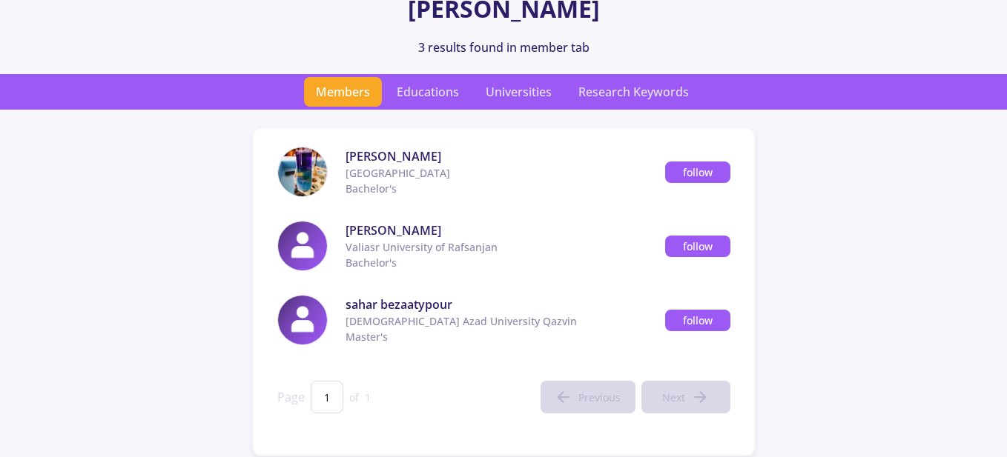
scroll to position [222, 0]
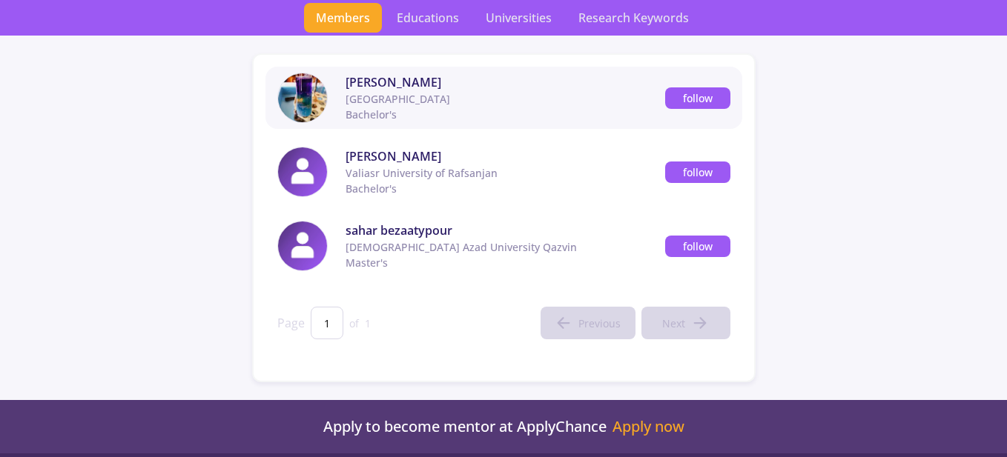
click at [369, 90] on span "[PERSON_NAME]" at bounding box center [506, 82] width 320 height 18
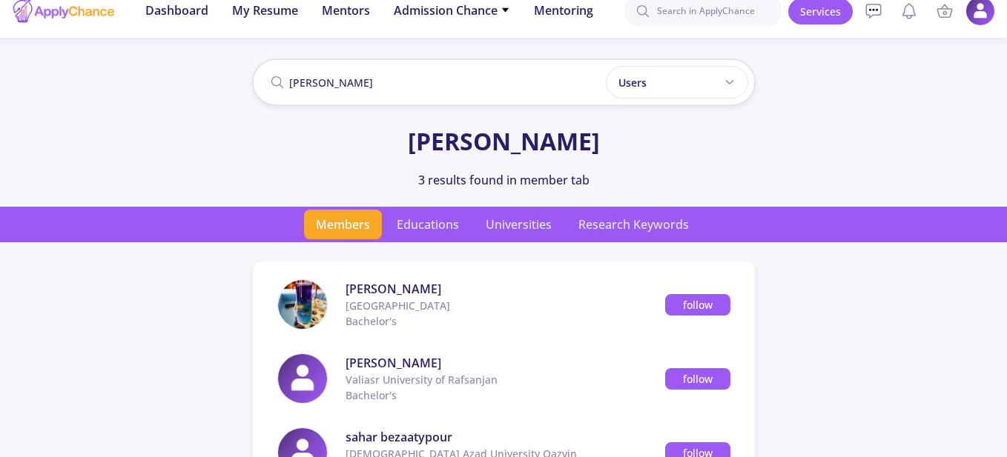
scroll to position [0, 0]
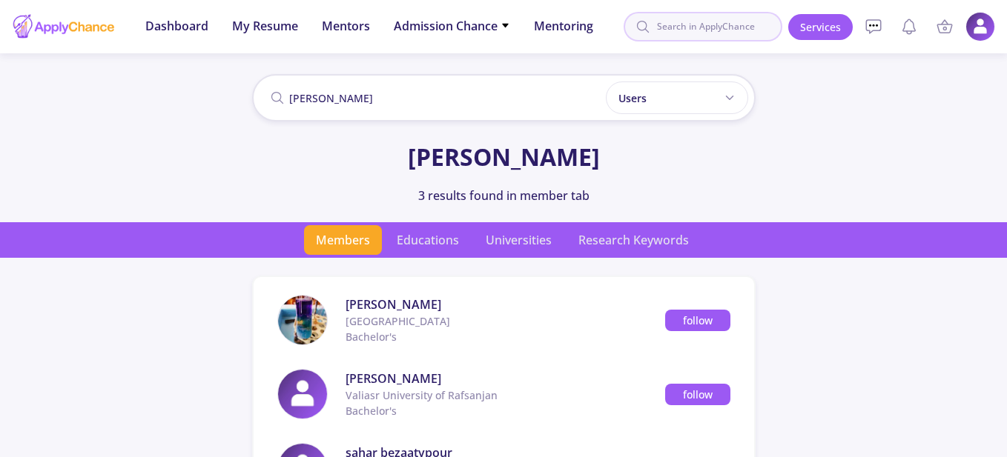
click at [733, 34] on input at bounding box center [703, 27] width 159 height 30
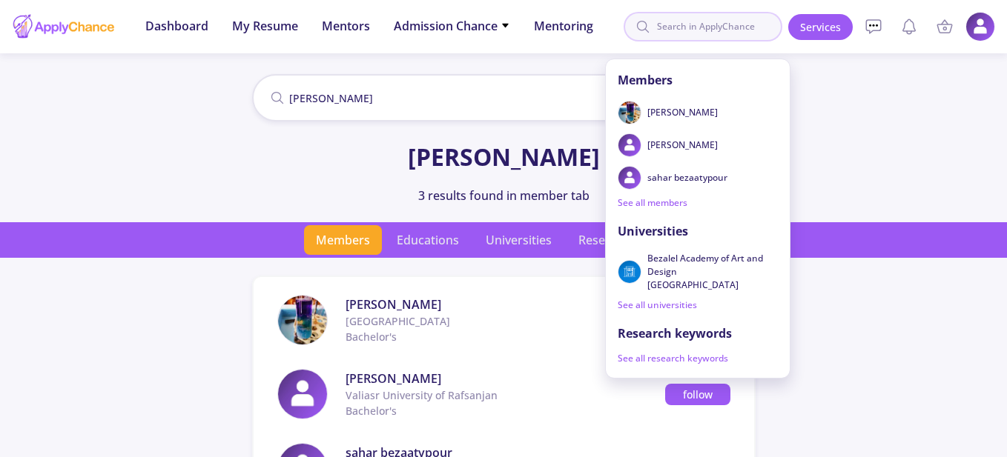
click at [733, 34] on input at bounding box center [703, 27] width 159 height 30
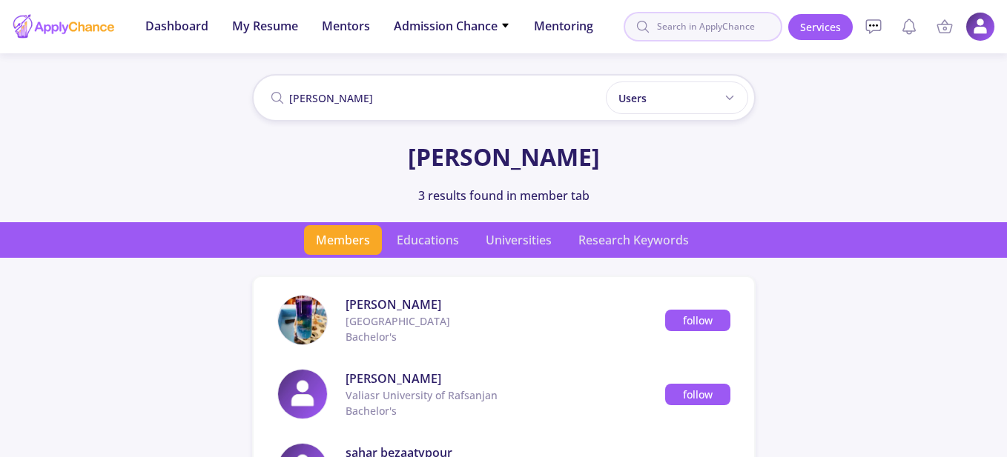
click at [733, 34] on input at bounding box center [703, 27] width 159 height 30
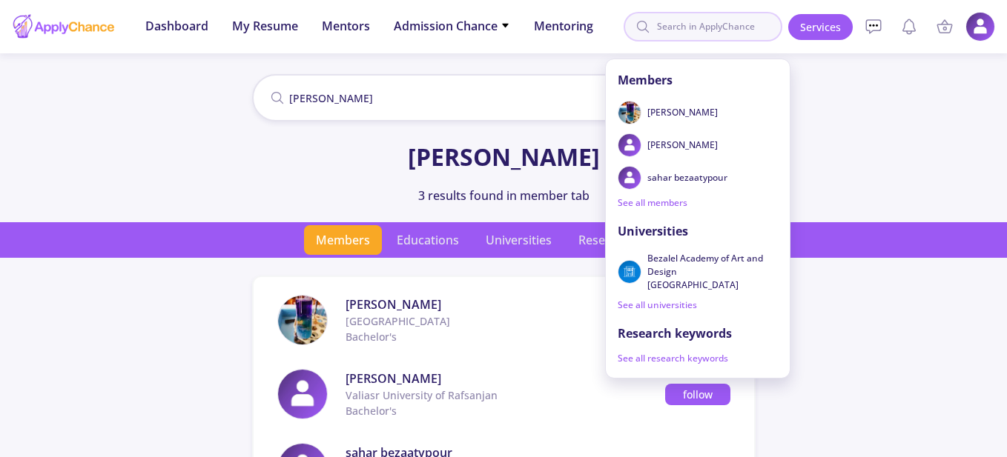
click at [733, 34] on input at bounding box center [703, 27] width 159 height 30
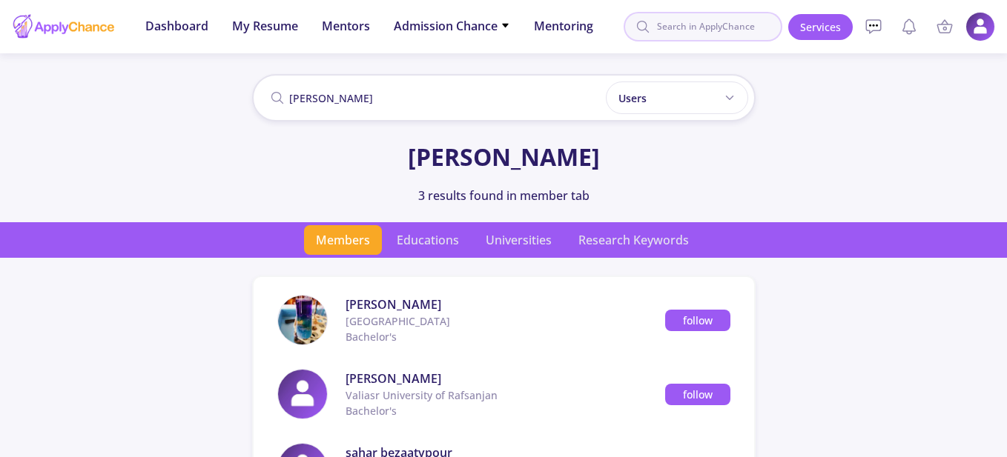
click at [733, 34] on input at bounding box center [703, 27] width 159 height 30
click at [443, 246] on span "Educations" at bounding box center [428, 240] width 86 height 30
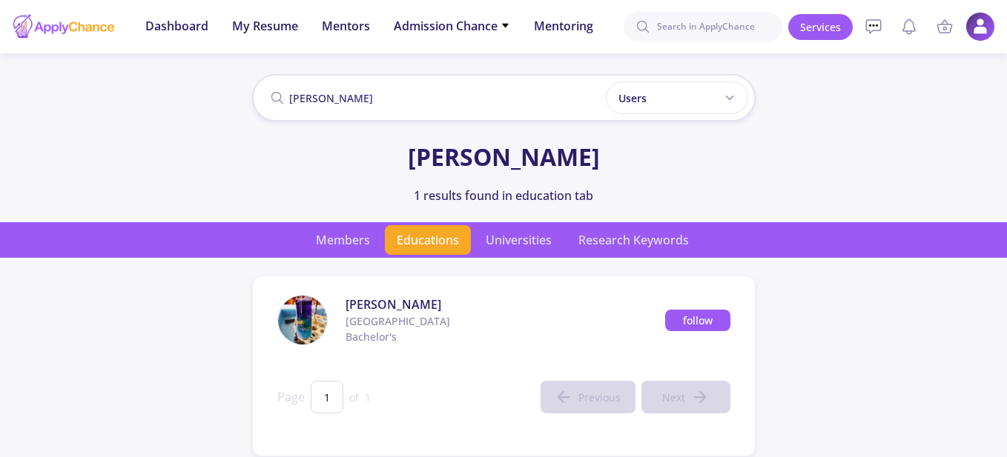
click at [513, 97] on input "[PERSON_NAME]" at bounding box center [503, 97] width 503 height 47
type input "b"
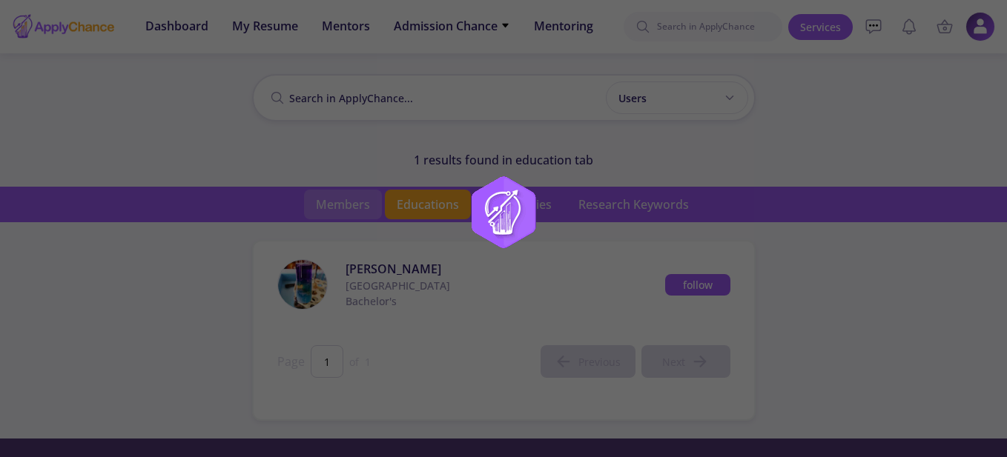
click at [343, 202] on app-root "Members Narges Bouzari behzad changizi sahar bezaatypour See all members Univer…" at bounding box center [503, 411] width 1007 height 822
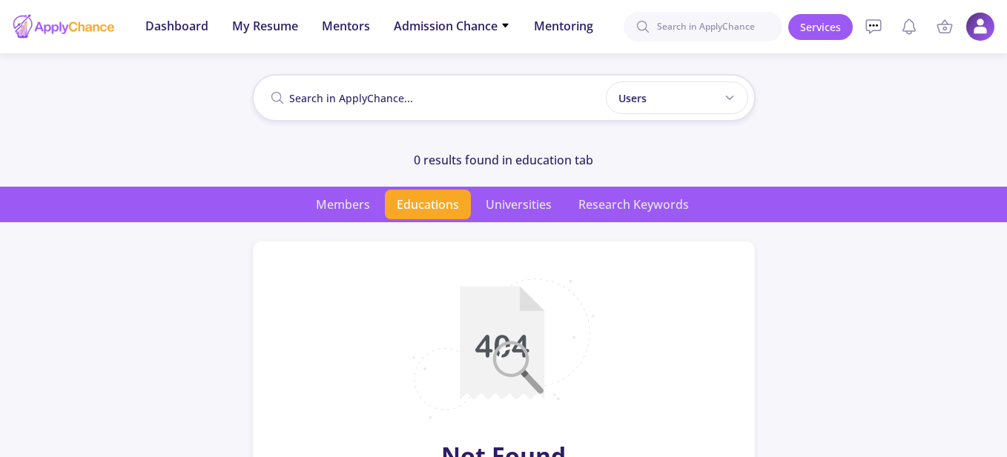
click at [684, 34] on input at bounding box center [703, 27] width 159 height 30
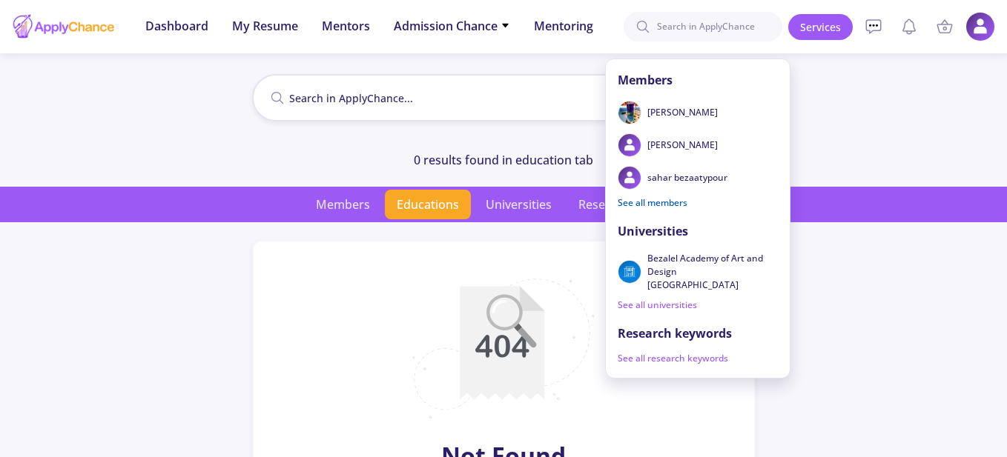
click at [650, 209] on link "See all members" at bounding box center [652, 203] width 93 height 24
type input "[PERSON_NAME]"
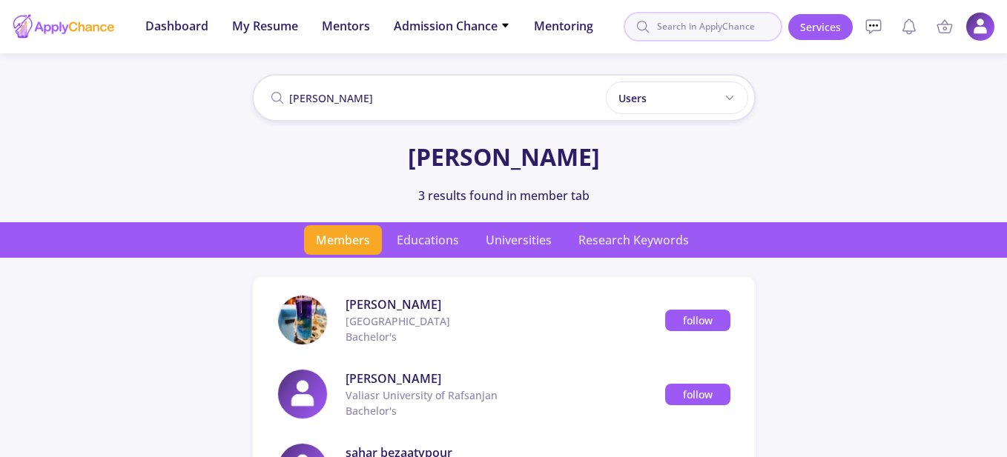
click at [710, 34] on input at bounding box center [703, 27] width 159 height 30
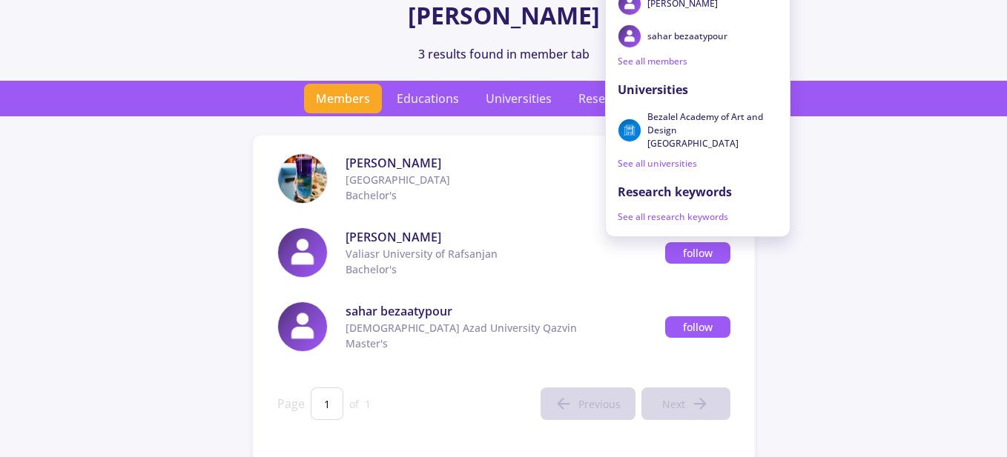
scroll to position [148, 0]
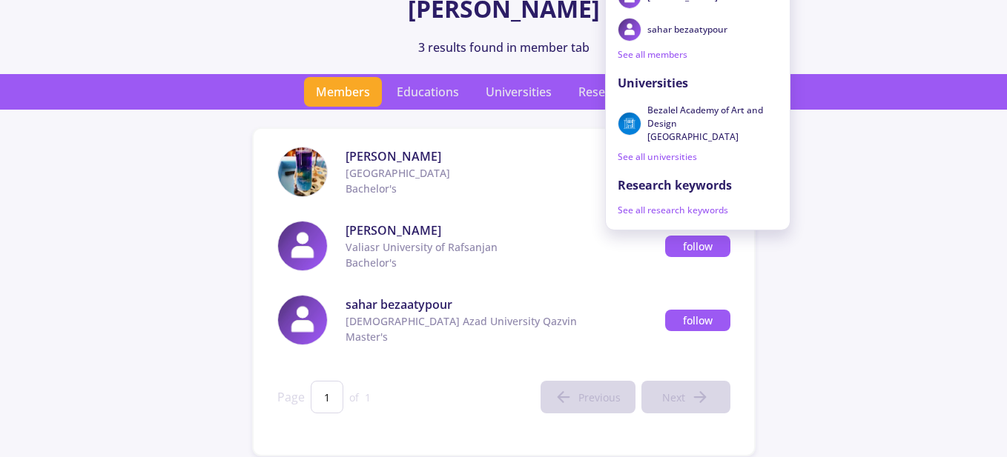
click at [868, 208] on app-search-result "beza Users Users Professors Mentors beza 3 results found in member tab Members …" at bounding box center [503, 190] width 1007 height 534
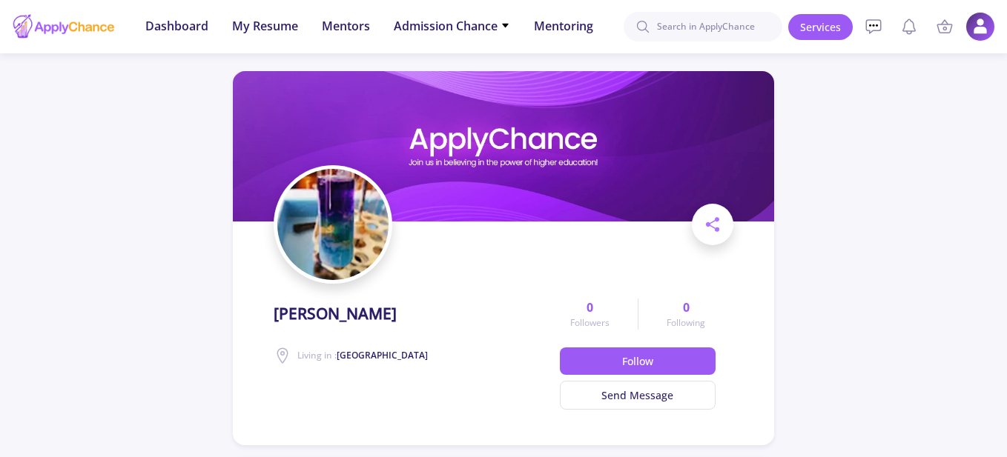
click at [339, 243] on img at bounding box center [332, 224] width 111 height 111
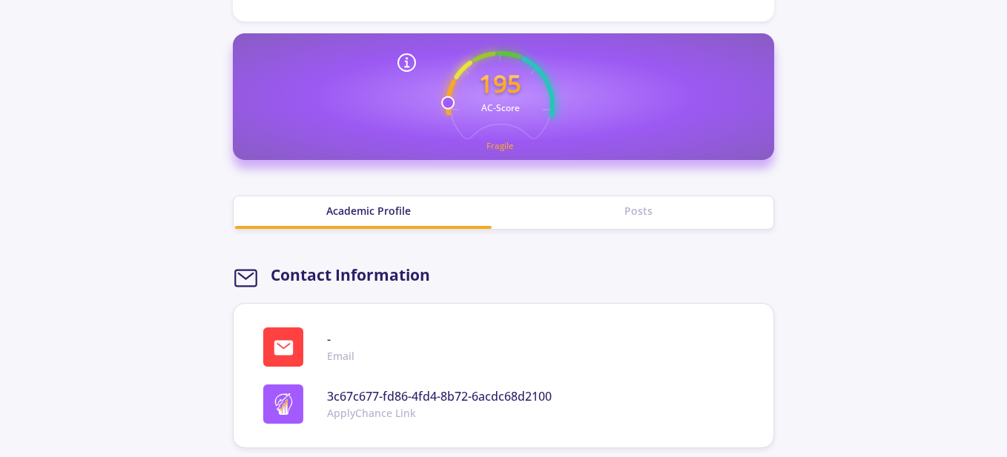
scroll to position [445, 0]
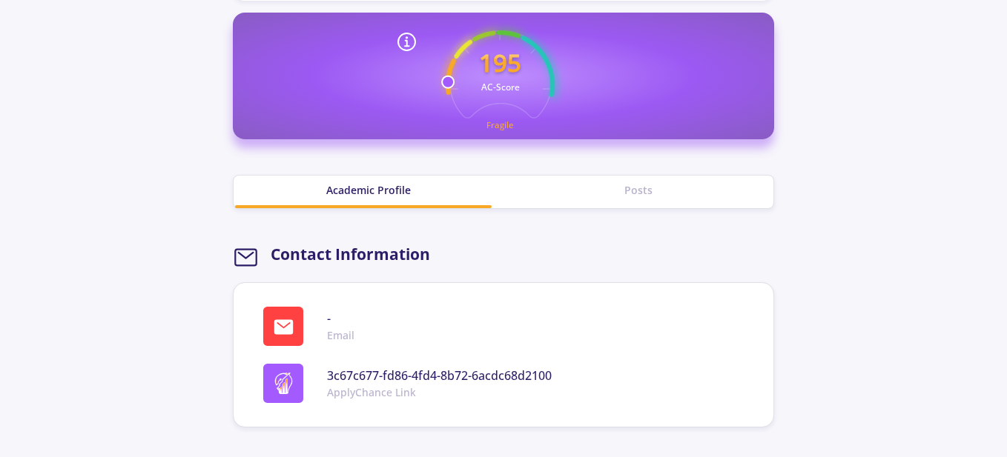
click at [319, 324] on div "- Email" at bounding box center [509, 326] width 492 height 39
click at [291, 328] on icon at bounding box center [283, 327] width 19 height 15
click at [653, 192] on div "Posts" at bounding box center [638, 190] width 270 height 16
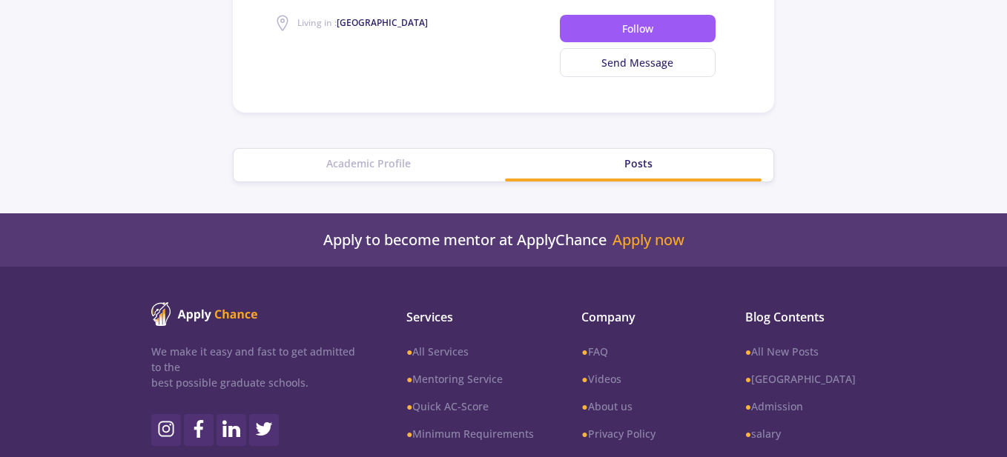
scroll to position [297, 0]
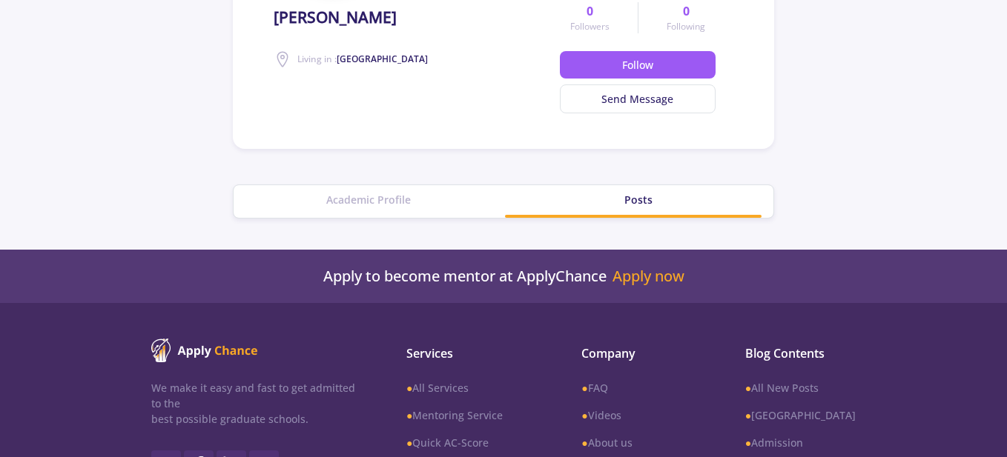
click at [368, 211] on div "Academic Profile" at bounding box center [369, 201] width 270 height 33
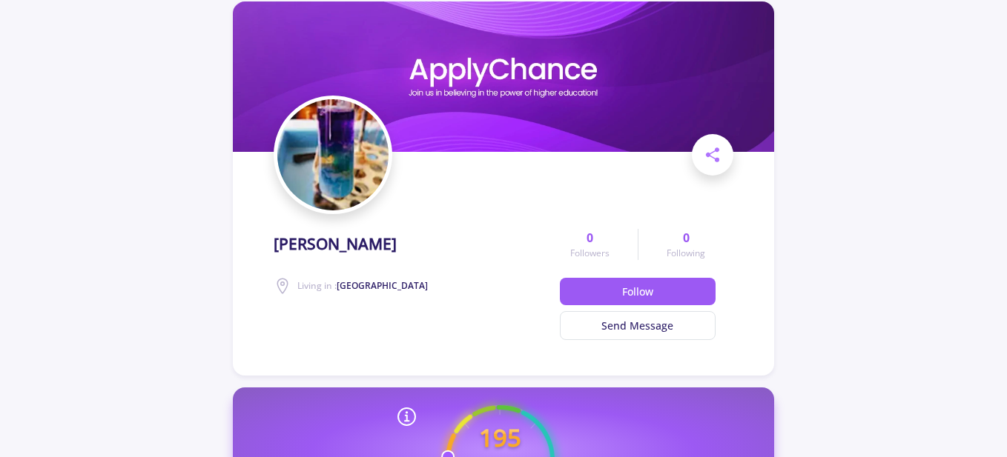
scroll to position [0, 0]
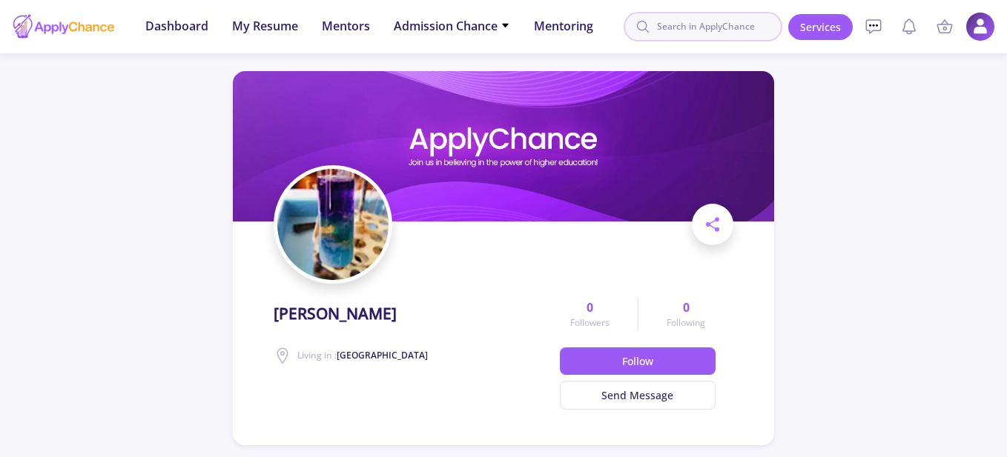
click at [732, 26] on input at bounding box center [703, 27] width 159 height 30
